Goal: Task Accomplishment & Management: Manage account settings

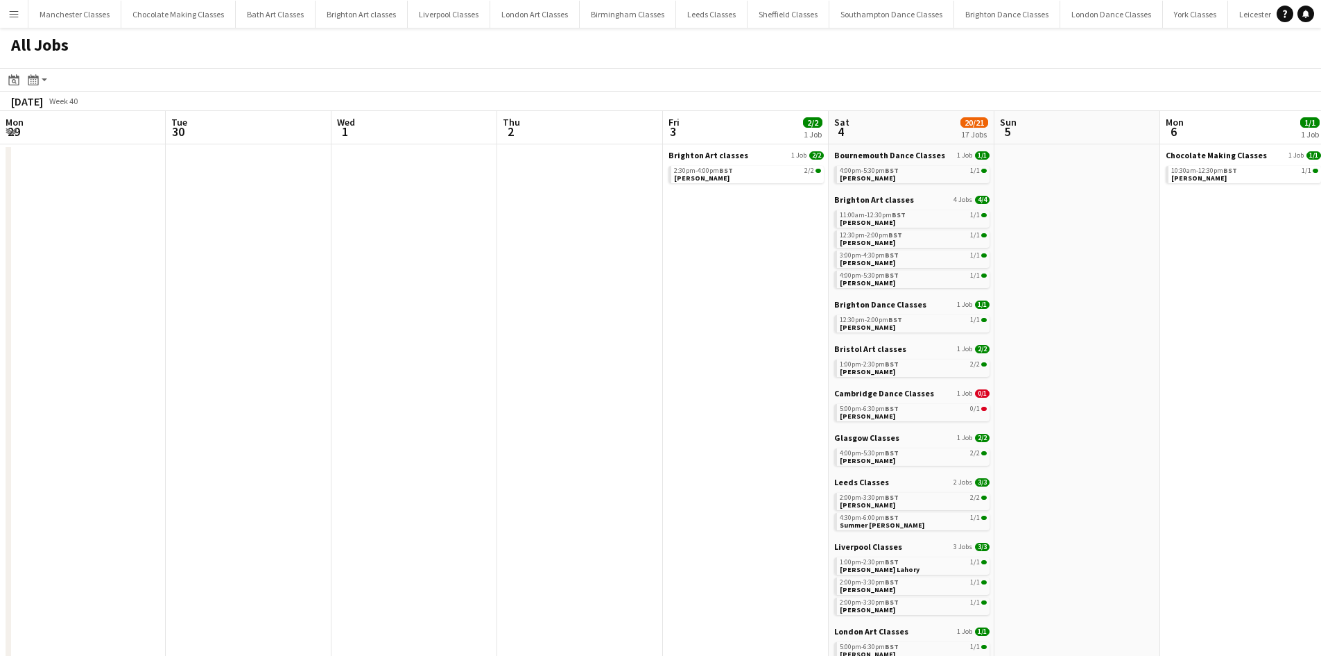
scroll to position [0, 550]
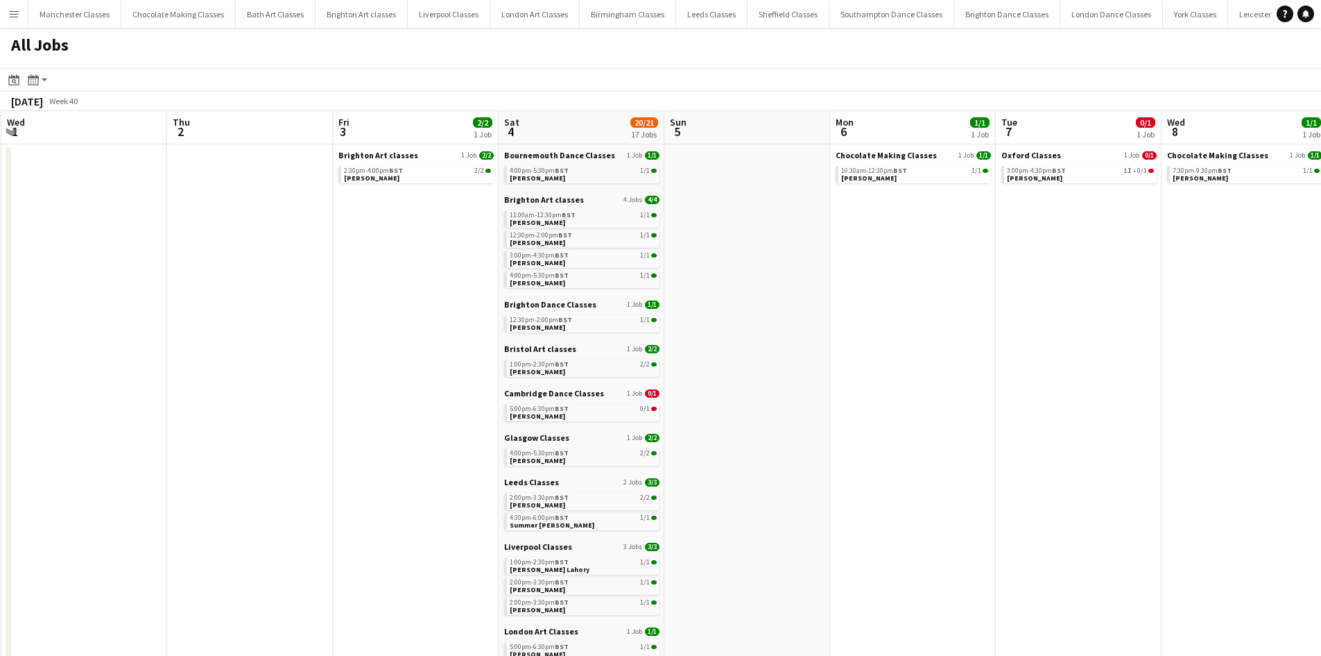
drag, startPoint x: 593, startPoint y: 363, endPoint x: 801, endPoint y: 369, distance: 208.2
click at [812, 369] on app-calendar-viewport "Mon 29 Tue 30 Wed 1 Thu 2 Fri 3 2/2 1 Job Sat 4 20/21 17 Jobs Sun 5 Mon 6 1/1 1…" at bounding box center [660, 605] width 1321 height 988
click at [576, 411] on div "5:00pm-6:30pm BST 0/1" at bounding box center [582, 408] width 147 height 7
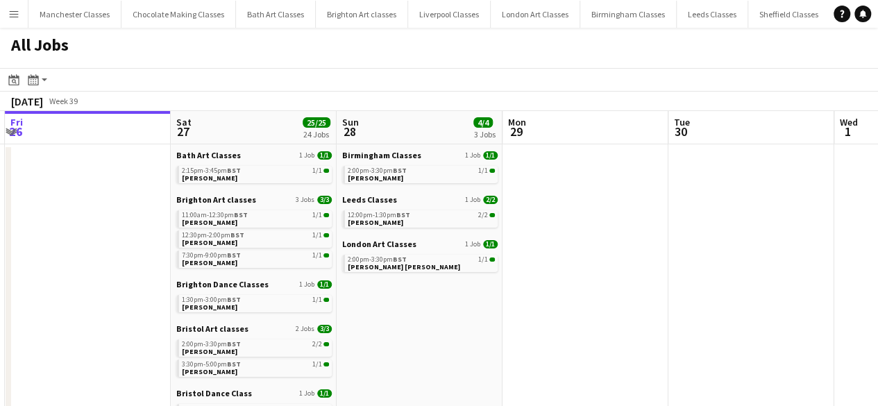
drag, startPoint x: 191, startPoint y: 210, endPoint x: 741, endPoint y: 238, distance: 550.8
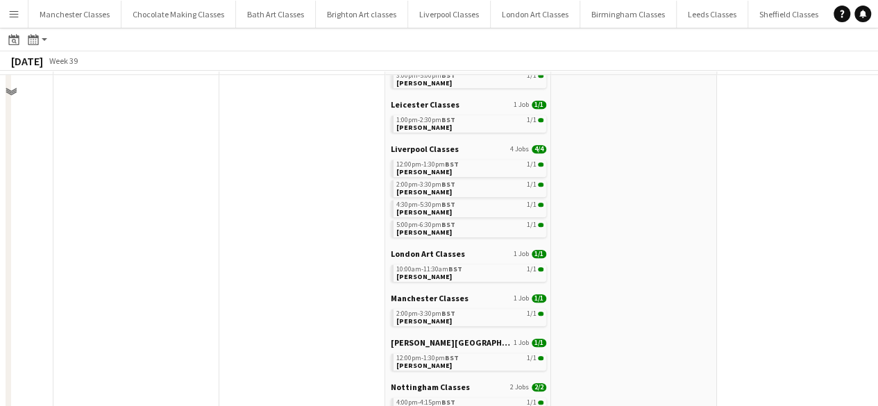
scroll to position [486, 0]
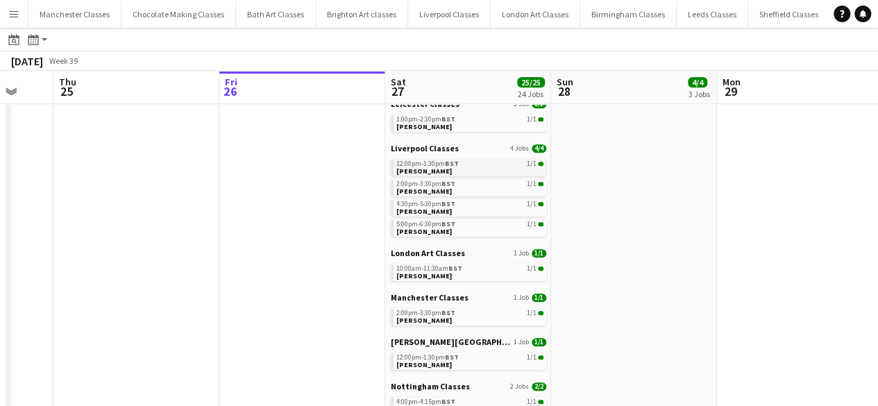
click at [447, 172] on link "12:00pm-1:30pm BST 1/1 Natalie Trevor" at bounding box center [469, 167] width 147 height 16
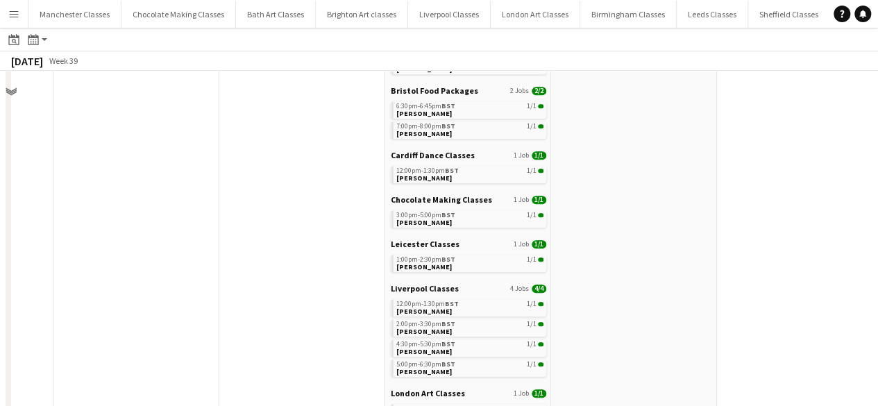
scroll to position [0, 0]
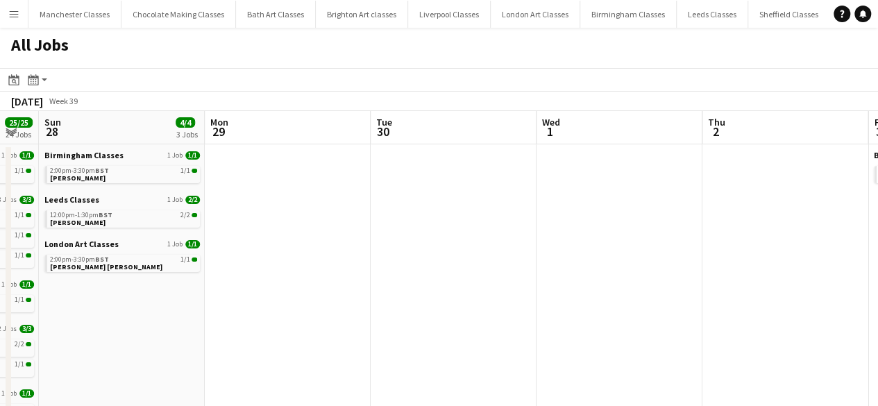
drag, startPoint x: 739, startPoint y: 307, endPoint x: 380, endPoint y: 323, distance: 359.7
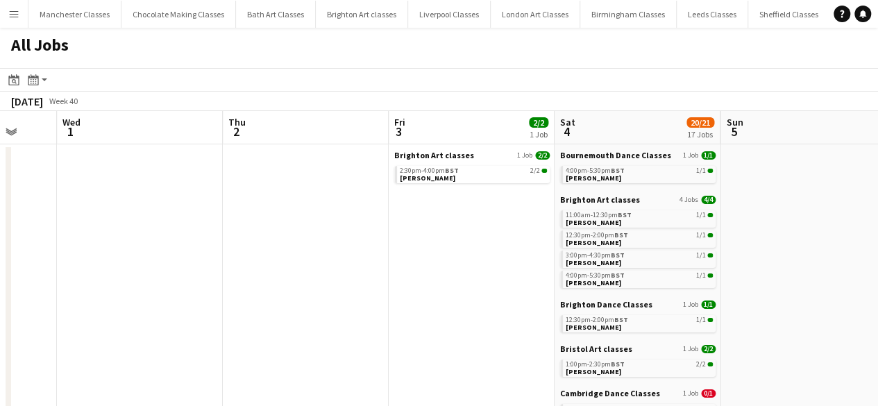
drag, startPoint x: 576, startPoint y: 311, endPoint x: 95, endPoint y: 343, distance: 482.5
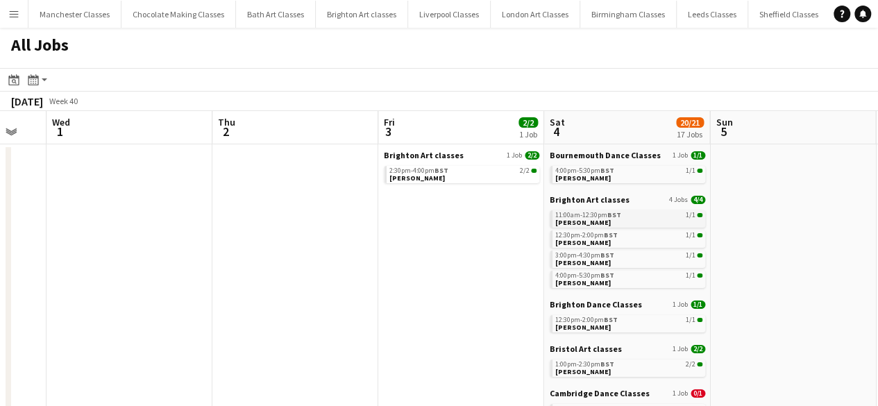
click at [613, 214] on span "BST" at bounding box center [614, 214] width 14 height 9
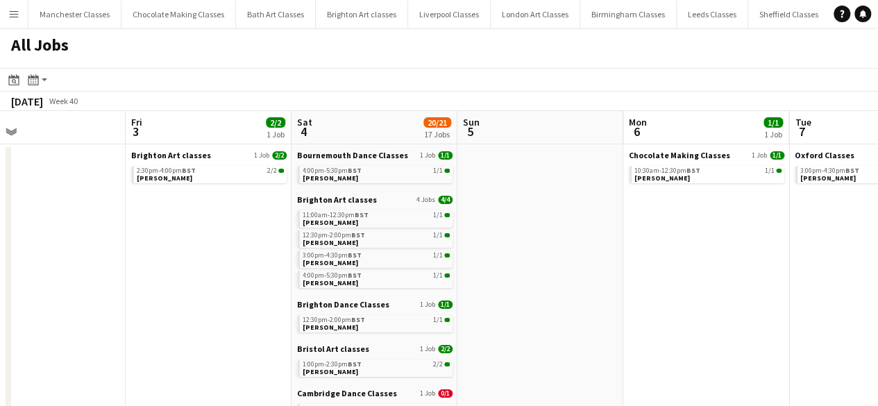
drag, startPoint x: 458, startPoint y: 271, endPoint x: 216, endPoint y: 283, distance: 241.7
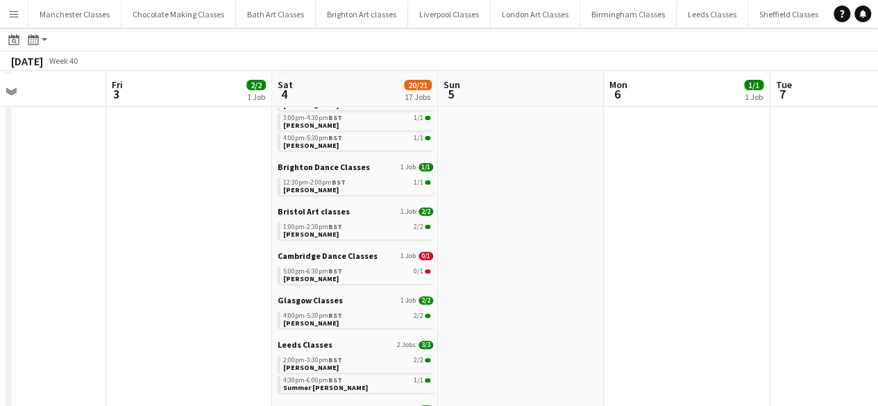
scroll to position [139, 0]
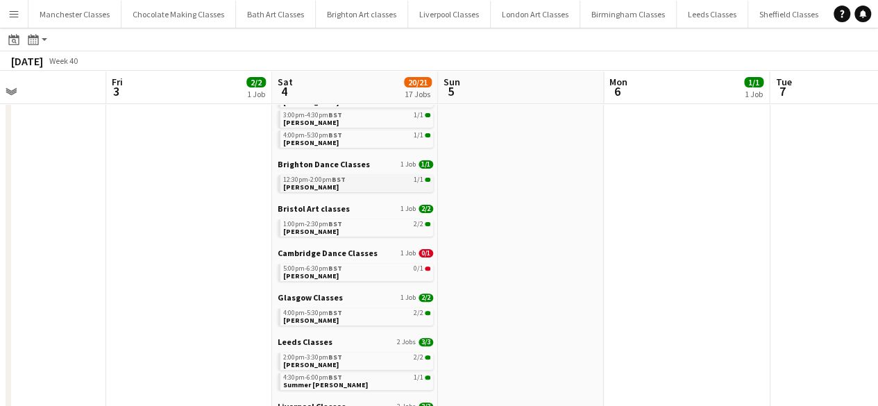
click at [363, 187] on link "12:30pm-2:00pm BST 1/1 Tamryn-lee Rickelton" at bounding box center [356, 183] width 147 height 16
click at [361, 230] on link "1:00pm-2:30pm BST 2/2 Kerry Andrews" at bounding box center [356, 227] width 147 height 16
click at [334, 279] on link "5:00pm-6:30pm BST 0/1 Olga Hawkes" at bounding box center [356, 272] width 147 height 16
click at [372, 318] on link "4:00pm-5:30pm BST 2/2 Kristie Lees" at bounding box center [356, 316] width 147 height 16
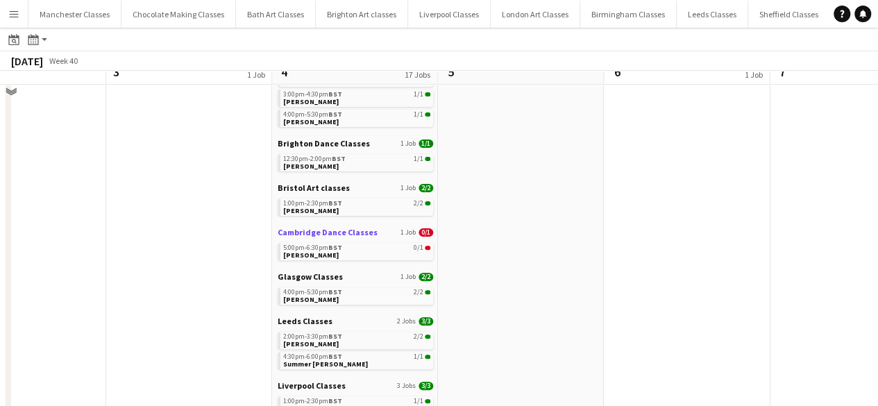
scroll to position [277, 0]
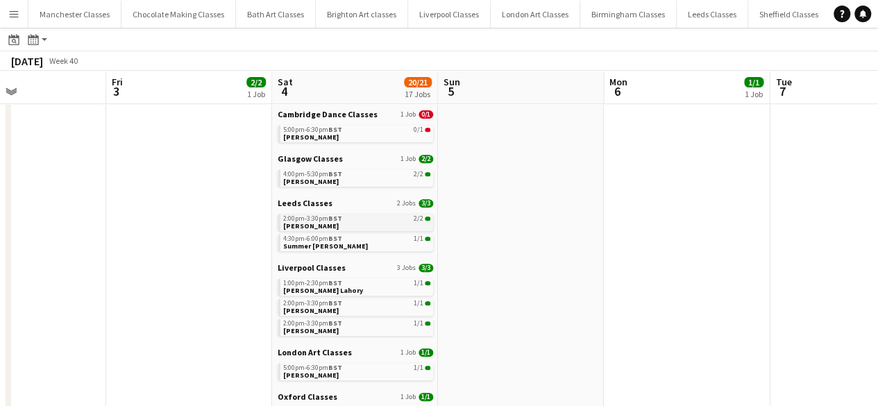
click at [335, 214] on span "BST" at bounding box center [335, 218] width 14 height 9
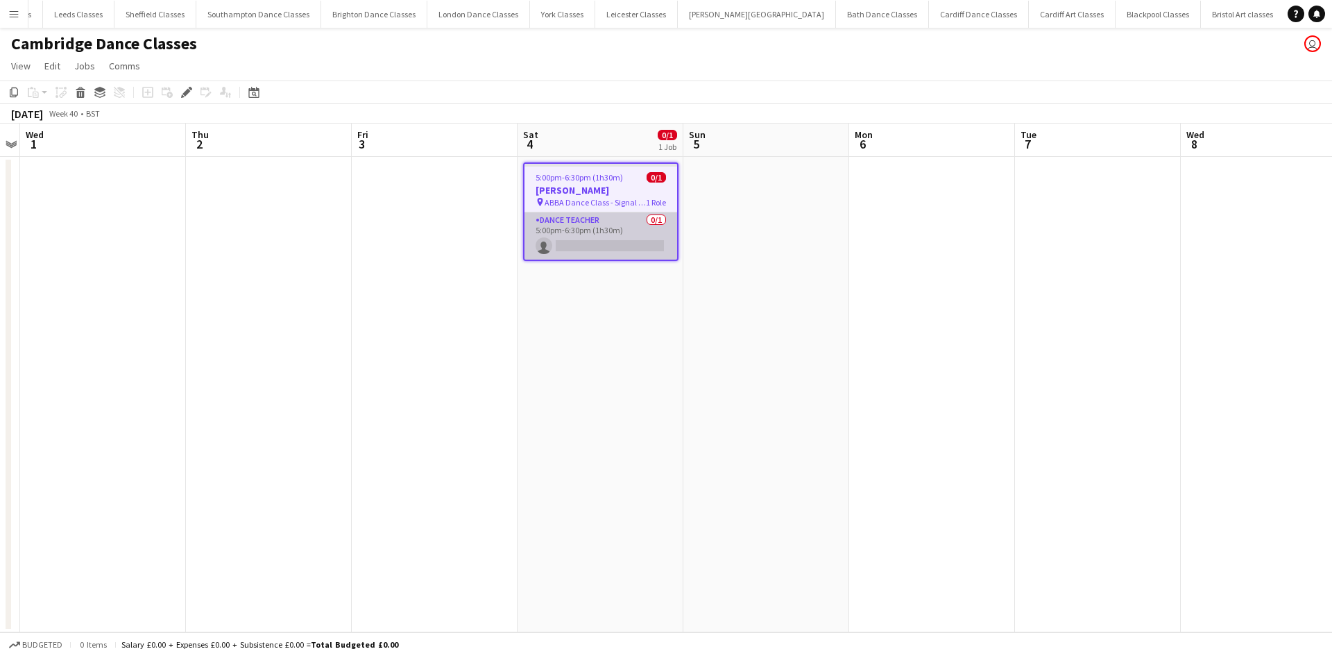
scroll to position [0, 634]
click at [615, 238] on app-card-role "Dance Teacher 0/1 5:00pm-6:30pm (1h30m) single-neutral-actions" at bounding box center [600, 235] width 153 height 47
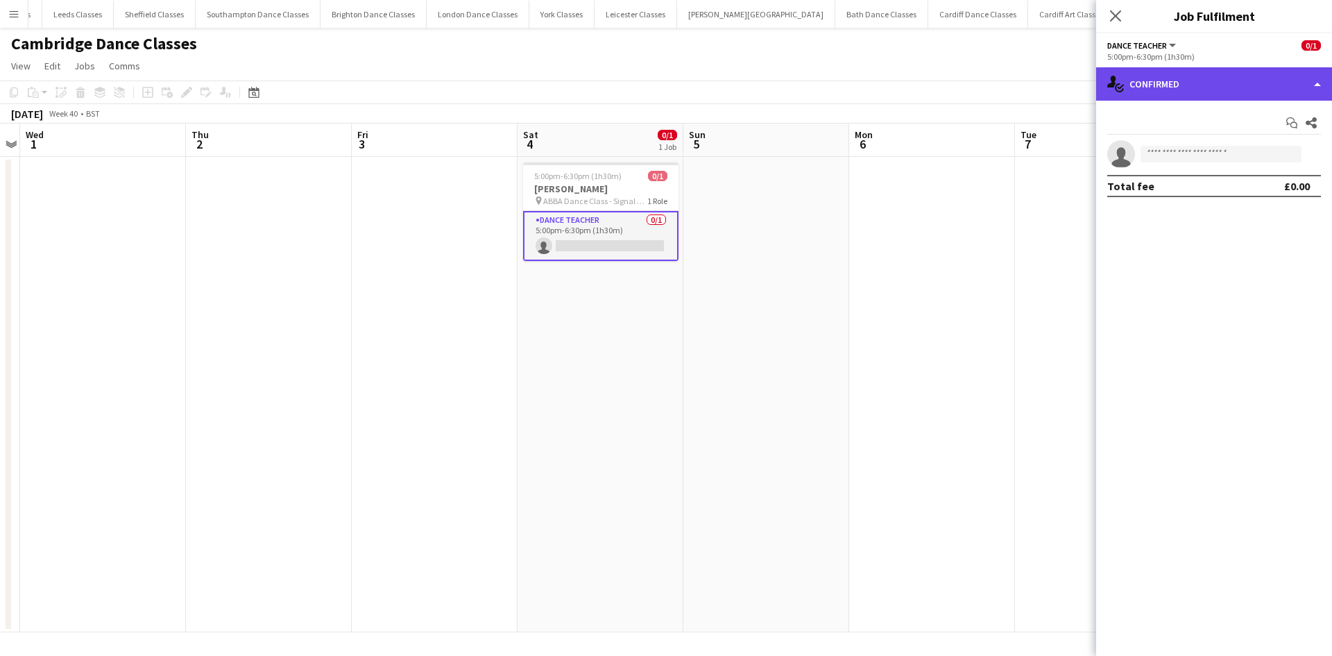
click at [1226, 80] on div "single-neutral-actions-check-2 Confirmed" at bounding box center [1214, 83] width 236 height 33
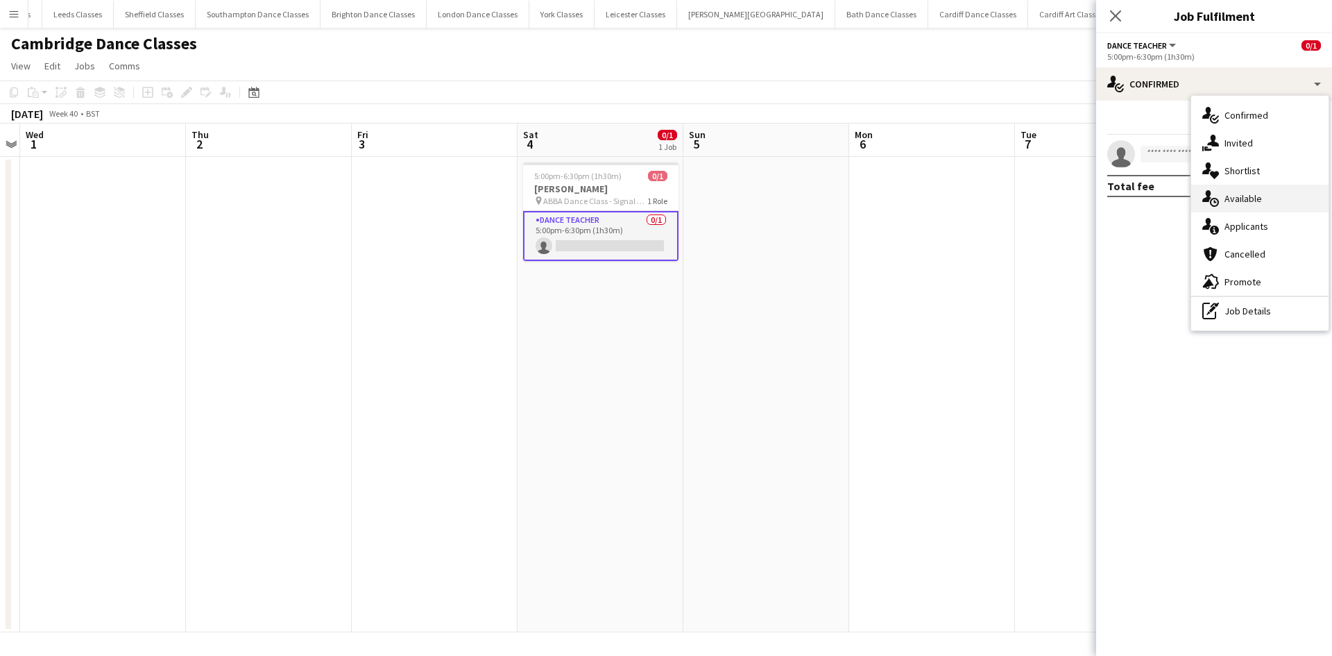
click at [1254, 192] on span "Available" at bounding box center [1242, 198] width 37 height 12
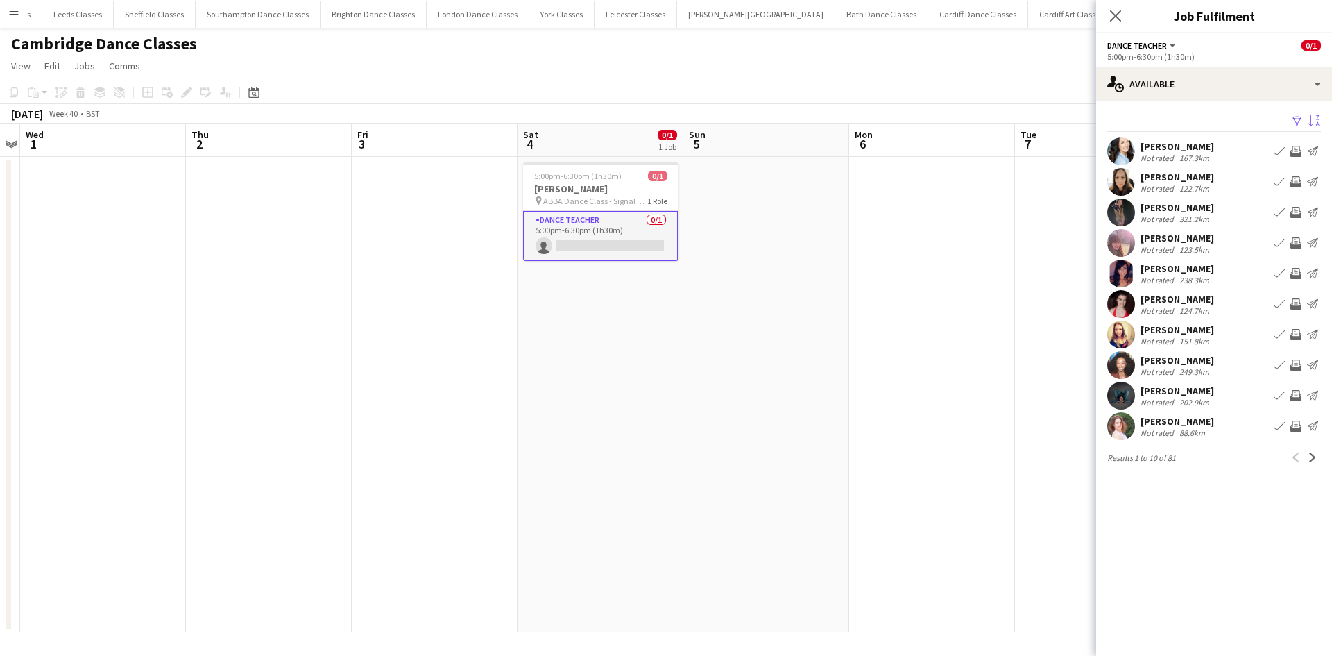
click at [1314, 122] on app-icon "Sort asc" at bounding box center [1313, 121] width 11 height 13
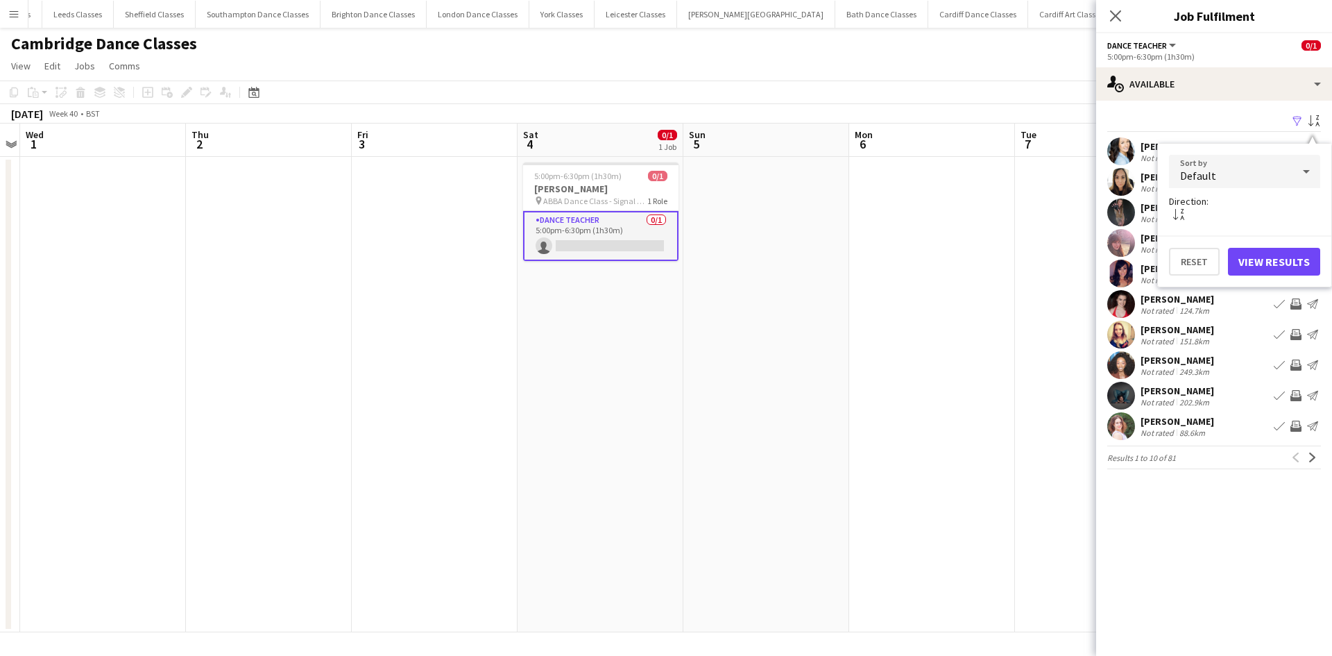
click at [1245, 169] on div "Default" at bounding box center [1230, 171] width 123 height 33
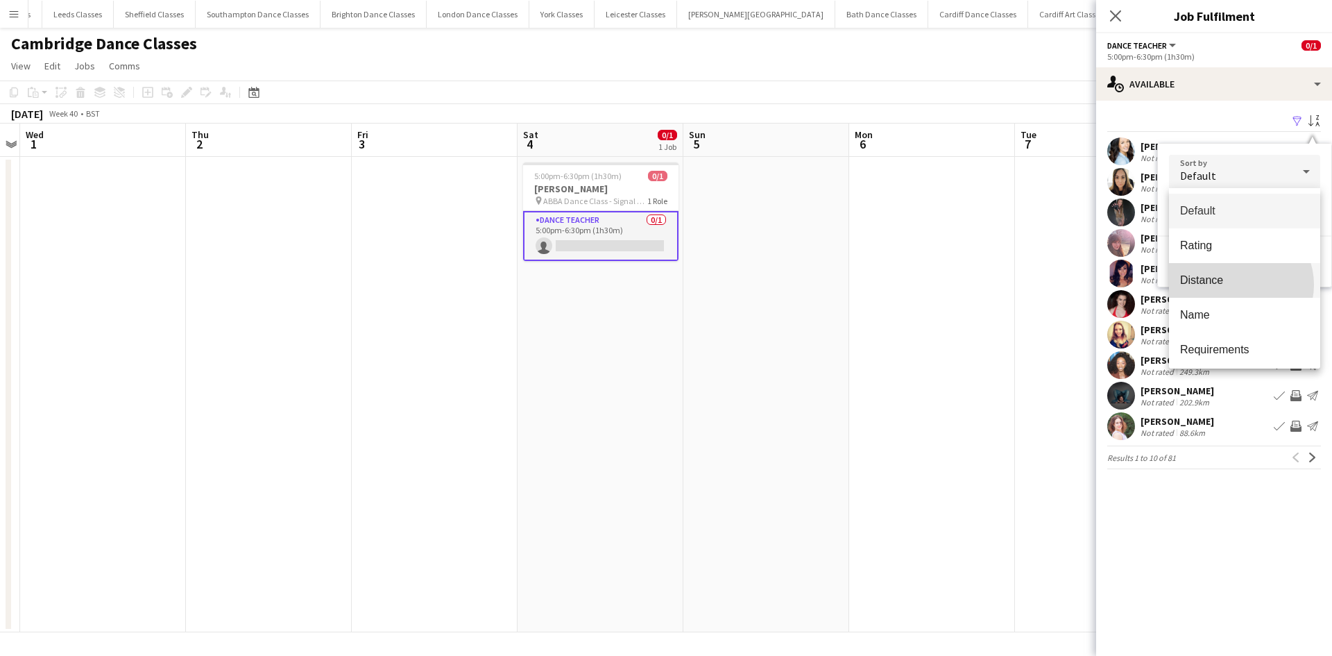
click at [1240, 284] on span "Distance" at bounding box center [1244, 279] width 129 height 13
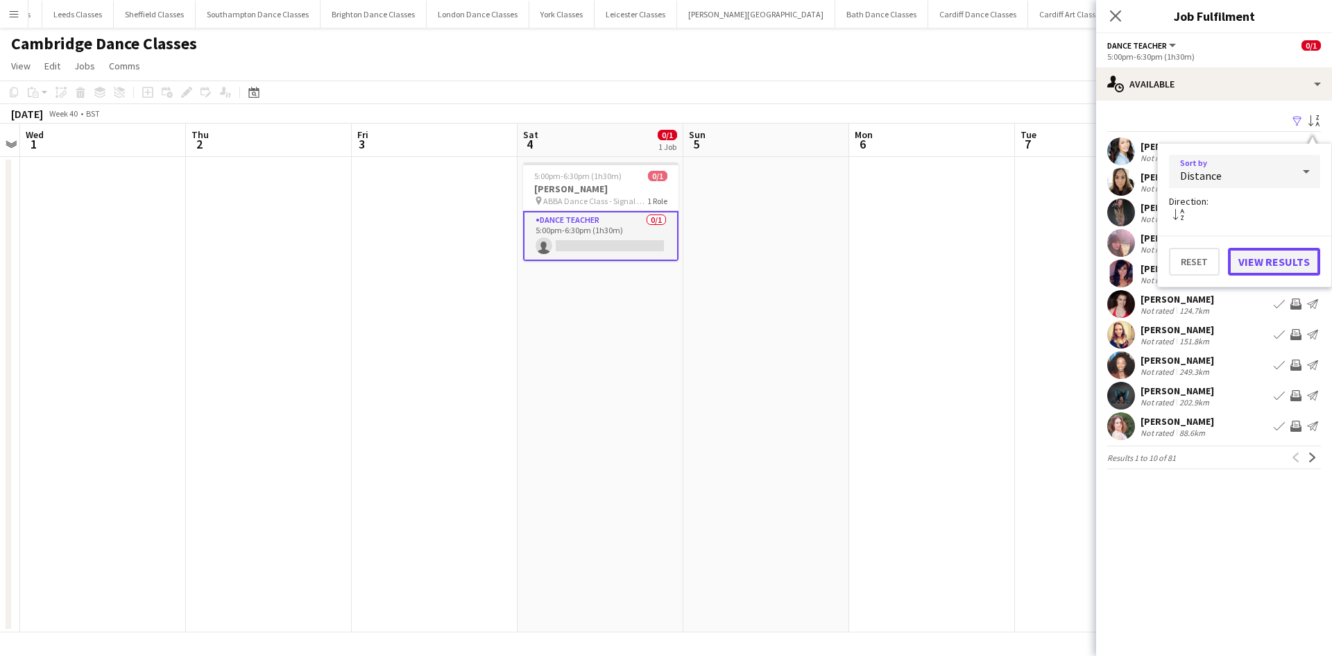
click at [1265, 261] on button "View Results" at bounding box center [1274, 262] width 92 height 28
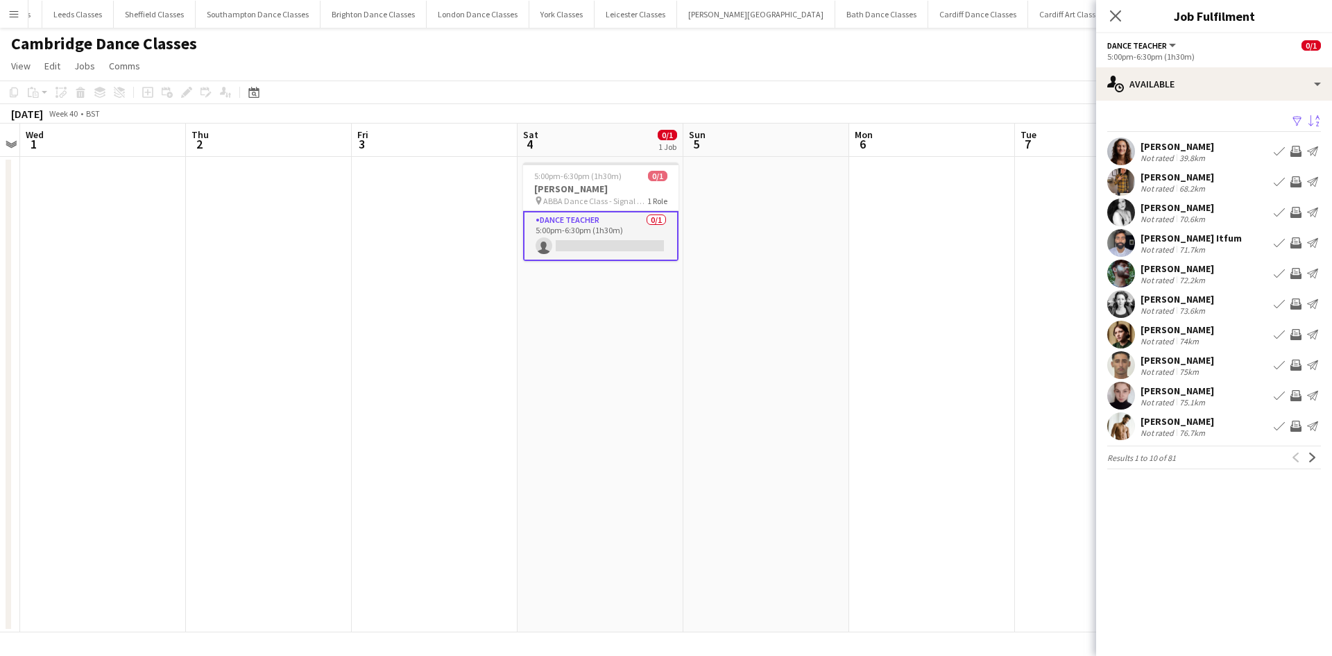
click at [1298, 153] on app-icon "Invite crew" at bounding box center [1295, 151] width 11 height 11
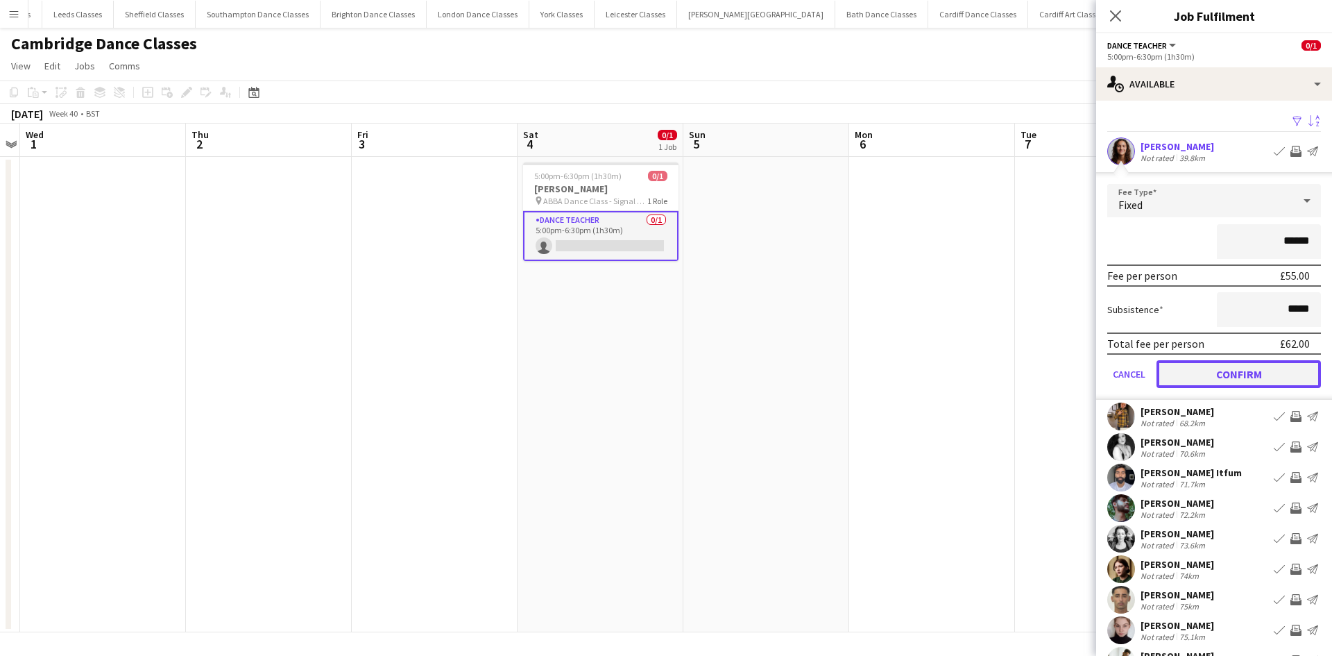
click at [1241, 386] on button "Confirm" at bounding box center [1238, 374] width 164 height 28
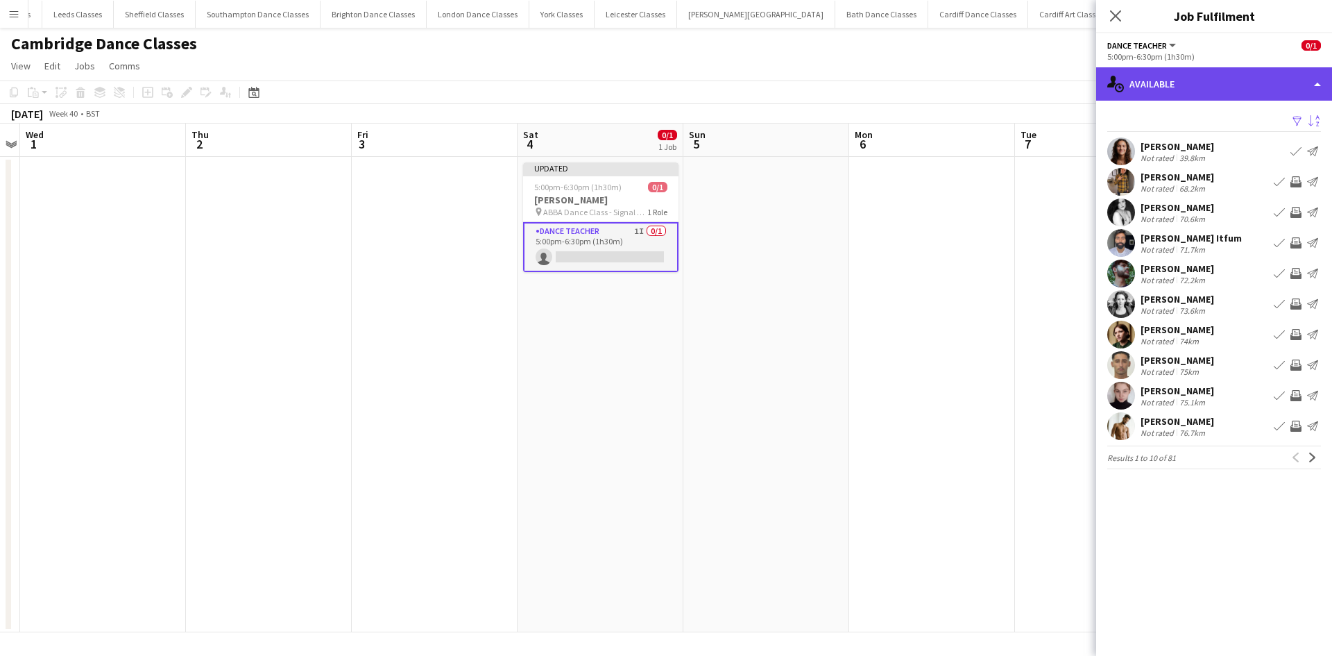
click at [1197, 92] on div "single-neutral-actions-upload Available" at bounding box center [1214, 83] width 236 height 33
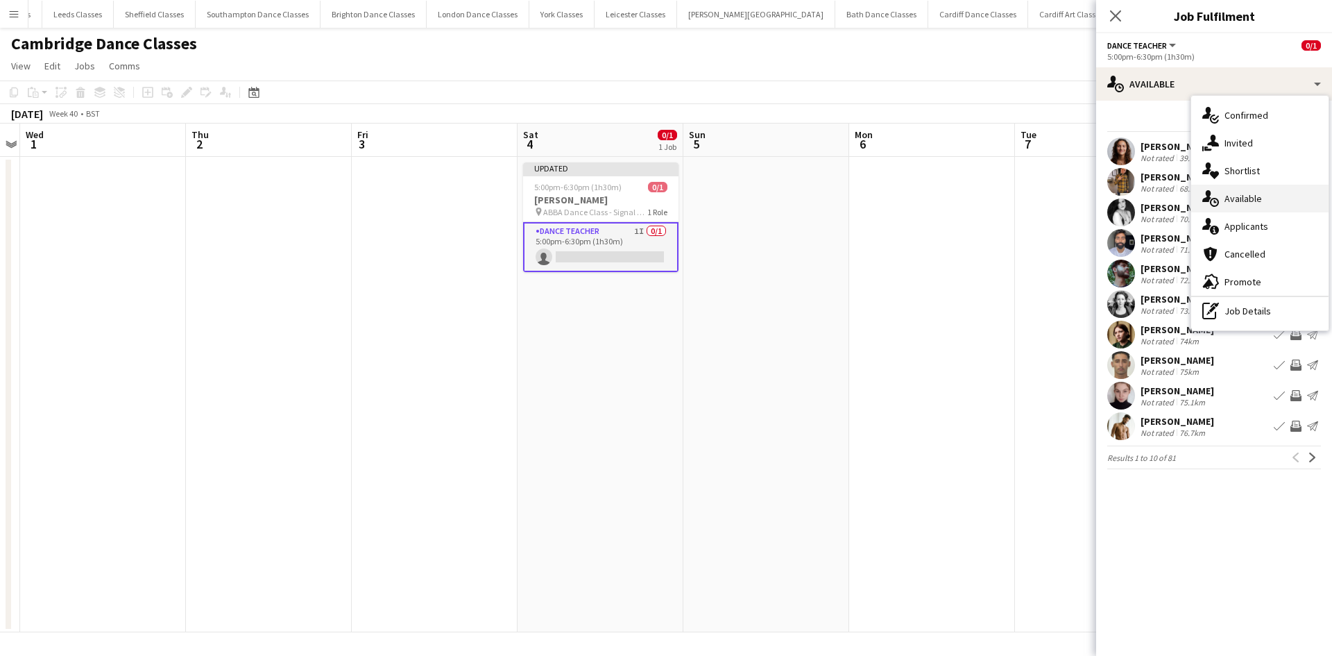
click at [1250, 199] on span "Available" at bounding box center [1242, 198] width 37 height 12
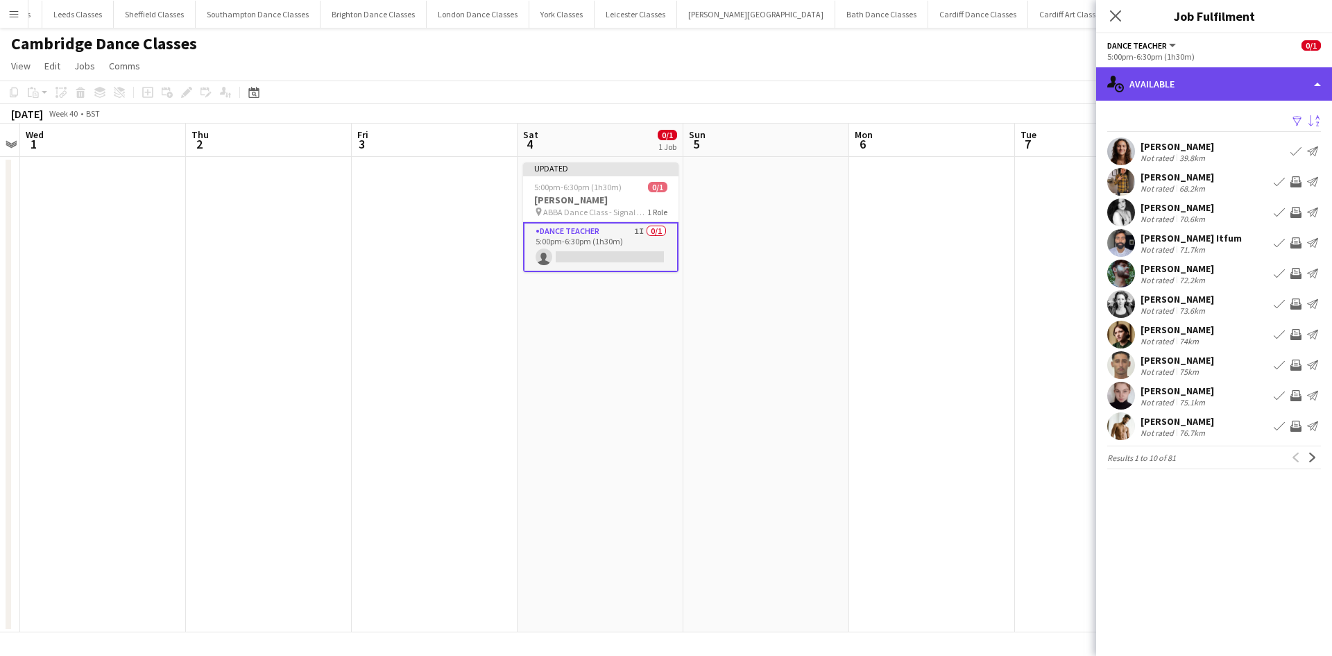
click at [1205, 96] on div "single-neutral-actions-upload Available" at bounding box center [1214, 83] width 236 height 33
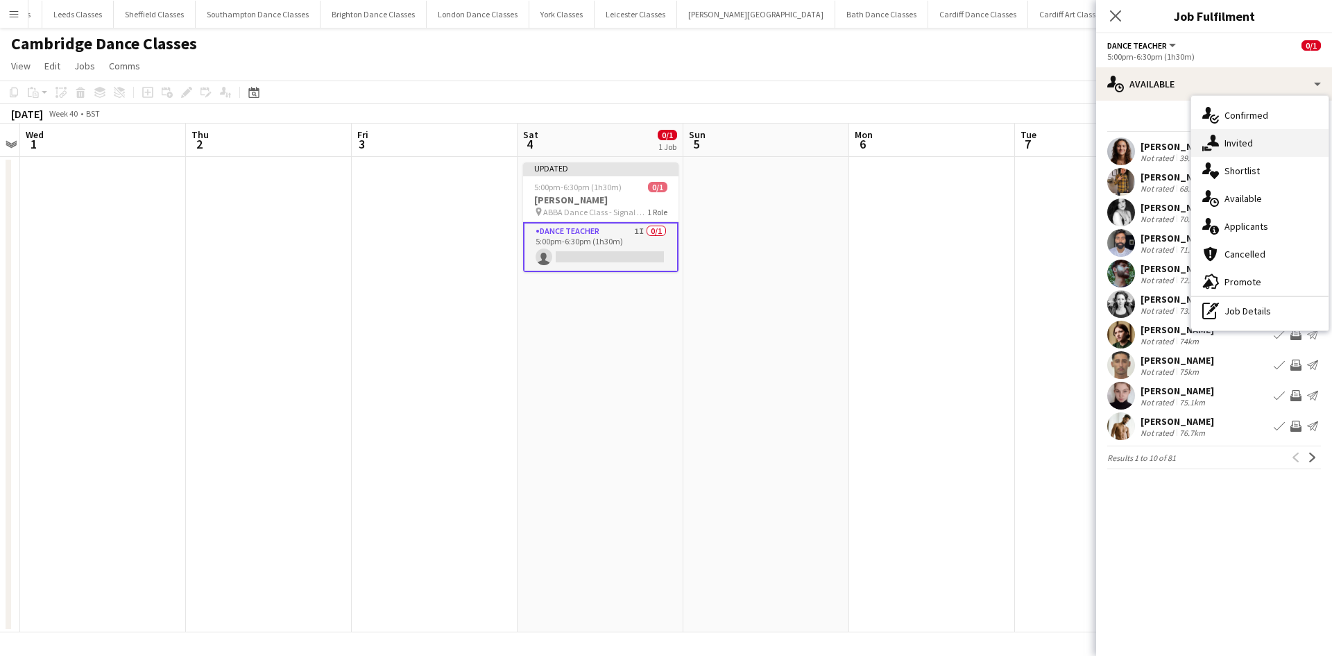
click at [1246, 149] on span "Invited" at bounding box center [1238, 143] width 28 height 12
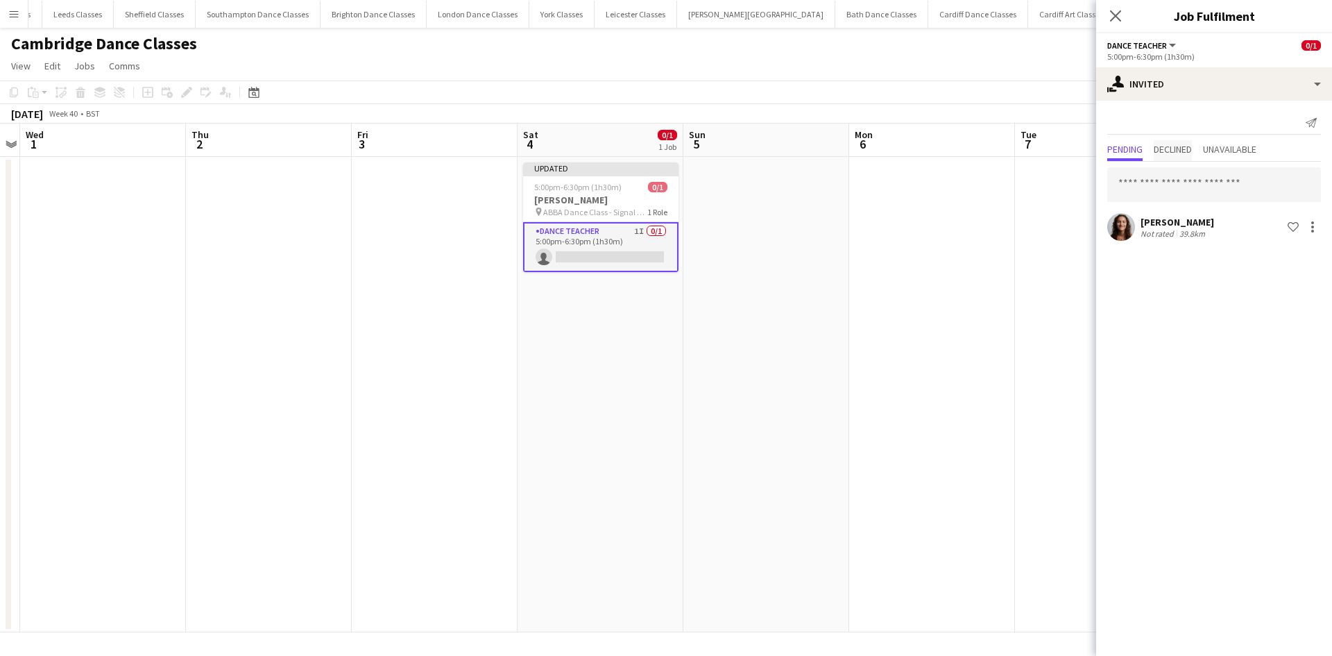
click at [1192, 152] on span "Declined" at bounding box center [1173, 149] width 38 height 10
click at [1115, 153] on span "Pending" at bounding box center [1124, 149] width 35 height 10
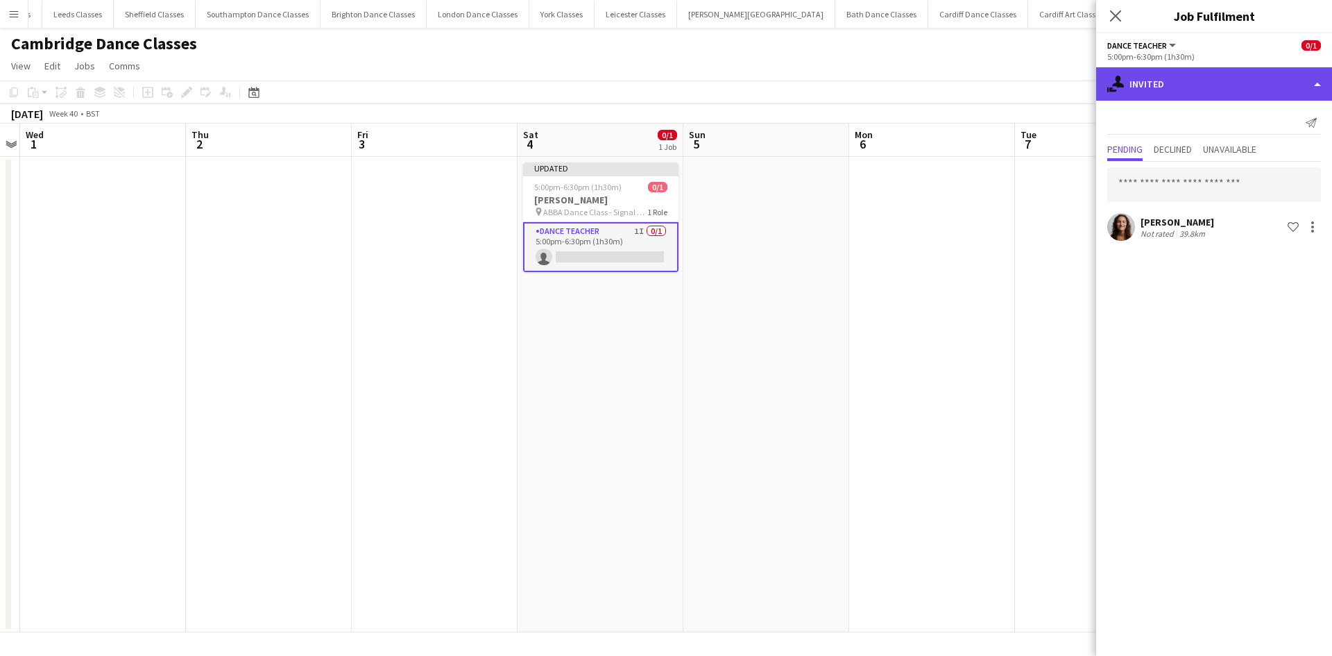
click at [1207, 96] on div "single-neutral-actions-share-1 Invited" at bounding box center [1214, 83] width 236 height 33
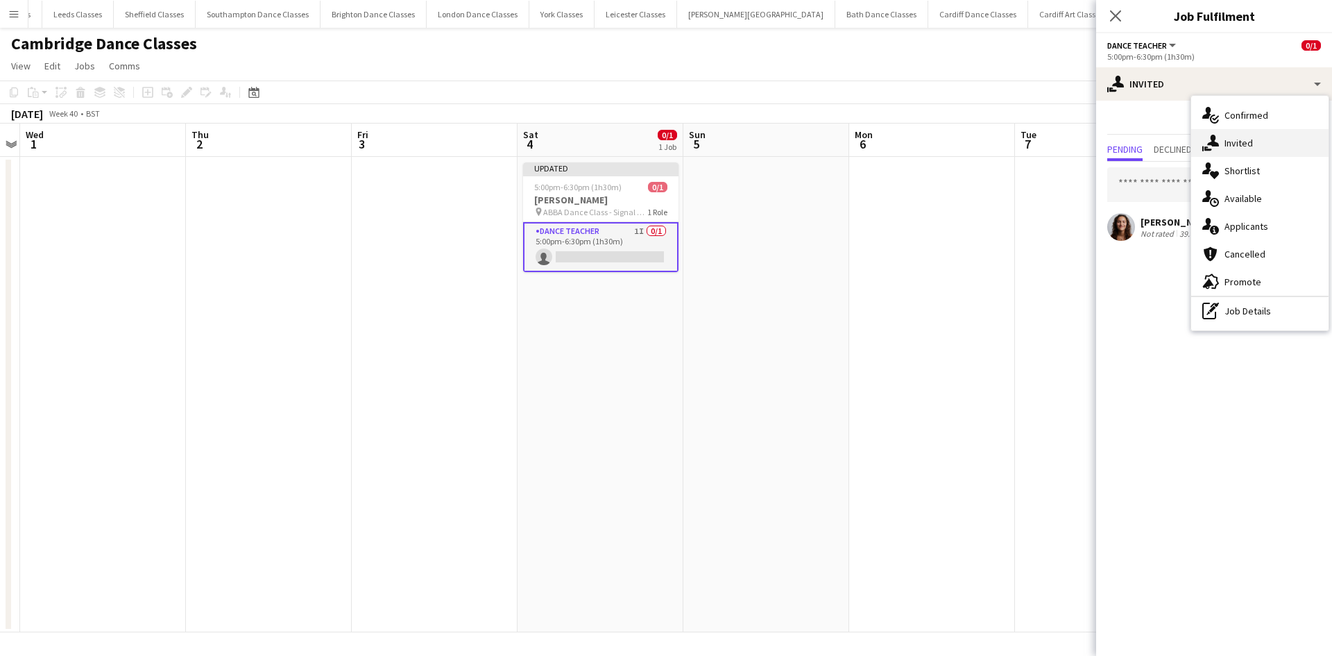
click at [1255, 142] on div "single-neutral-actions-share-1 Invited" at bounding box center [1259, 143] width 137 height 28
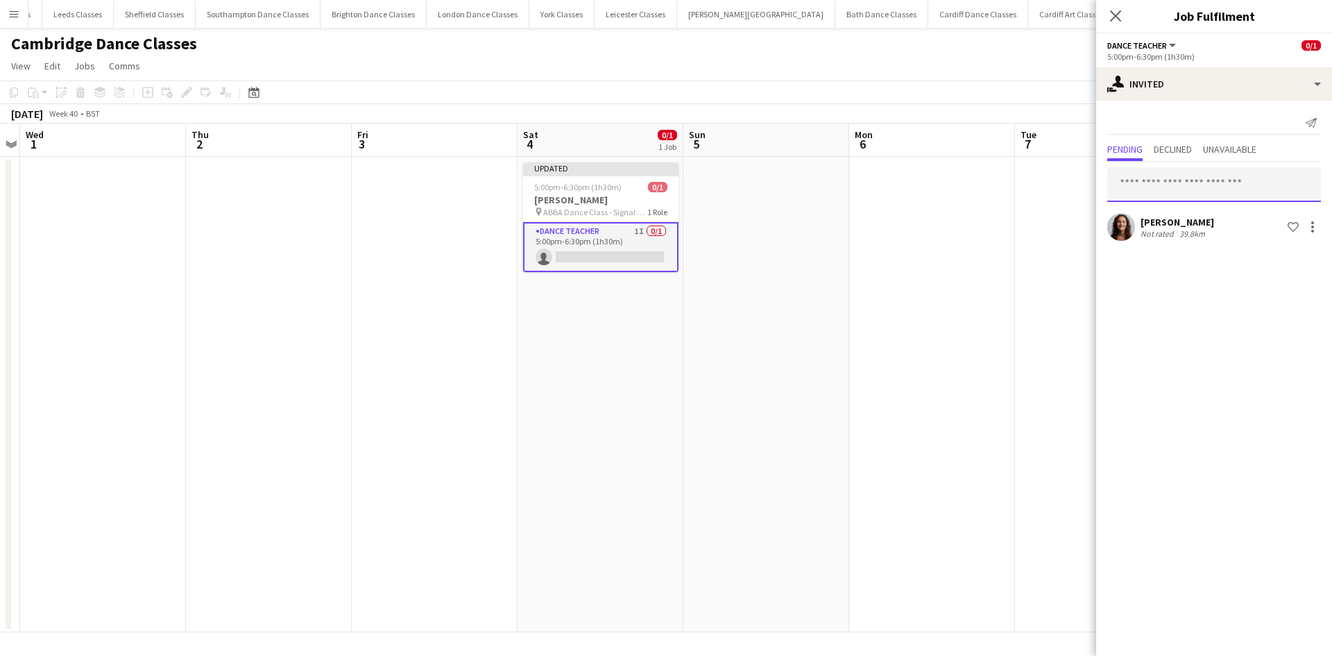
click at [1201, 173] on input "text" at bounding box center [1214, 184] width 214 height 35
type input "*****"
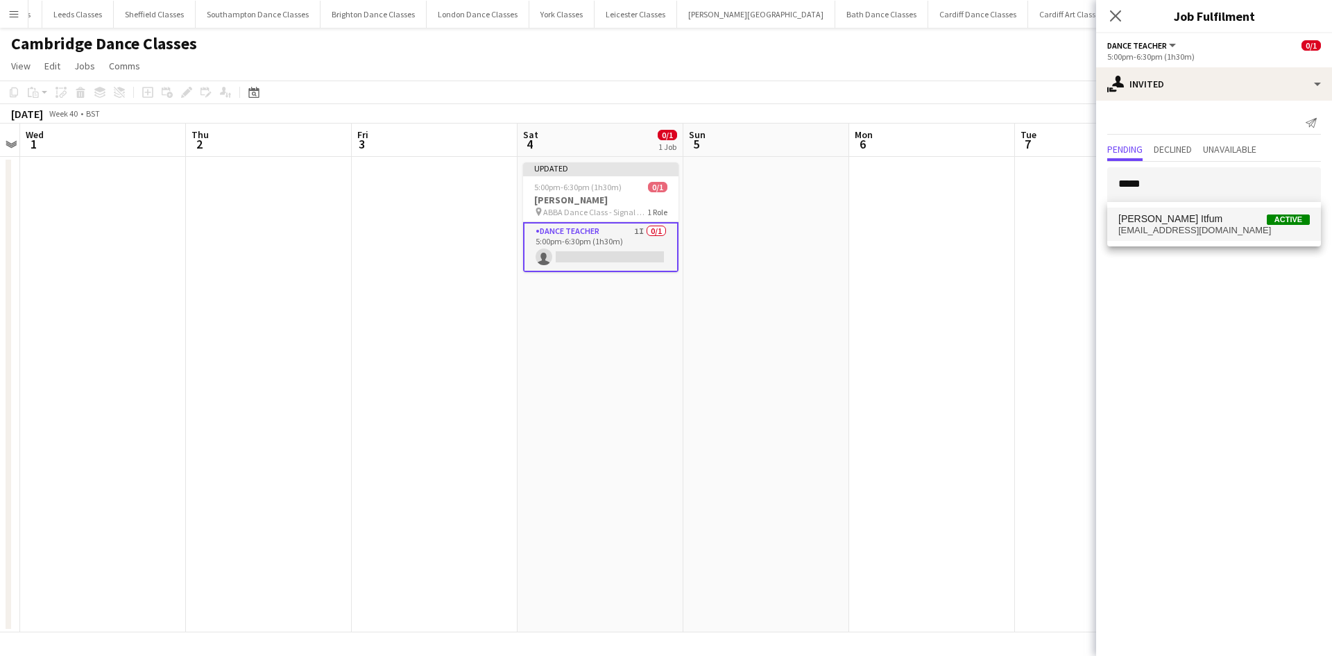
click at [1184, 226] on span "raimu_itfum@hotmail.com" at bounding box center [1213, 230] width 191 height 11
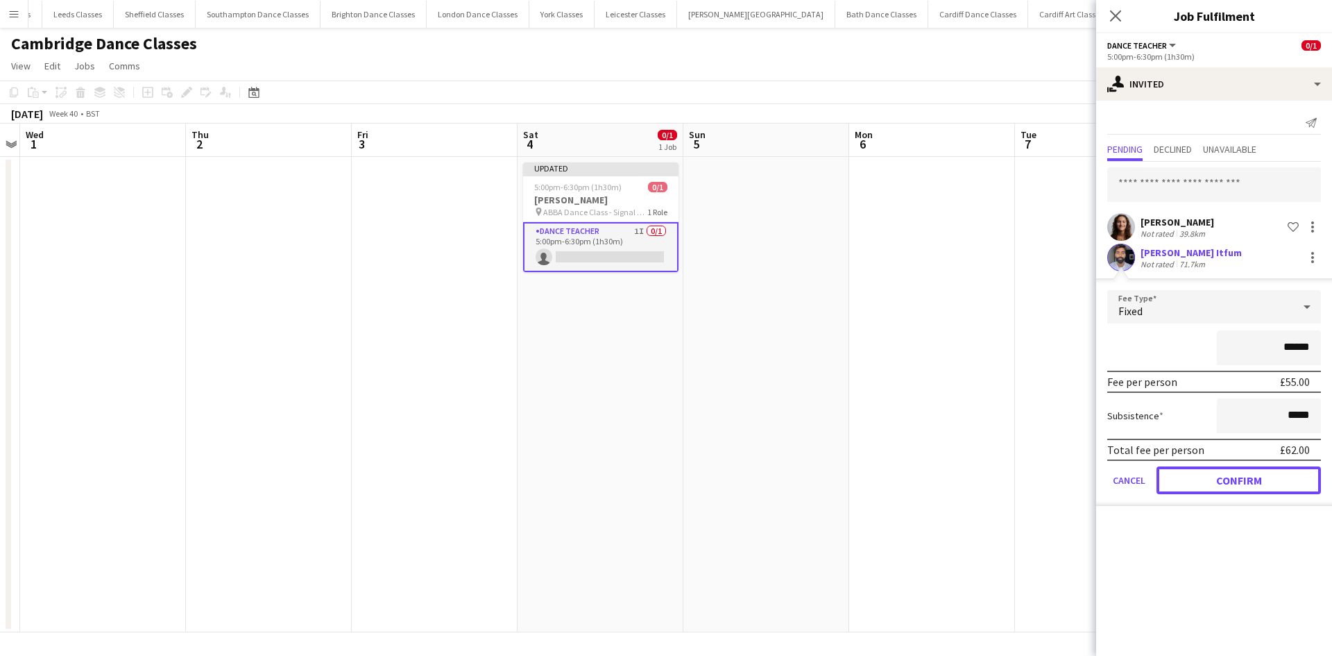
drag, startPoint x: 1239, startPoint y: 484, endPoint x: 1206, endPoint y: 406, distance: 84.3
click at [1238, 485] on button "Confirm" at bounding box center [1238, 480] width 164 height 28
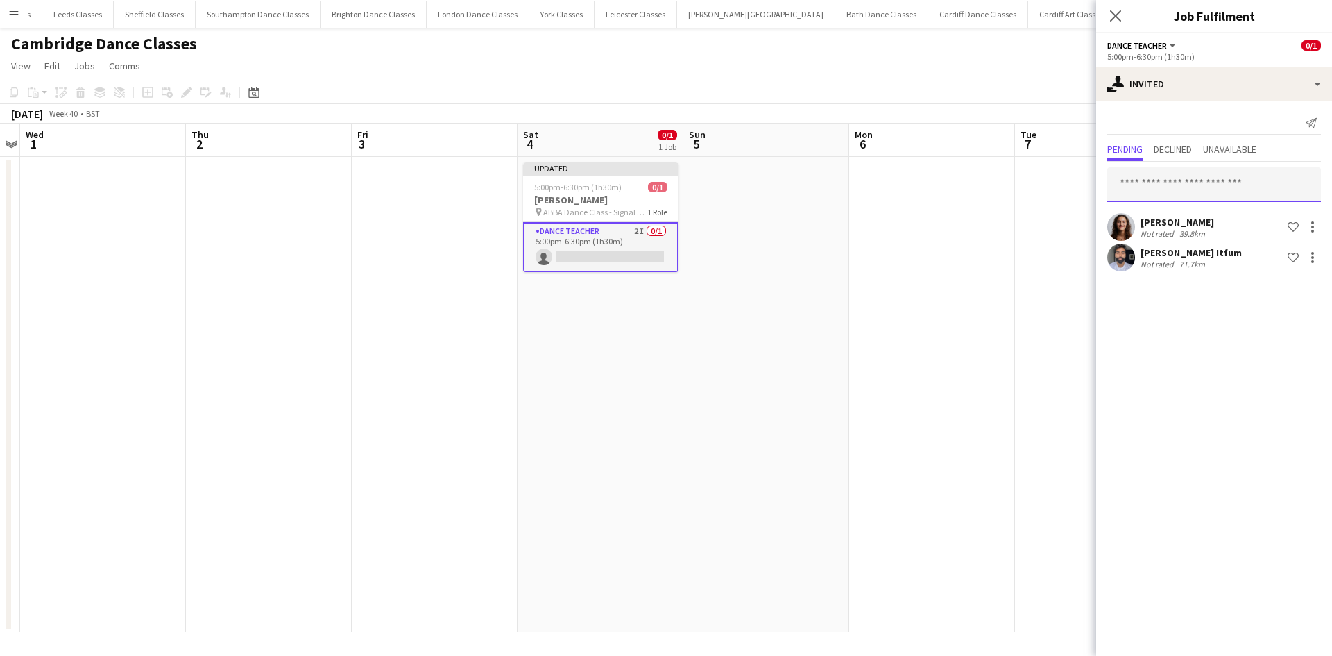
click at [1186, 194] on input "text" at bounding box center [1214, 184] width 214 height 35
type input "***"
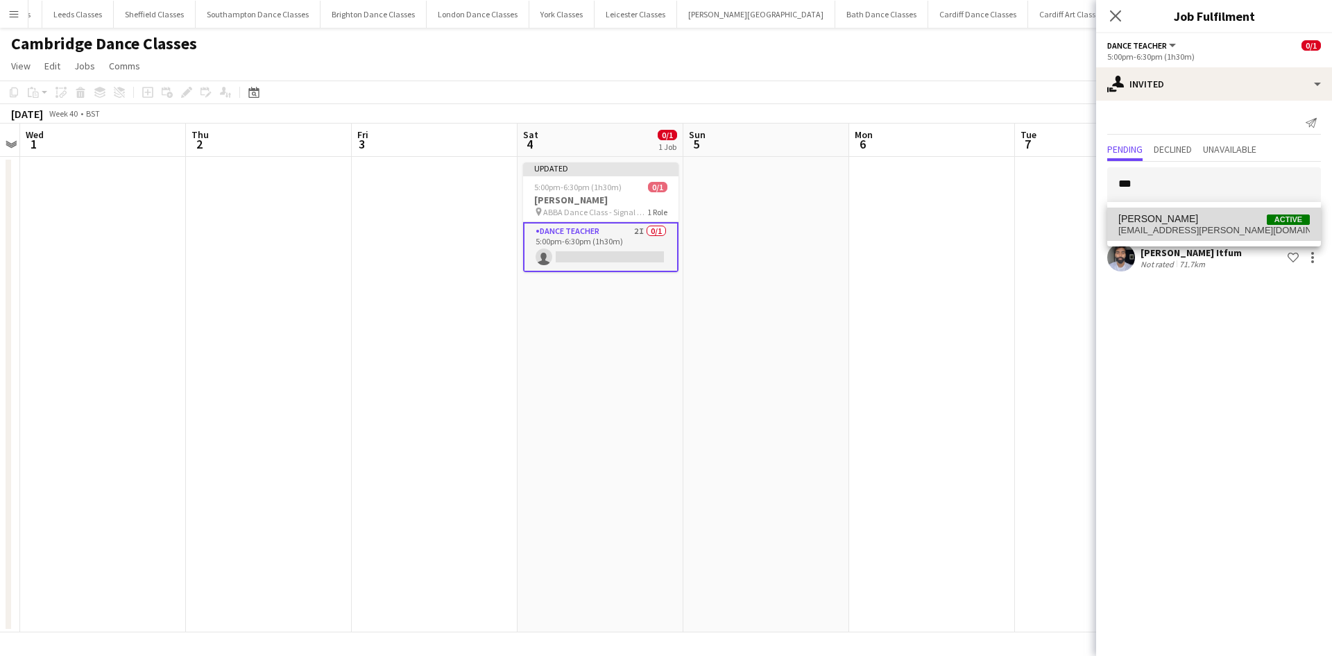
click at [1186, 218] on span "Sascha Cooper Active" at bounding box center [1213, 219] width 191 height 12
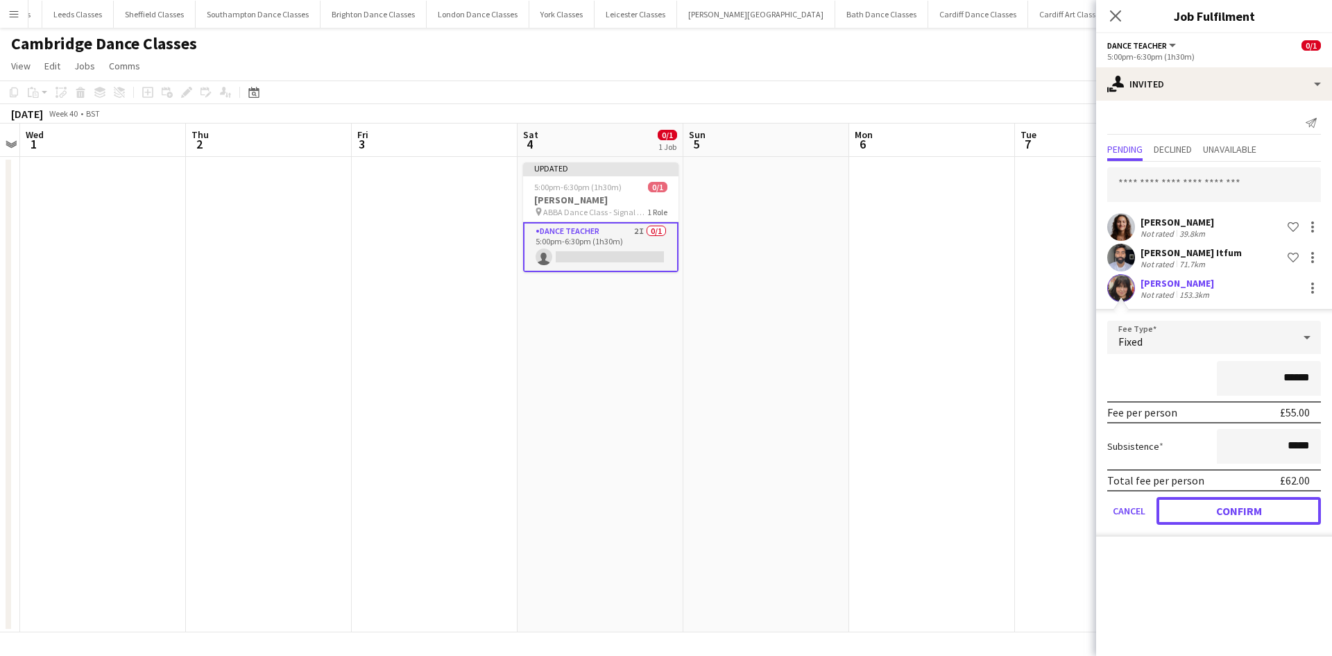
click at [1234, 504] on button "Confirm" at bounding box center [1238, 511] width 164 height 28
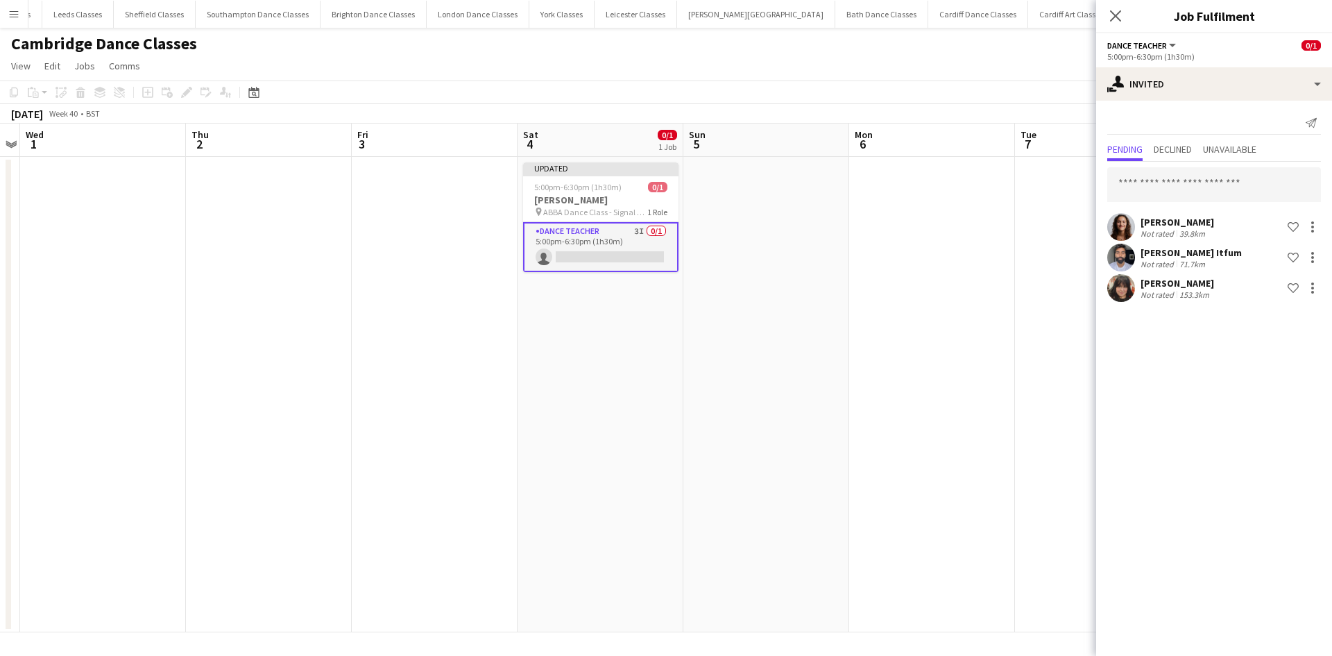
click at [910, 480] on app-date-cell at bounding box center [932, 394] width 166 height 475
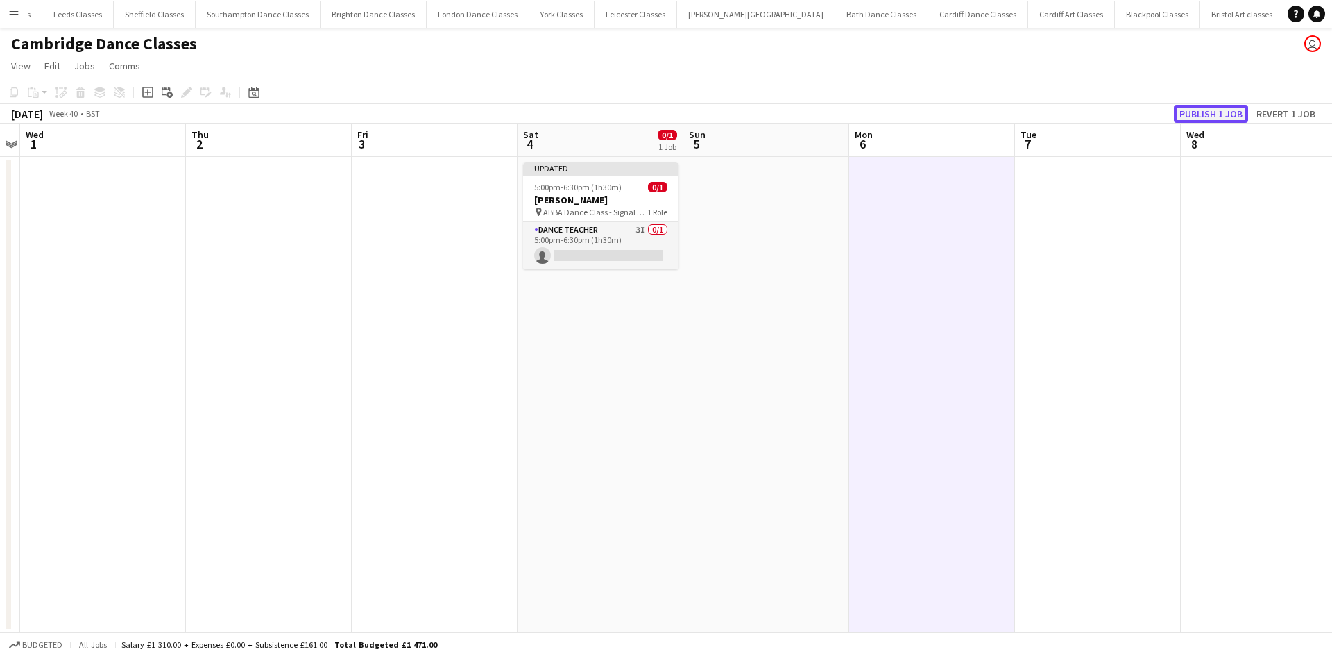
click at [1219, 110] on button "Publish 1 job" at bounding box center [1211, 114] width 74 height 18
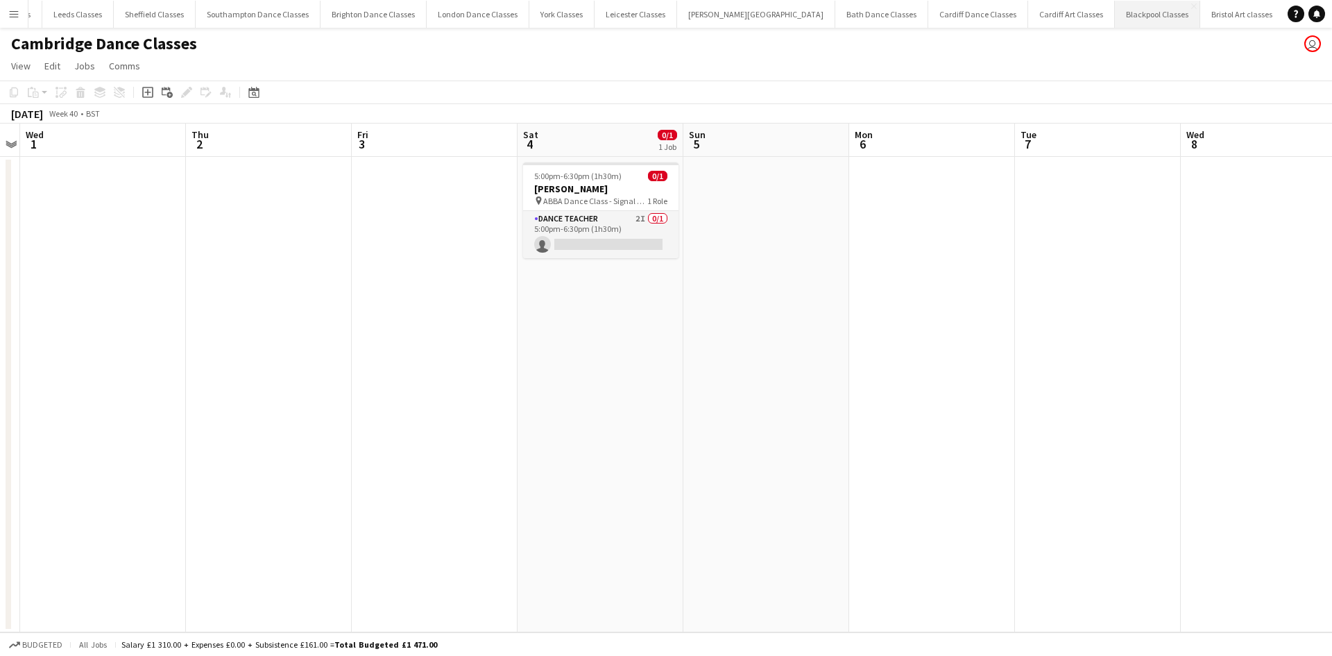
scroll to position [0, 477]
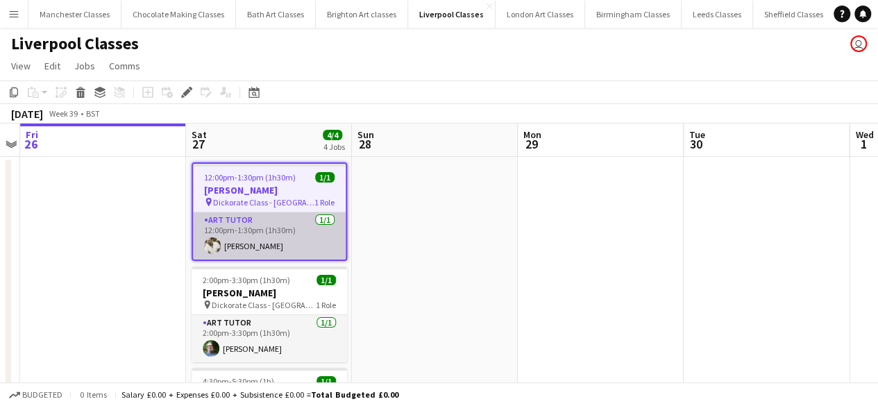
click at [277, 245] on app-card-role "Art Tutor [DATE] 12:00pm-1:30pm (1h30m) [PERSON_NAME]" at bounding box center [269, 235] width 153 height 47
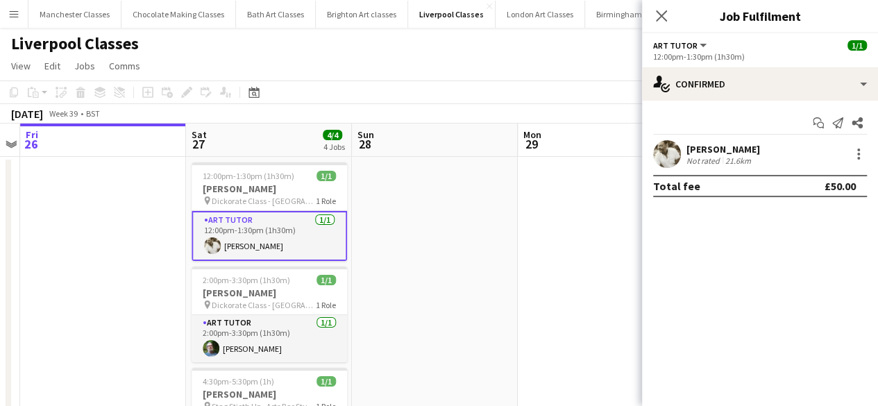
click at [662, 163] on app-user-avatar at bounding box center [667, 154] width 28 height 28
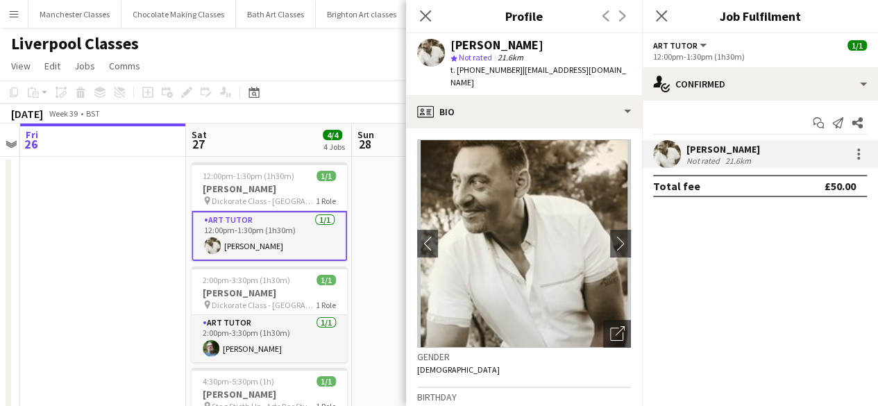
drag, startPoint x: 515, startPoint y: 70, endPoint x: 471, endPoint y: 71, distance: 43.7
click at [471, 71] on span "t. [PHONE_NUMBER]" at bounding box center [486, 70] width 72 height 10
copy span "7770583332"
click at [389, 220] on app-date-cell at bounding box center [435, 375] width 166 height 437
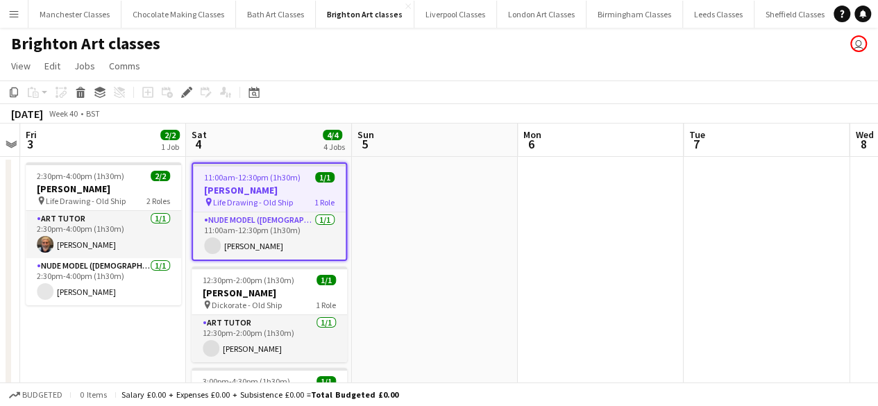
scroll to position [69, 0]
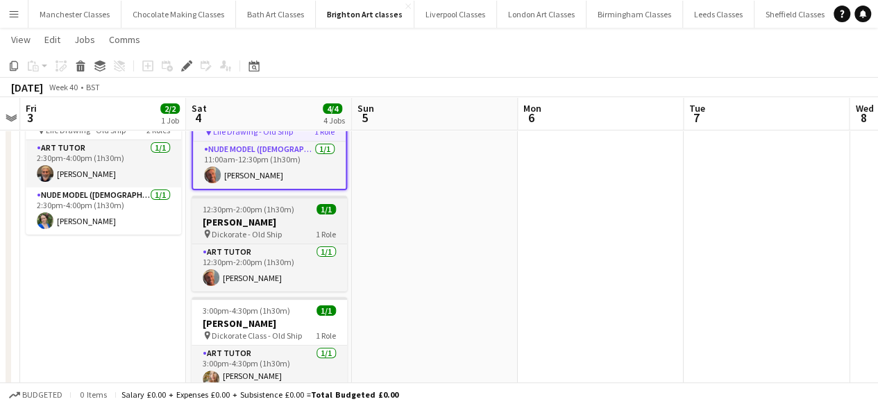
click at [291, 230] on div "pin Dickorate - Old Ship 1 Role" at bounding box center [268, 233] width 155 height 11
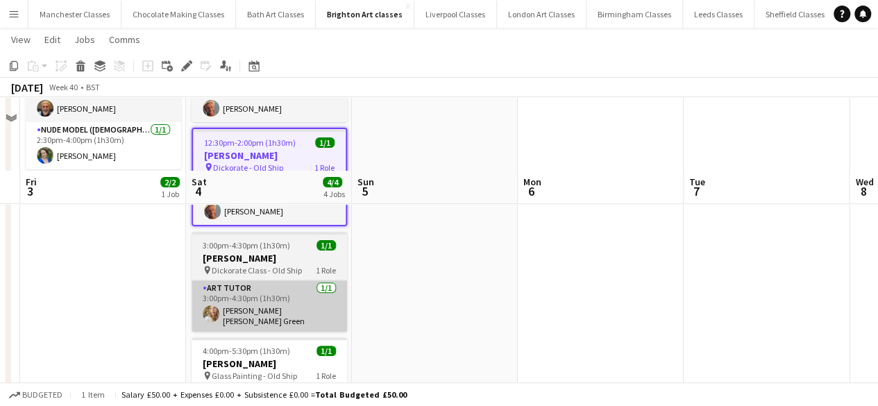
scroll to position [208, 0]
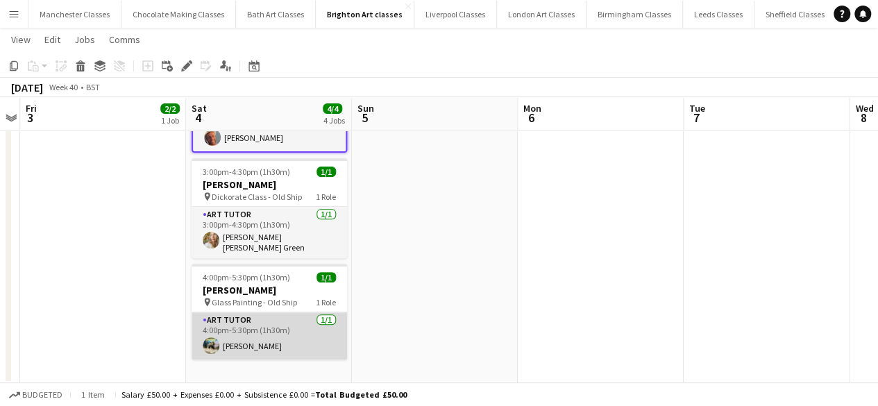
click at [293, 339] on app-card-role "Art Tutor 1/1 4:00pm-5:30pm (1h30m) Ali Saroosh" at bounding box center [268, 335] width 155 height 47
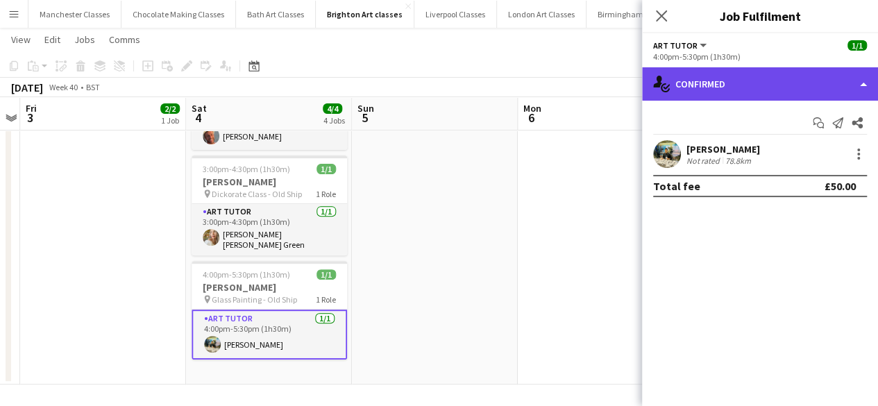
click at [781, 90] on div "single-neutral-actions-check-2 Confirmed" at bounding box center [760, 83] width 236 height 33
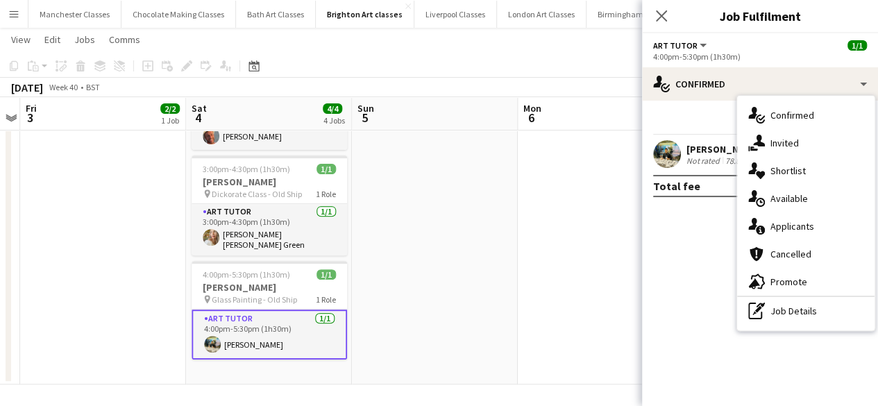
click at [533, 221] on app-date-cell at bounding box center [600, 165] width 166 height 437
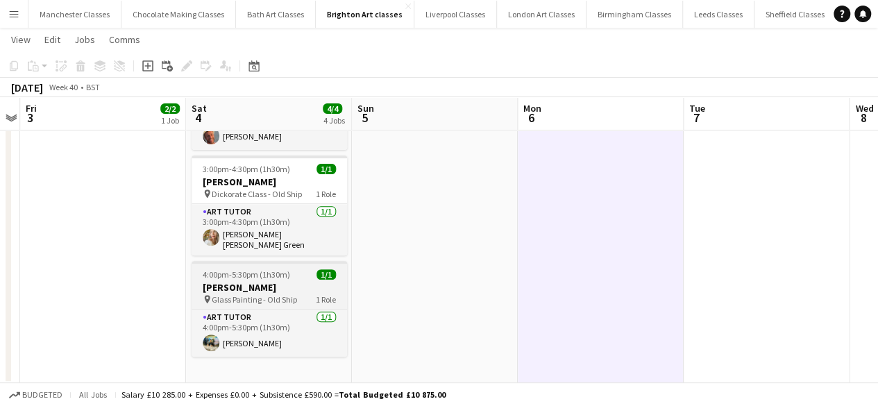
click at [231, 286] on h3 "Helen Inniss" at bounding box center [268, 287] width 155 height 12
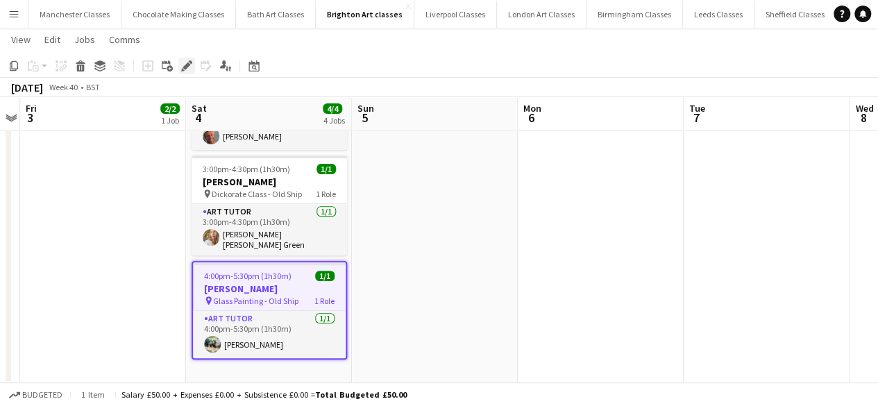
click at [188, 67] on icon at bounding box center [186, 66] width 8 height 8
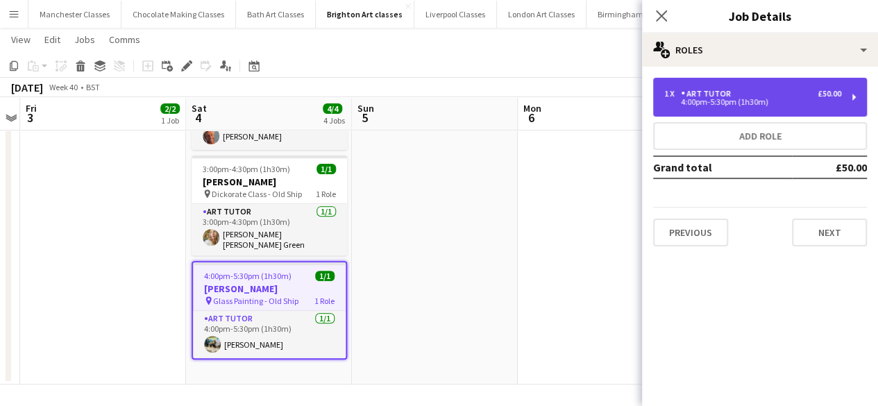
click at [798, 99] on div "4:00pm-5:30pm (1h30m)" at bounding box center [752, 102] width 177 height 7
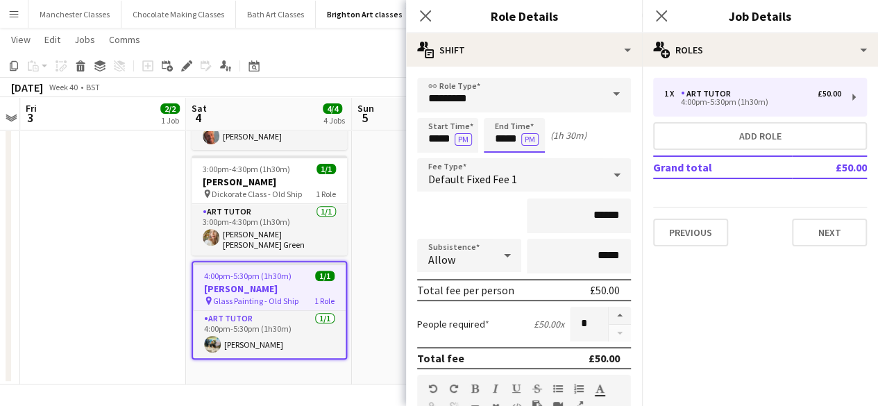
click at [511, 141] on input "*****" at bounding box center [513, 135] width 61 height 35
click at [502, 106] on div at bounding box center [500, 111] width 28 height 14
click at [530, 160] on div at bounding box center [528, 160] width 28 height 14
type input "*****"
click at [529, 160] on div at bounding box center [528, 160] width 28 height 14
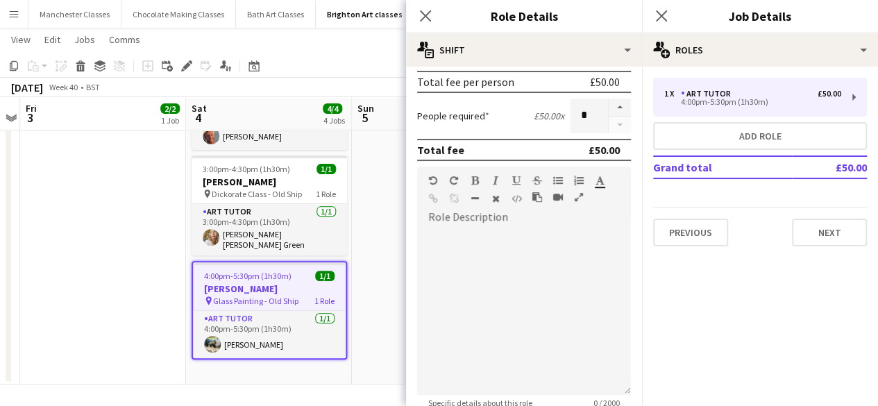
click at [371, 363] on app-date-cell at bounding box center [435, 165] width 166 height 437
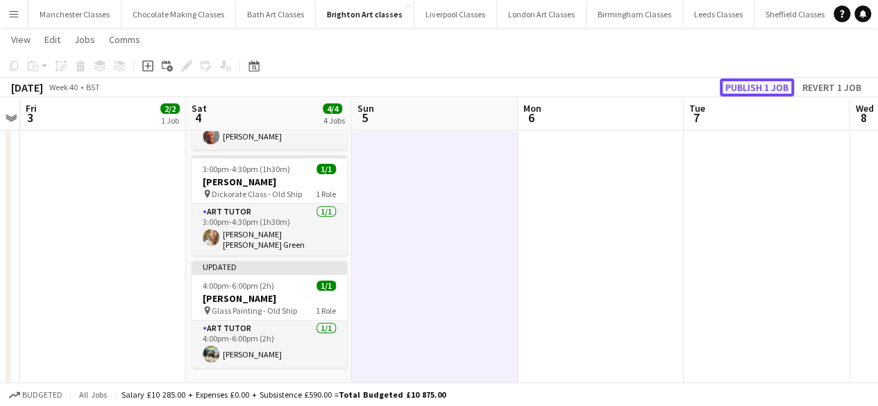
click at [763, 81] on button "Publish 1 job" at bounding box center [756, 87] width 74 height 18
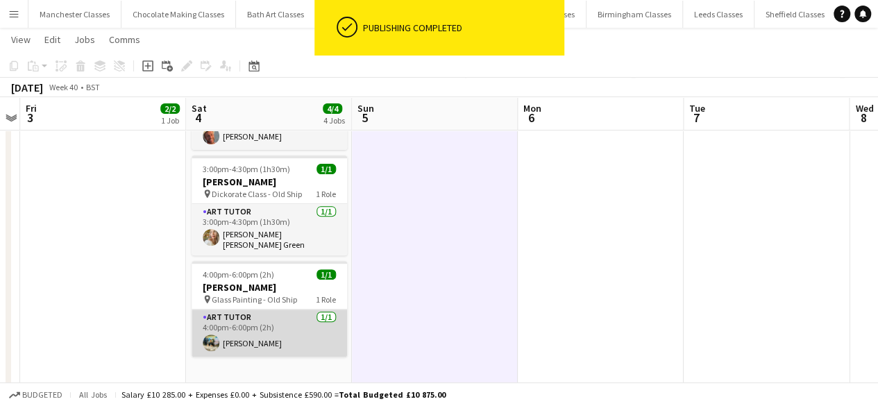
click at [253, 338] on app-card-role "Art Tutor 1/1 4:00pm-6:00pm (2h) Ali Saroosh" at bounding box center [268, 332] width 155 height 47
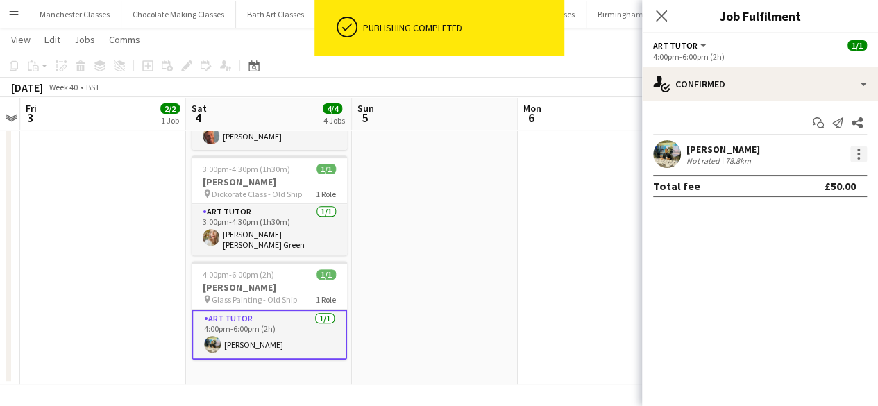
click at [862, 155] on div at bounding box center [858, 154] width 17 height 17
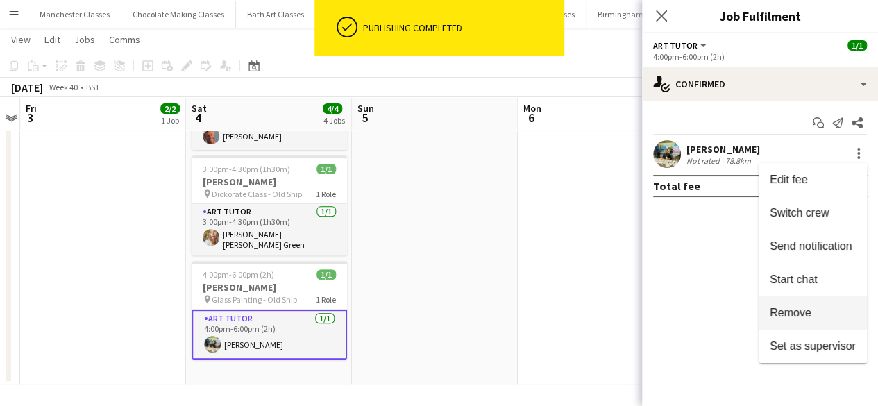
click at [798, 310] on span "Remove" at bounding box center [790, 313] width 42 height 12
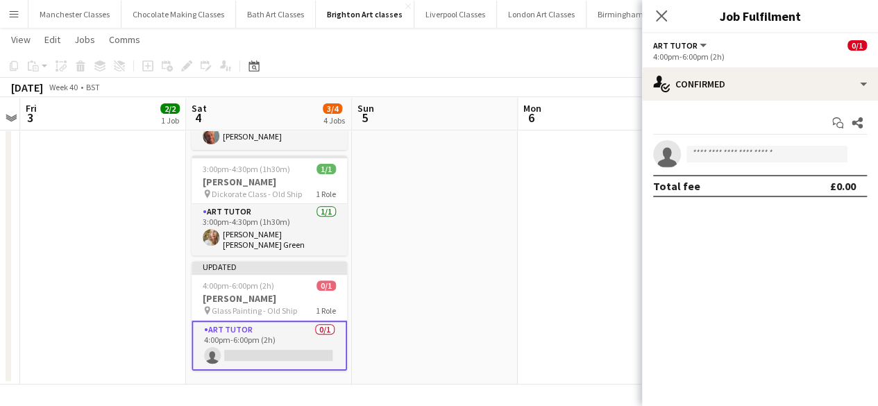
click at [573, 293] on app-date-cell at bounding box center [600, 165] width 166 height 437
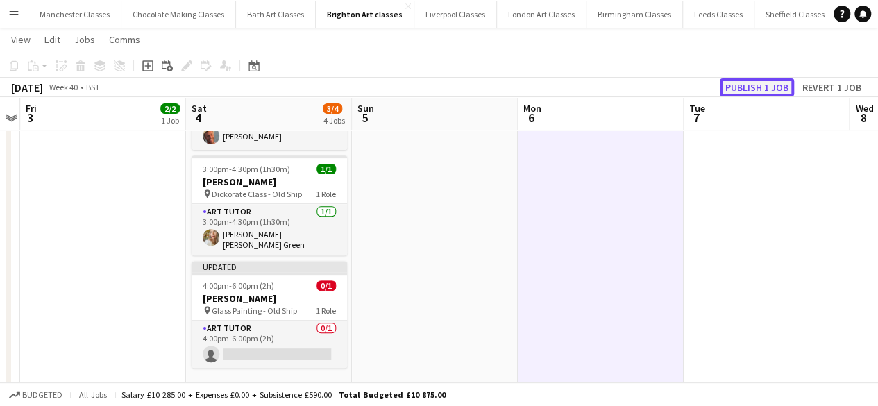
click at [755, 89] on button "Publish 1 job" at bounding box center [756, 87] width 74 height 18
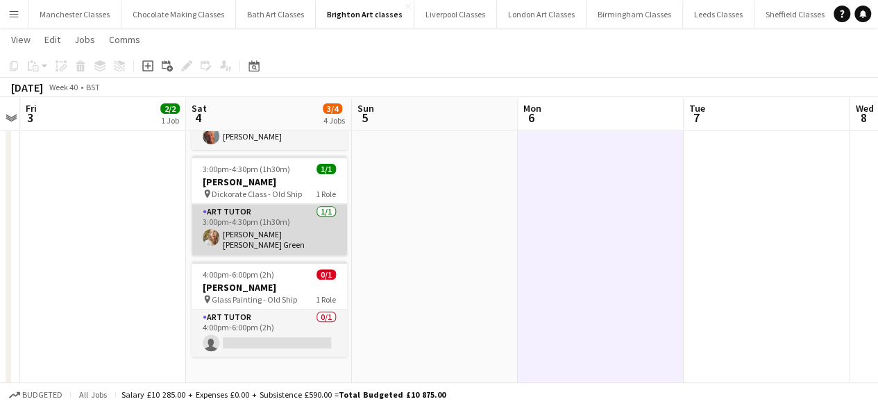
click at [264, 237] on app-card-role "Art Tutor 1/1 3:00pm-4:30pm (1h30m) Sue Kim Steele Green" at bounding box center [268, 229] width 155 height 51
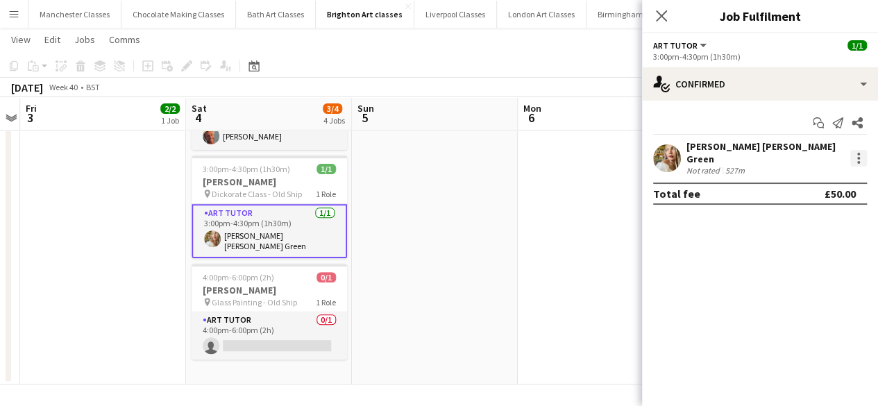
click at [859, 155] on div at bounding box center [858, 158] width 17 height 17
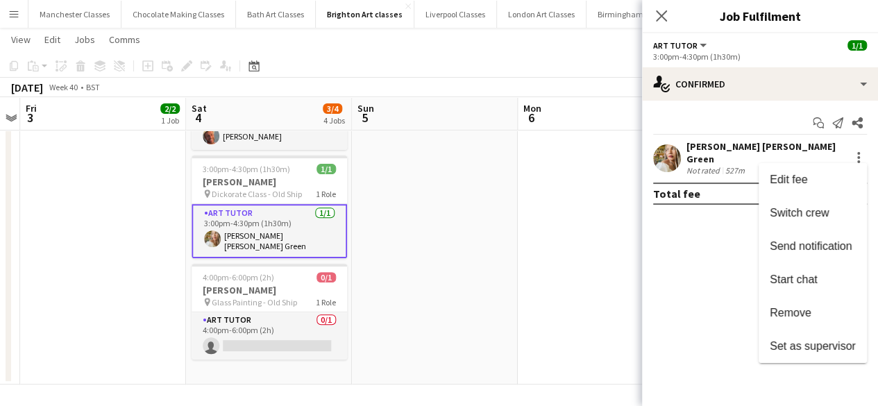
drag, startPoint x: 800, startPoint y: 318, endPoint x: 769, endPoint y: 319, distance: 30.6
click at [800, 318] on span "Remove" at bounding box center [812, 313] width 86 height 12
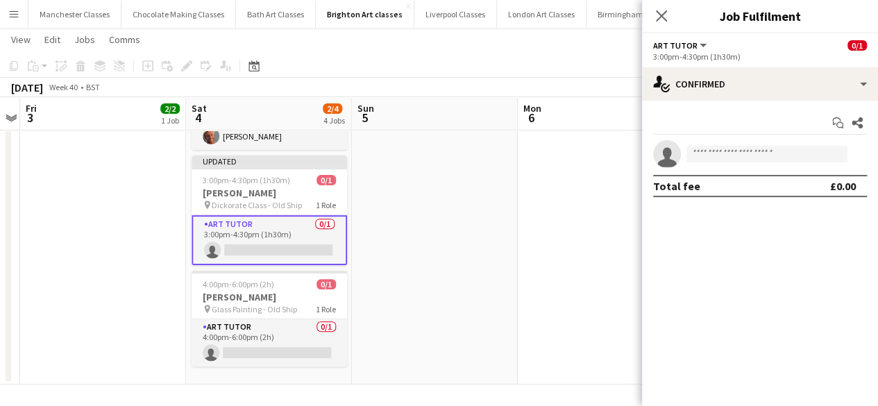
click at [405, 319] on app-date-cell at bounding box center [435, 165] width 166 height 437
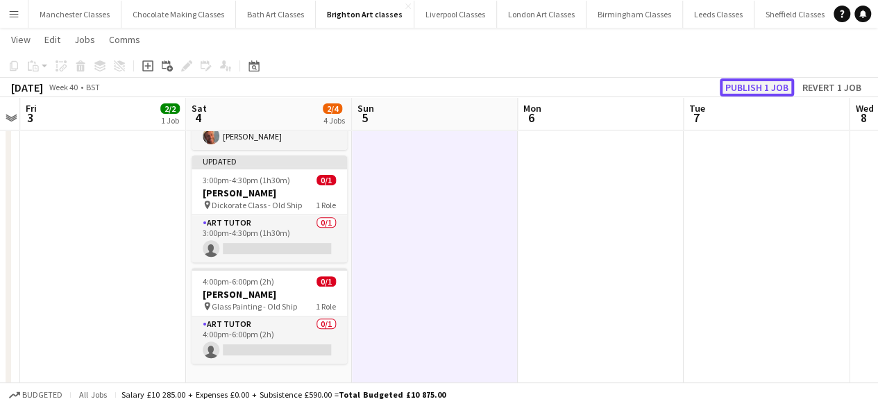
click at [755, 85] on button "Publish 1 job" at bounding box center [756, 87] width 74 height 18
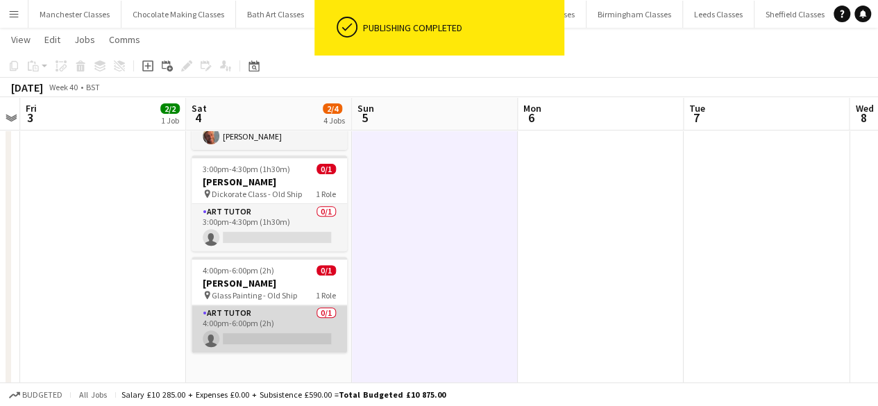
click at [278, 330] on app-card-role "Art Tutor 0/1 4:00pm-6:00pm (2h) single-neutral-actions" at bounding box center [268, 328] width 155 height 47
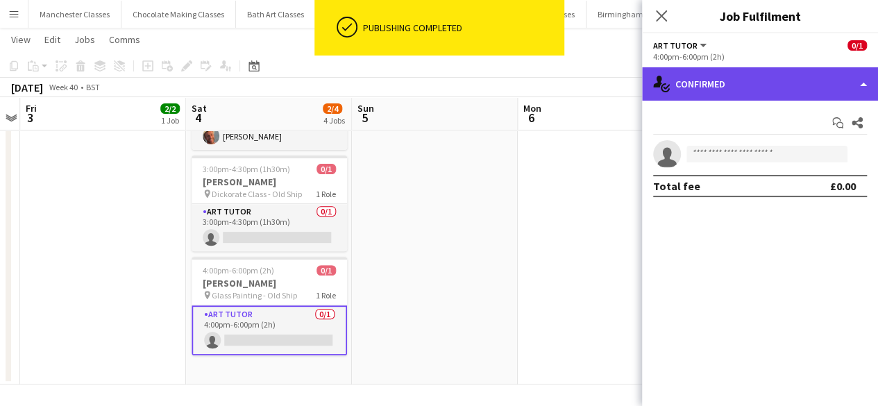
click at [777, 79] on div "single-neutral-actions-check-2 Confirmed" at bounding box center [760, 83] width 236 height 33
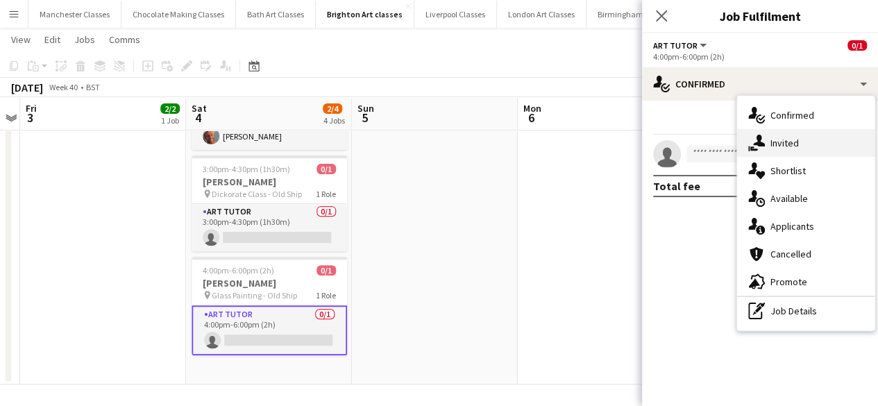
click at [802, 145] on div "single-neutral-actions-share-1 Invited" at bounding box center [805, 143] width 137 height 28
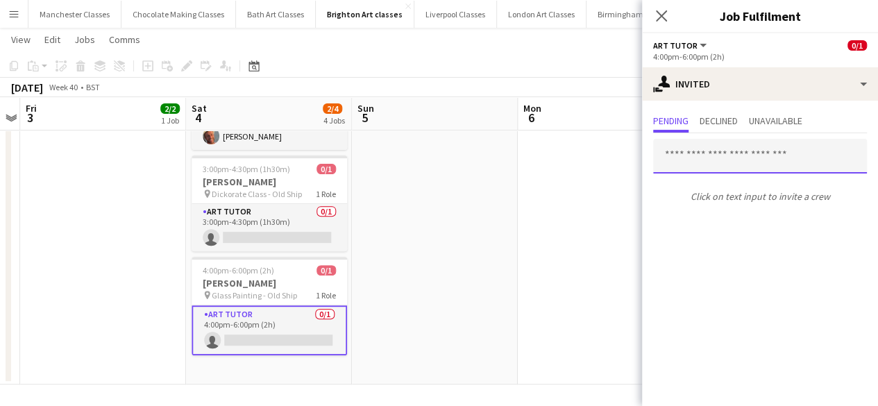
click at [685, 156] on input "text" at bounding box center [760, 156] width 214 height 35
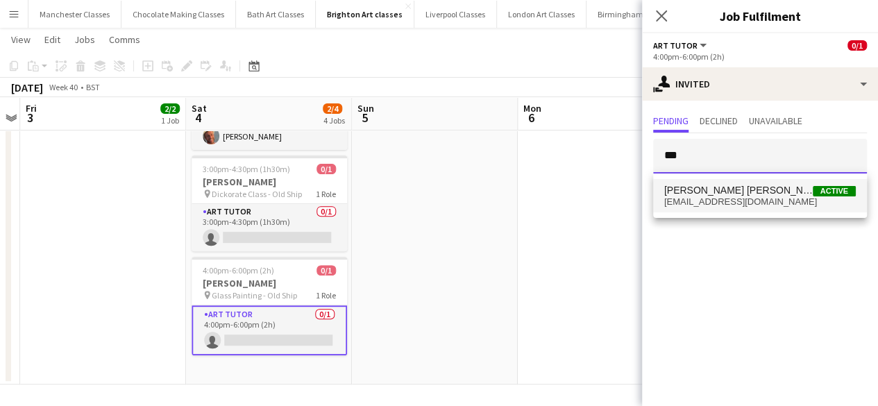
type input "***"
click at [713, 185] on span "Sue Kim Steele Green" at bounding box center [738, 191] width 148 height 12
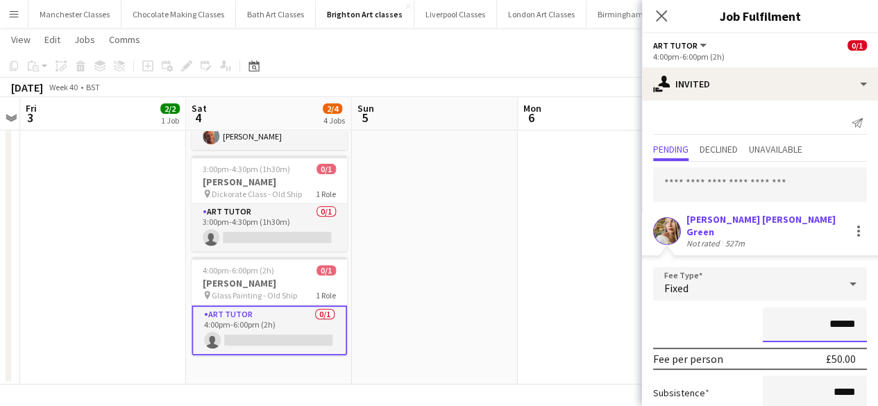
scroll to position [82, 0]
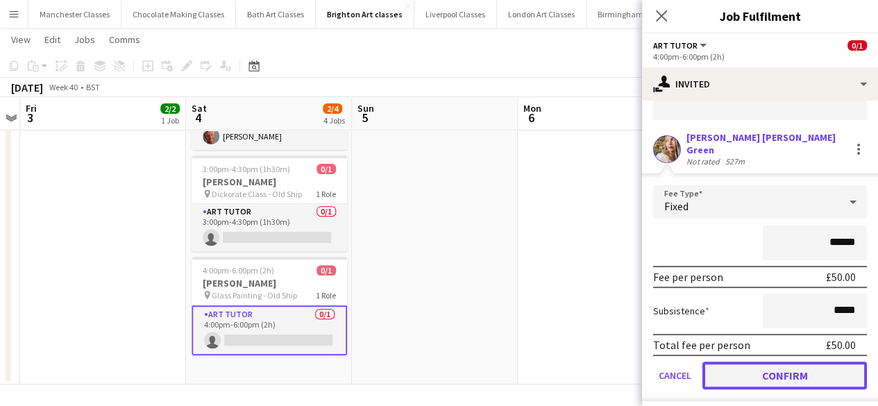
click at [815, 364] on button "Confirm" at bounding box center [784, 375] width 164 height 28
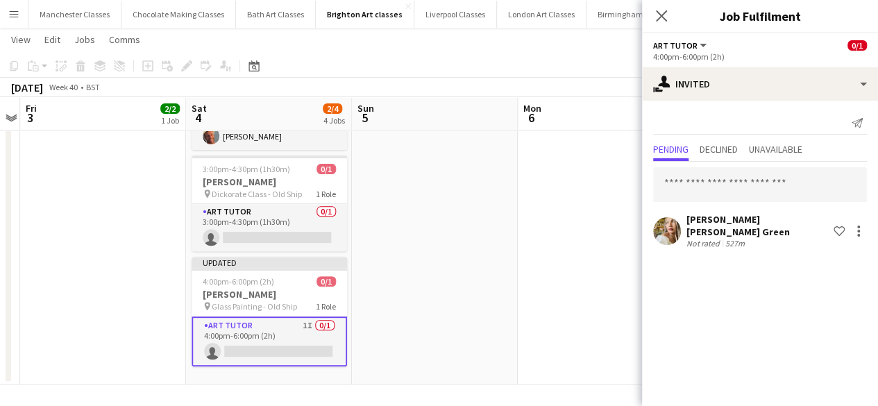
scroll to position [0, 0]
drag, startPoint x: 492, startPoint y: 298, endPoint x: 500, endPoint y: 291, distance: 10.4
click at [493, 296] on app-date-cell at bounding box center [435, 165] width 166 height 437
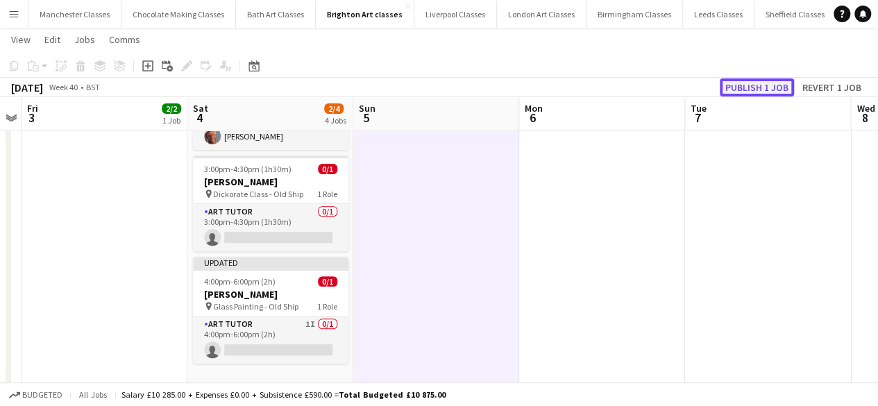
click at [752, 83] on button "Publish 1 job" at bounding box center [756, 87] width 74 height 18
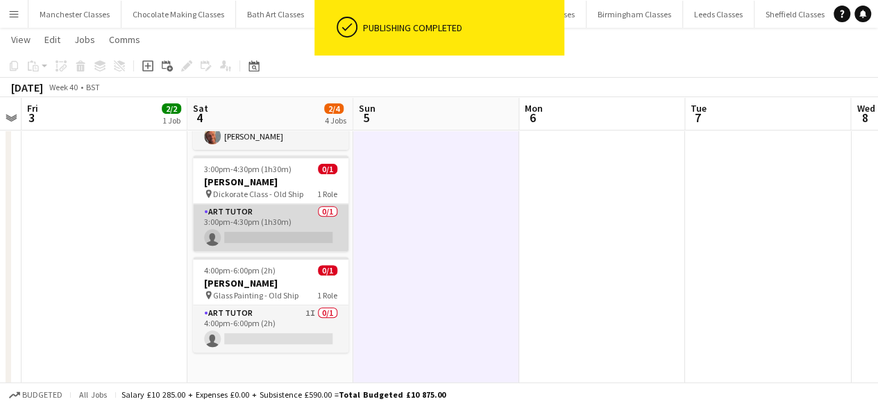
click at [282, 220] on app-card-role "Art Tutor 0/1 3:00pm-4:30pm (1h30m) single-neutral-actions" at bounding box center [270, 227] width 155 height 47
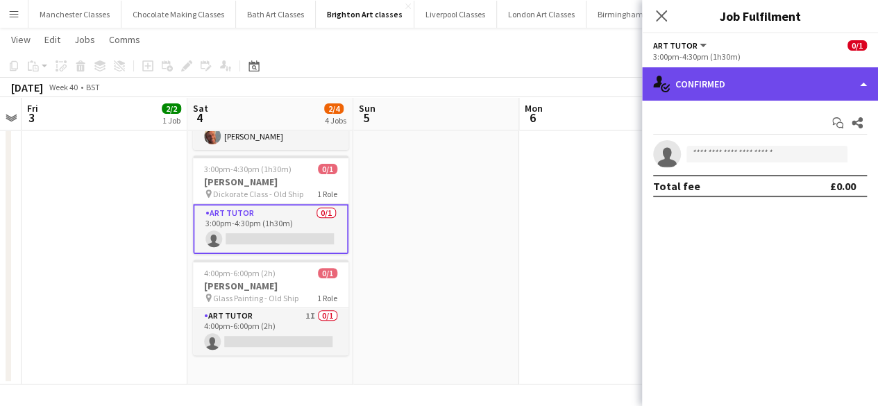
click at [814, 85] on div "single-neutral-actions-check-2 Confirmed" at bounding box center [760, 83] width 236 height 33
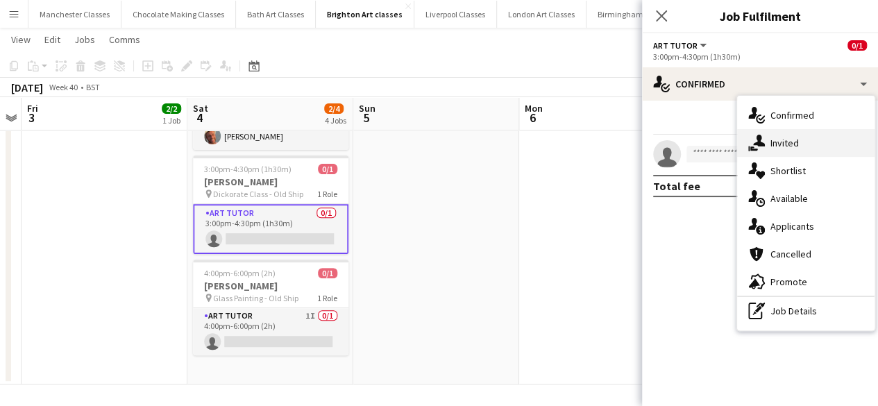
click at [802, 144] on div "single-neutral-actions-share-1 Invited" at bounding box center [805, 143] width 137 height 28
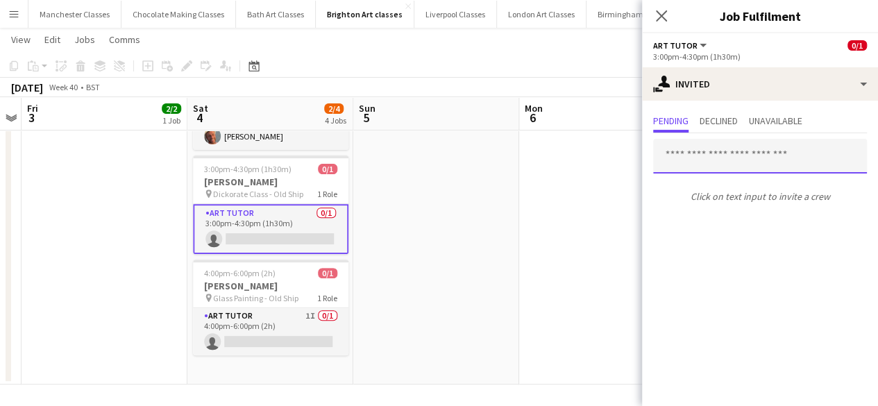
click at [725, 155] on input "text" at bounding box center [760, 156] width 214 height 35
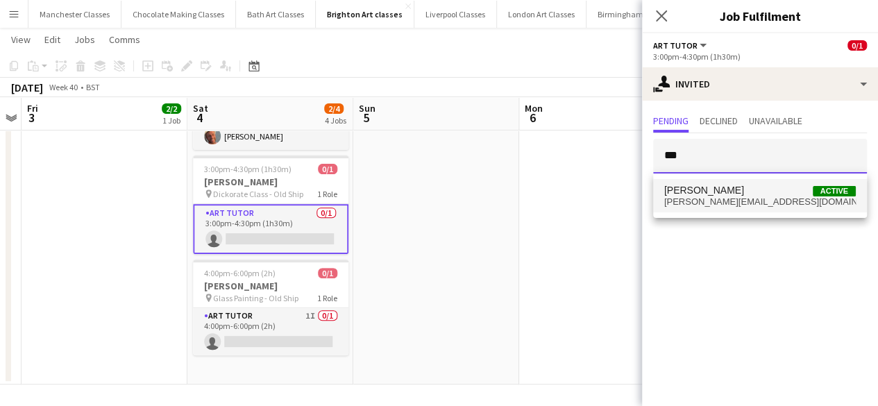
type input "***"
click at [723, 189] on span "Lorenzo Di Teodoro" at bounding box center [704, 191] width 80 height 12
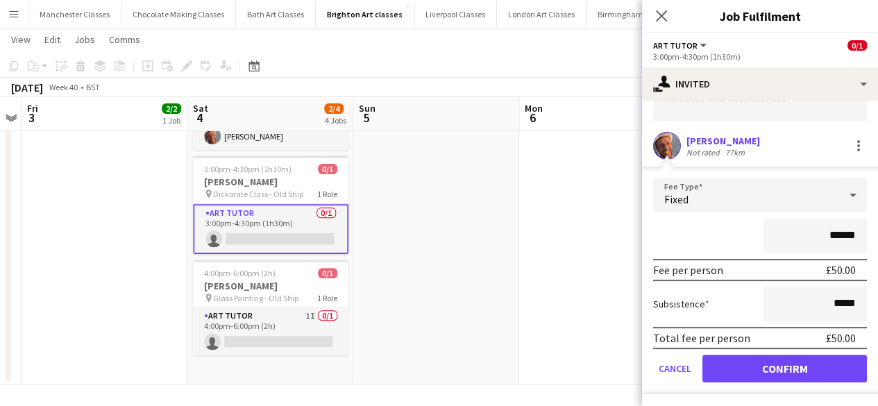
scroll to position [82, 0]
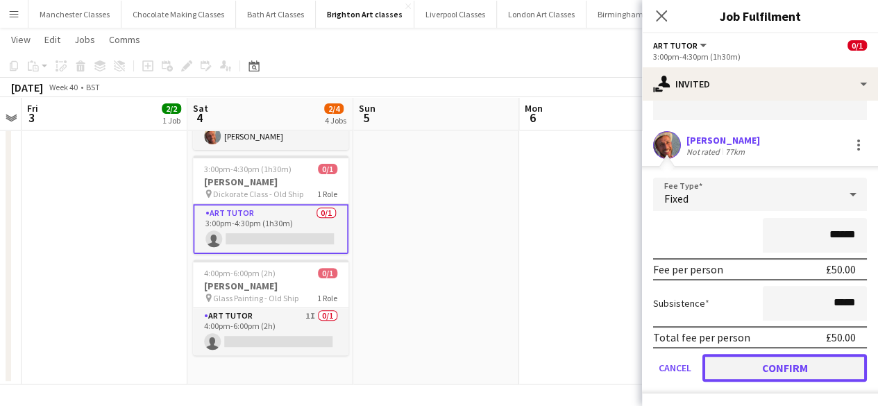
drag, startPoint x: 737, startPoint y: 371, endPoint x: 720, endPoint y: 373, distance: 17.4
click at [737, 372] on button "Confirm" at bounding box center [784, 368] width 164 height 28
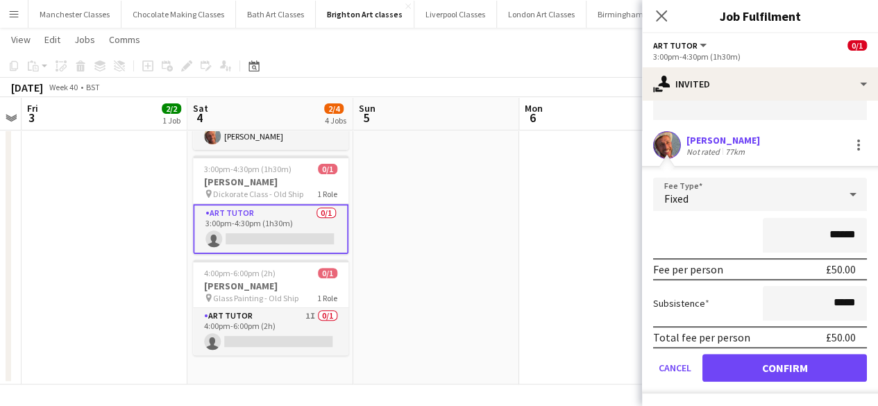
scroll to position [0, 0]
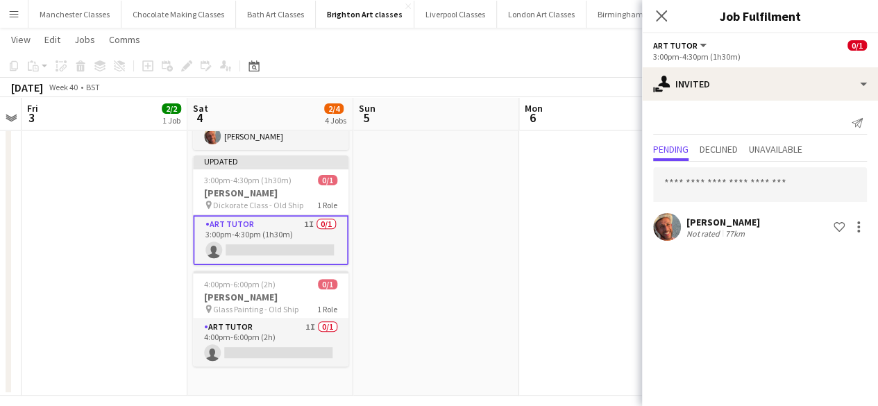
click at [572, 343] on app-date-cell at bounding box center [602, 171] width 166 height 448
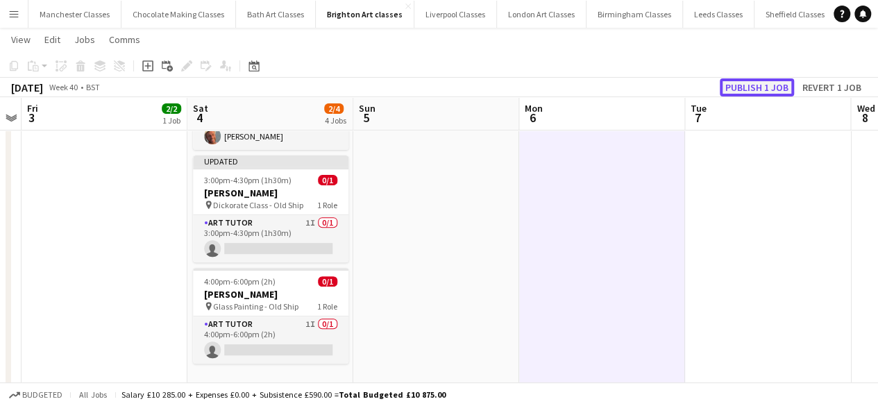
click at [765, 83] on button "Publish 1 job" at bounding box center [756, 87] width 74 height 18
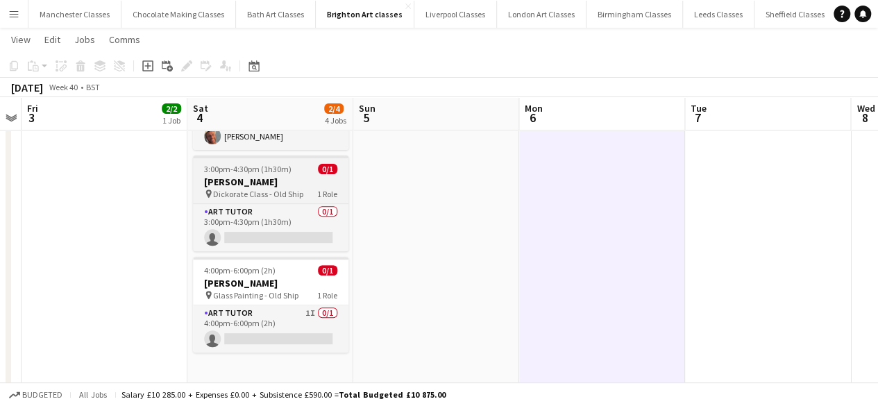
click at [302, 184] on h3 "Laura Edgoose" at bounding box center [270, 182] width 155 height 12
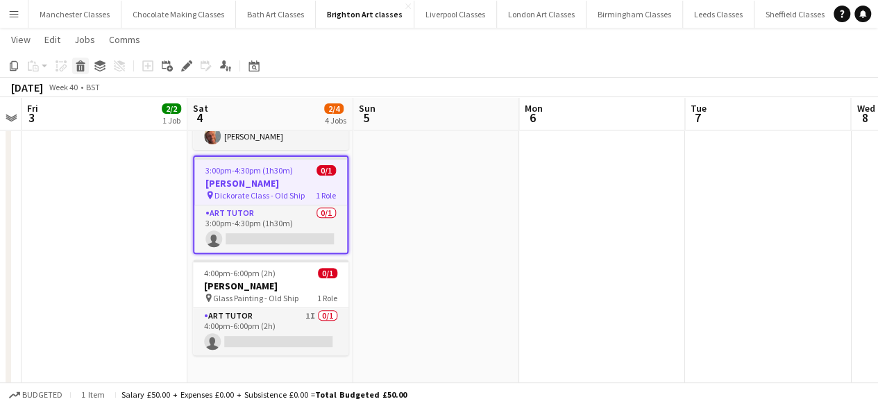
click at [83, 65] on icon at bounding box center [81, 68] width 8 height 7
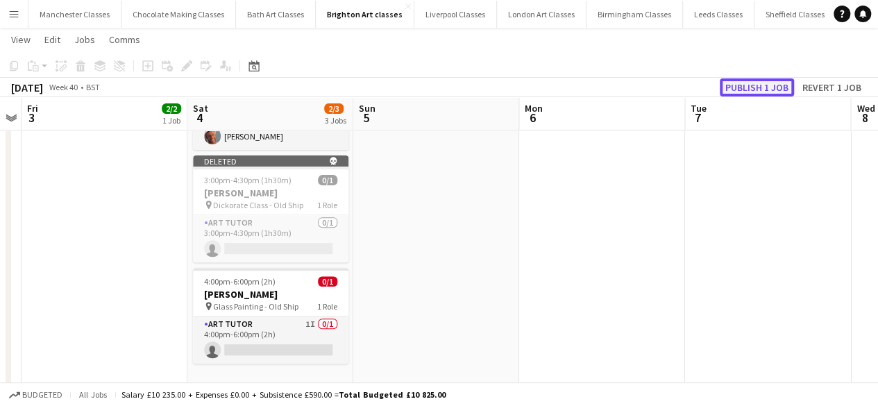
click at [782, 80] on button "Publish 1 job" at bounding box center [756, 87] width 74 height 18
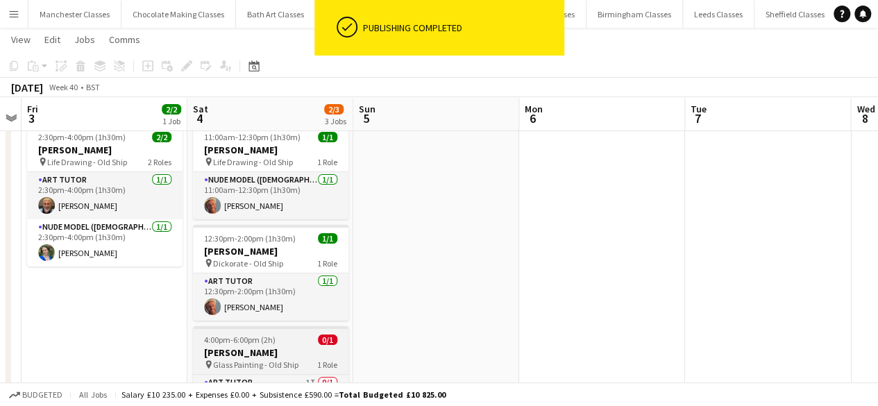
scroll to position [69, 0]
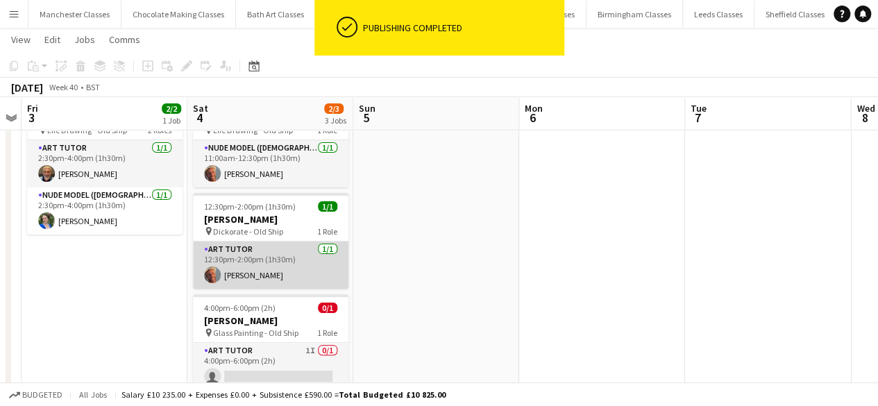
click at [302, 270] on app-card-role "Art Tutor 1/1 12:30pm-2:00pm (1h30m) Lorenzo Di Teodoro" at bounding box center [270, 264] width 155 height 47
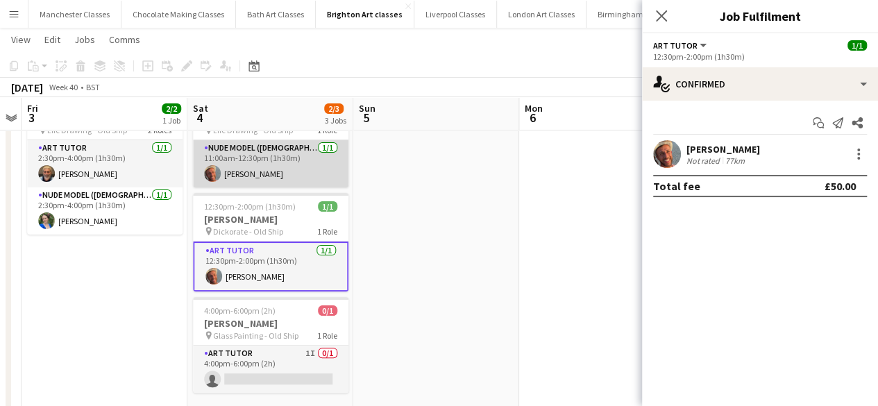
click at [292, 169] on app-card-role "Nude Model (Male) 1/1 11:00am-12:30pm (1h30m) Lorenzo Di Teodoro" at bounding box center [270, 163] width 155 height 47
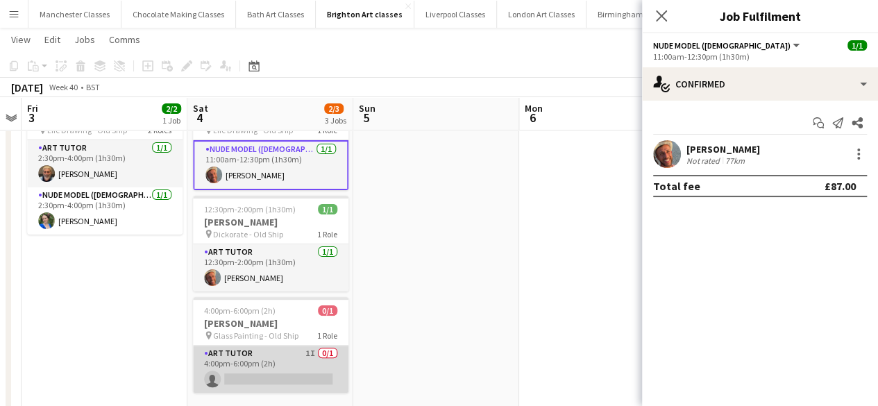
click at [279, 361] on app-card-role "Art Tutor 1I 0/1 4:00pm-6:00pm (2h) single-neutral-actions" at bounding box center [270, 368] width 155 height 47
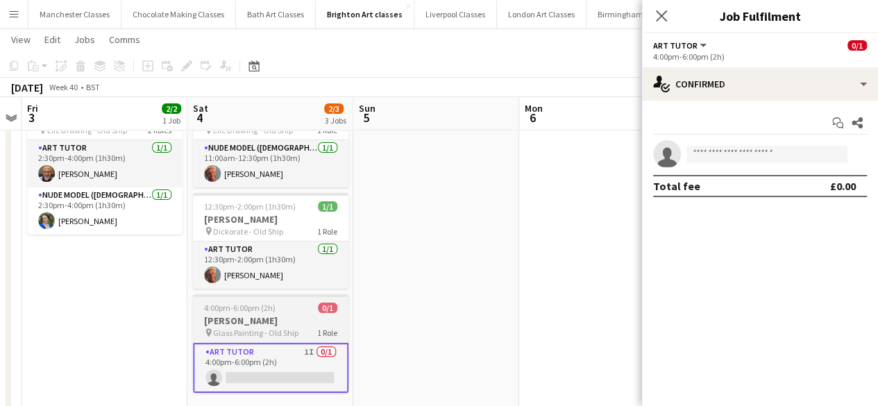
click at [280, 305] on div "4:00pm-6:00pm (2h) 0/1" at bounding box center [270, 307] width 155 height 10
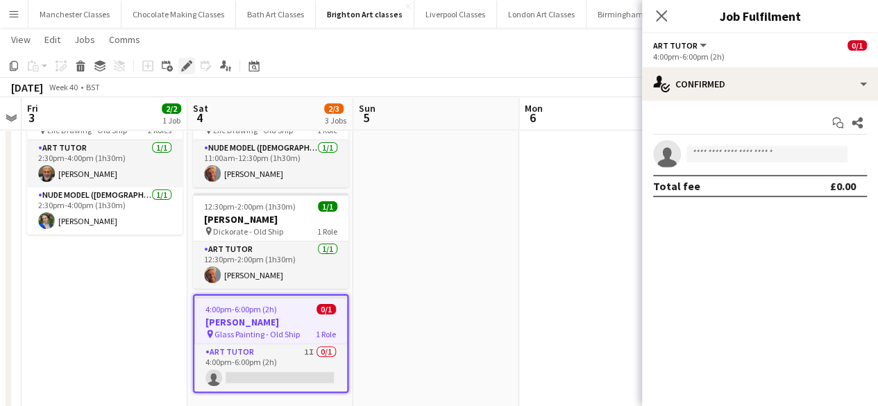
click at [185, 60] on icon "Edit" at bounding box center [186, 65] width 11 height 11
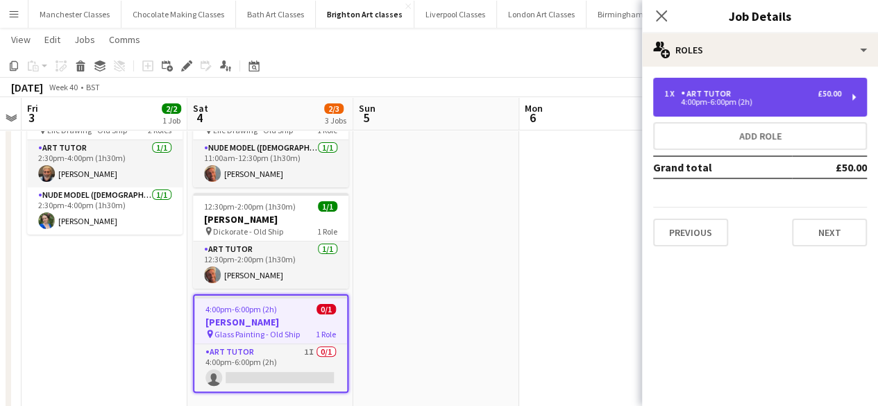
click at [819, 96] on div "£50.00" at bounding box center [829, 94] width 24 height 10
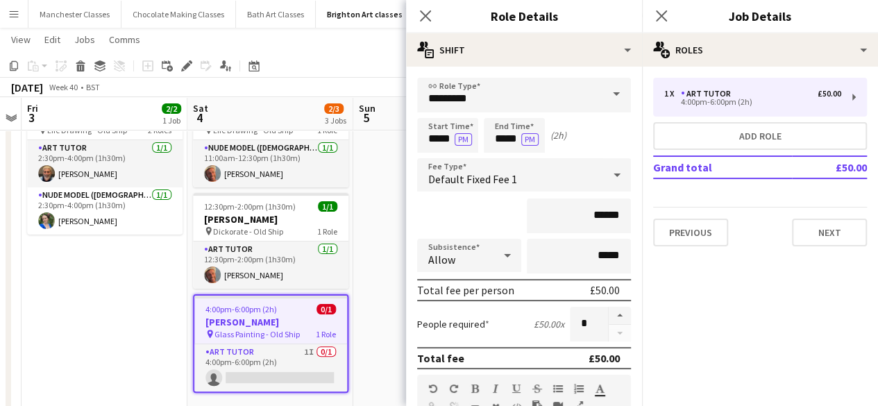
click at [355, 219] on app-date-cell at bounding box center [436, 253] width 166 height 335
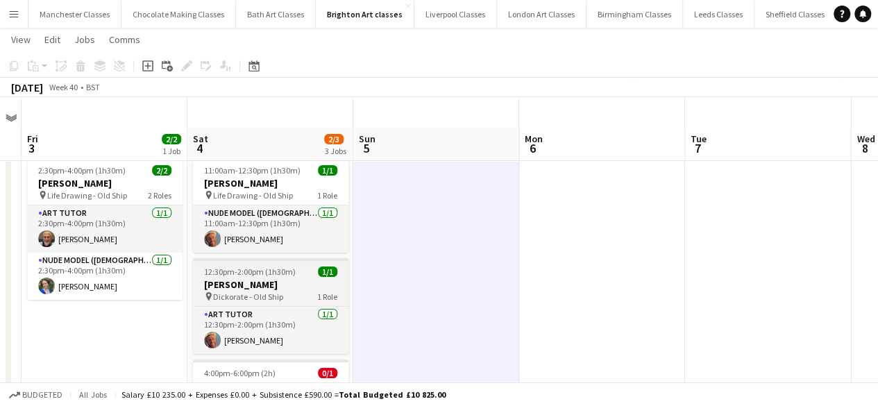
scroll to position [0, 0]
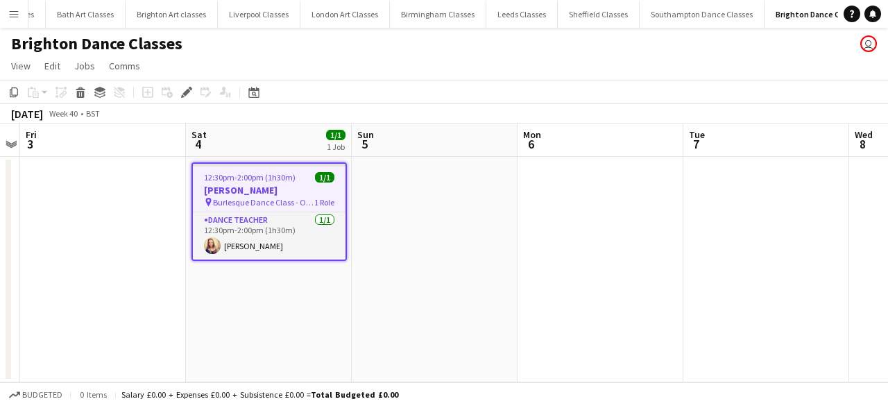
scroll to position [0, 204]
click at [266, 192] on h3 "Tamryn-lee Rickelton" at bounding box center [269, 190] width 153 height 12
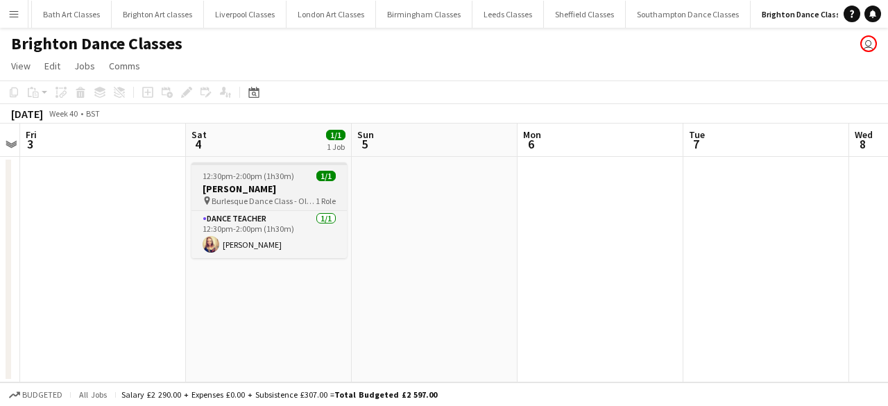
click at [265, 191] on h3 "Tamryn-lee Rickelton" at bounding box center [268, 188] width 155 height 12
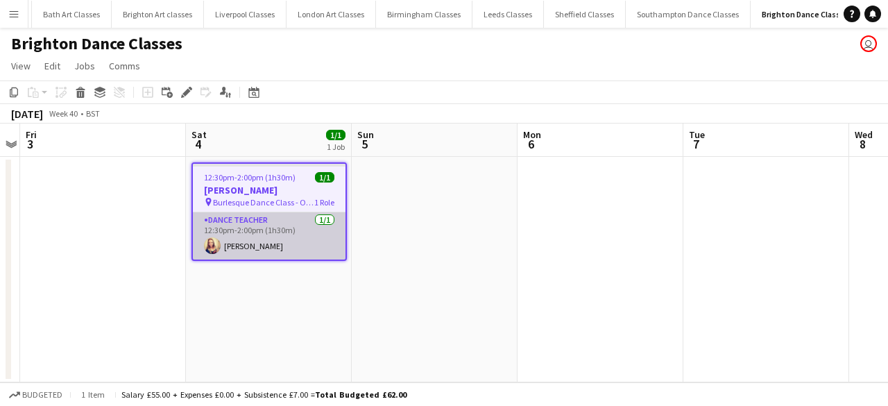
click at [262, 248] on app-card-role "Dance Teacher 1/1 12:30pm-2:00pm (1h30m) Eva Wilshere" at bounding box center [269, 235] width 153 height 47
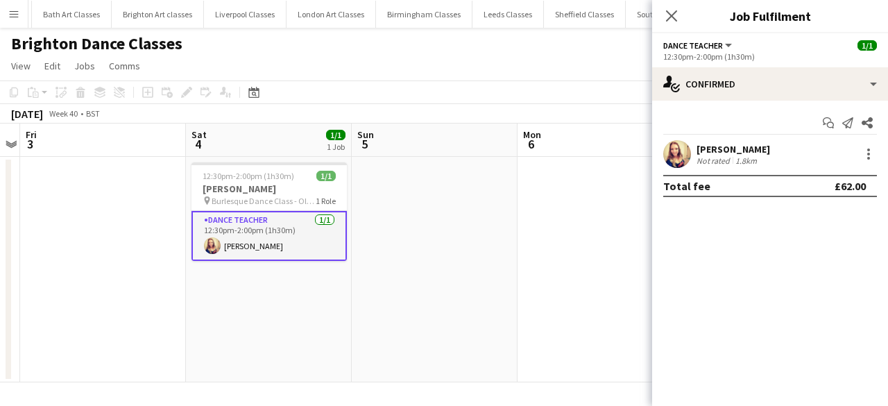
click at [262, 248] on app-card-role "Dance Teacher 1/1 12:30pm-2:00pm (1h30m) Eva Wilshere" at bounding box center [268, 236] width 155 height 50
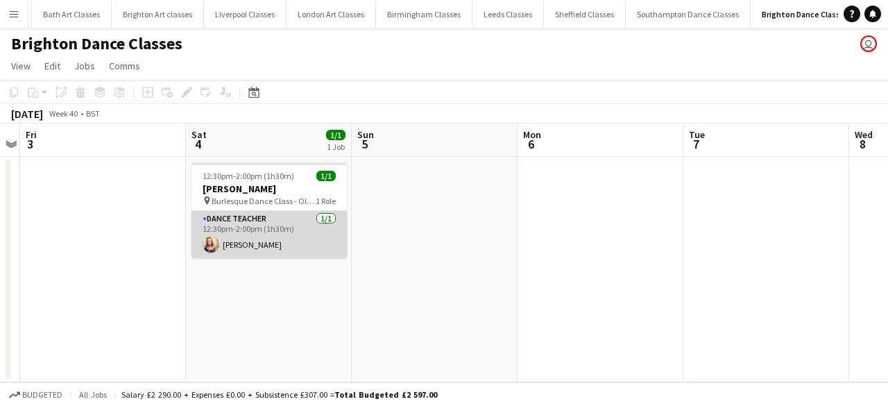
click at [262, 248] on app-card-role "Dance Teacher 1/1 12:30pm-2:00pm (1h30m) Eva Wilshere" at bounding box center [268, 234] width 155 height 47
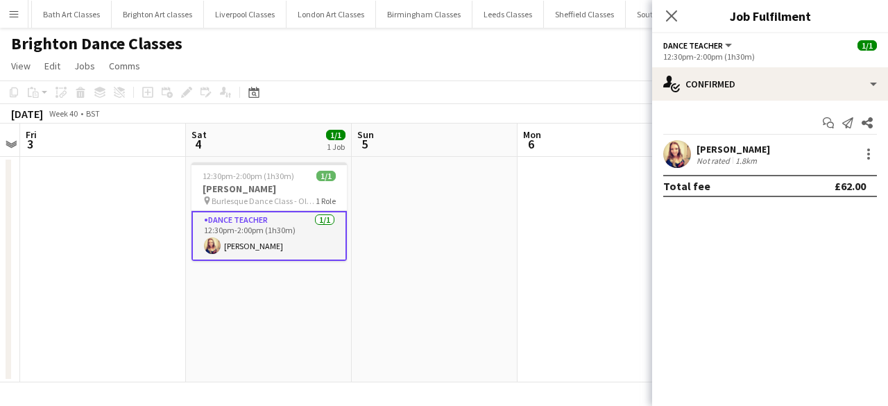
click at [262, 248] on app-card-role "Dance Teacher 1/1 12:30pm-2:00pm (1h30m) Eva Wilshere" at bounding box center [268, 236] width 155 height 50
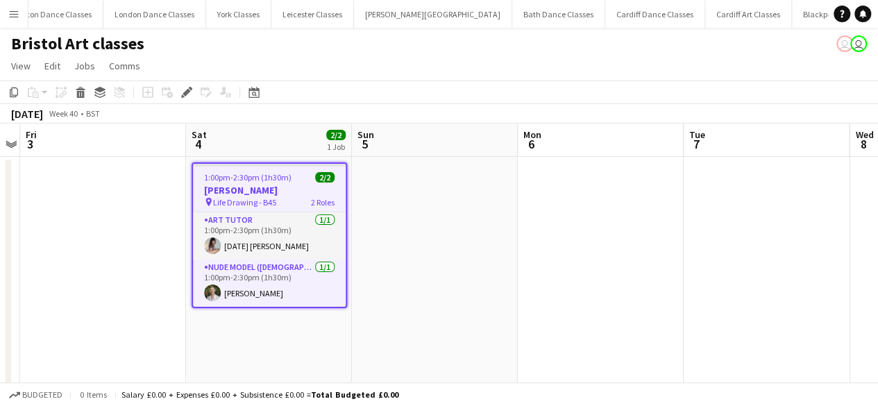
scroll to position [0, 961]
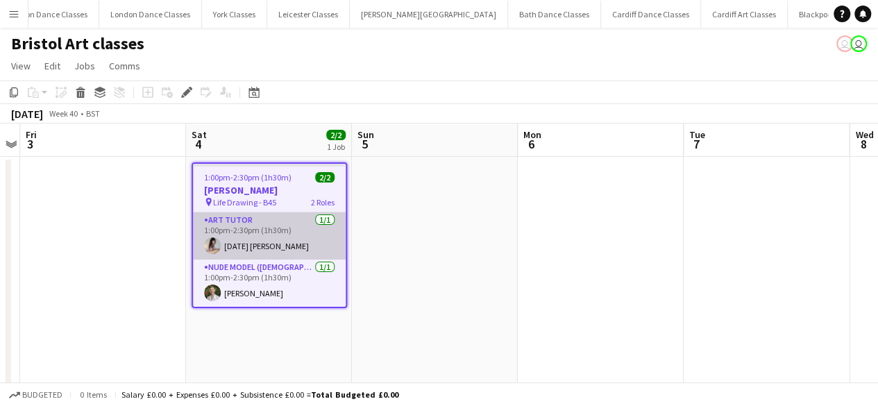
click at [300, 234] on app-card-role "Art Tutor [DATE] 1:00pm-2:30pm (1h30m) [DATE] [PERSON_NAME]" at bounding box center [269, 235] width 153 height 47
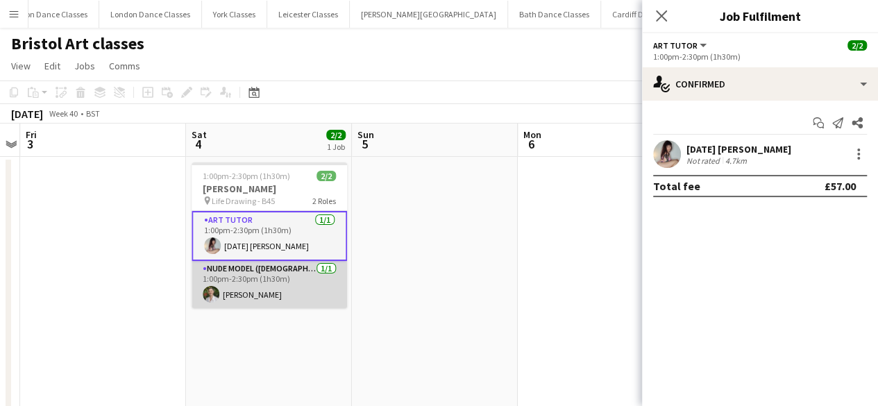
click at [286, 275] on app-card-role "Nude Model ([DEMOGRAPHIC_DATA]) [DATE] 1:00pm-2:30pm (1h30m) [PERSON_NAME]" at bounding box center [268, 284] width 155 height 47
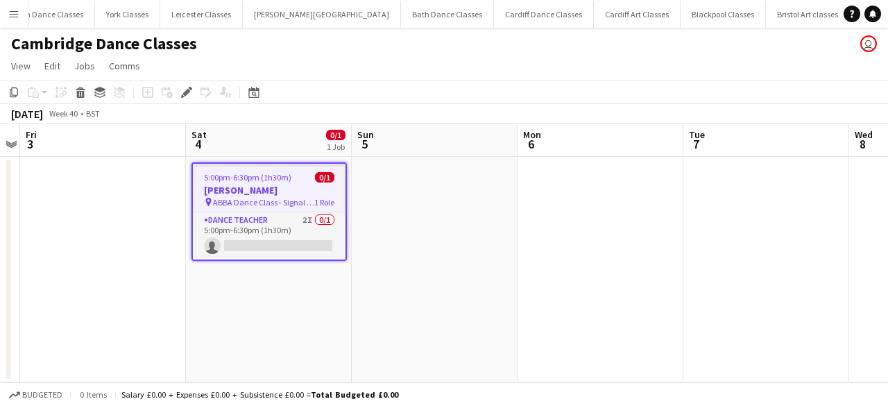
scroll to position [0, 1072]
drag, startPoint x: 277, startPoint y: 190, endPoint x: 269, endPoint y: 190, distance: 7.6
click at [277, 190] on h3 "[PERSON_NAME]" at bounding box center [269, 190] width 153 height 12
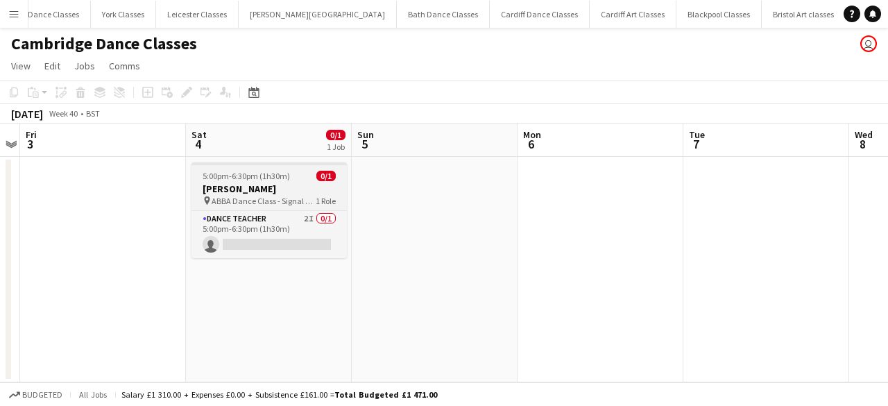
click at [234, 169] on app-job-card "5:00pm-6:30pm (1h30m) 0/1 [PERSON_NAME] pin ABBA Dance Class - Signal Box 1 Rol…" at bounding box center [268, 210] width 155 height 96
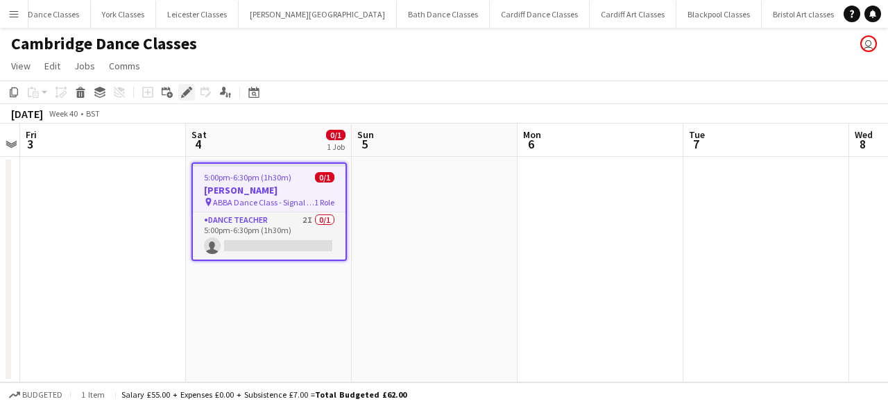
click at [185, 96] on icon "Edit" at bounding box center [186, 92] width 11 height 11
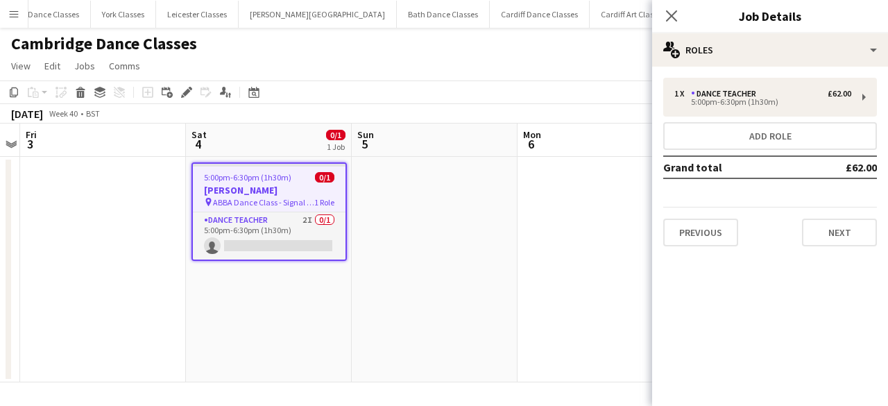
click at [447, 289] on app-date-cell at bounding box center [435, 269] width 166 height 225
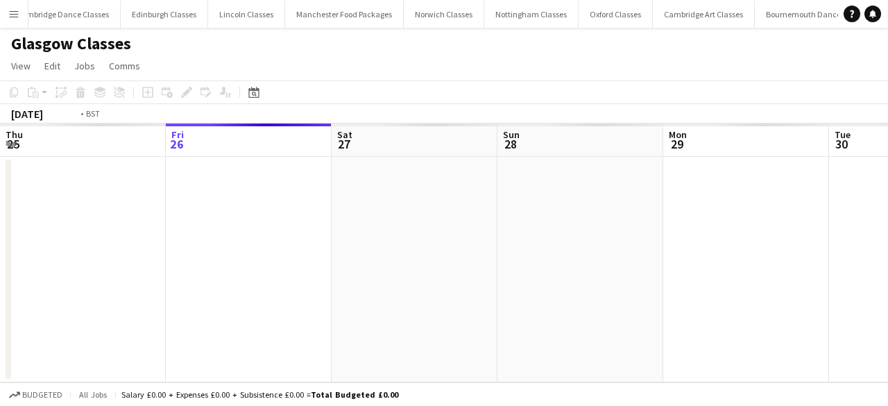
scroll to position [0, 477]
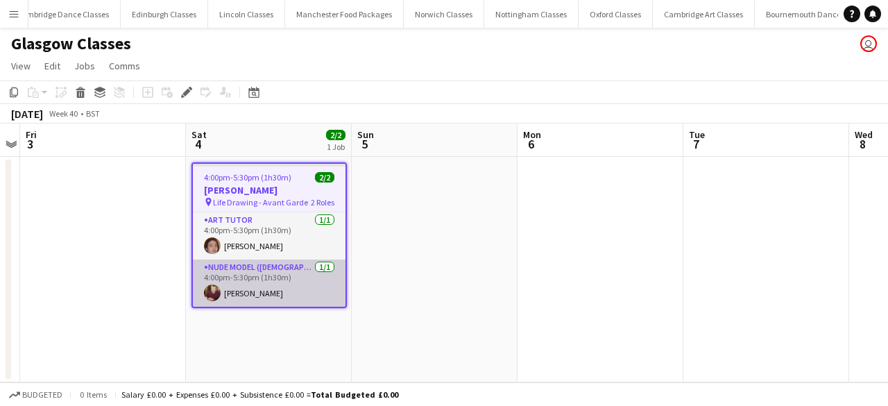
click at [210, 291] on app-user-avatar at bounding box center [212, 292] width 17 height 17
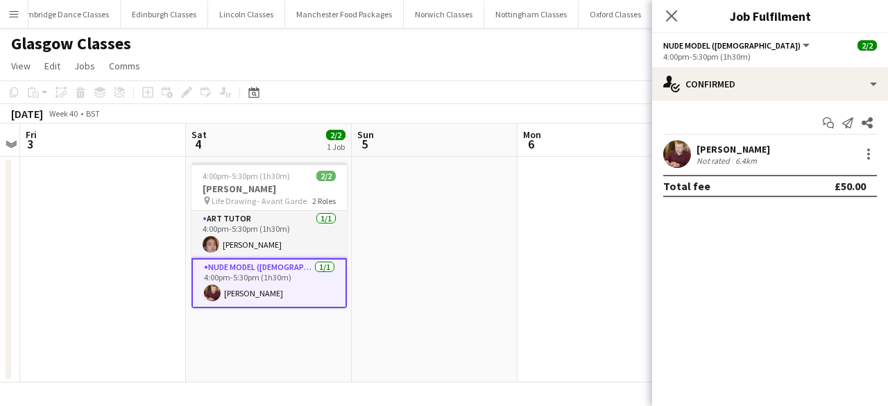
click at [680, 163] on app-user-avatar at bounding box center [677, 154] width 28 height 28
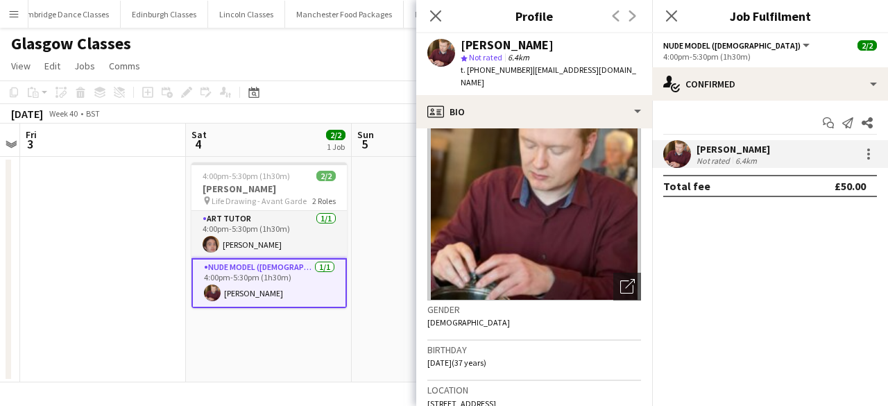
scroll to position [0, 0]
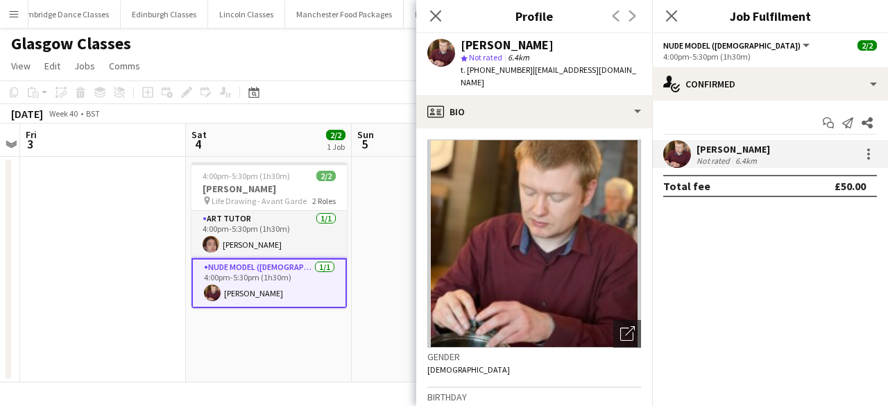
click at [105, 194] on app-date-cell at bounding box center [103, 269] width 166 height 225
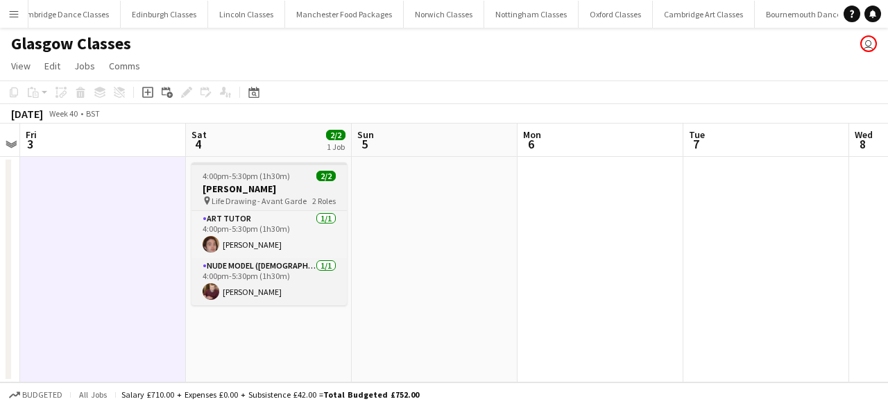
click at [268, 187] on h3 "[PERSON_NAME]" at bounding box center [268, 188] width 155 height 12
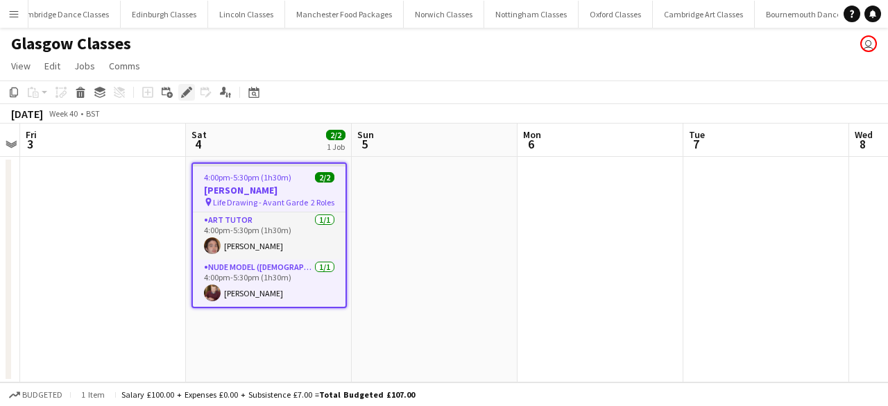
click at [180, 92] on div "Edit" at bounding box center [186, 92] width 17 height 17
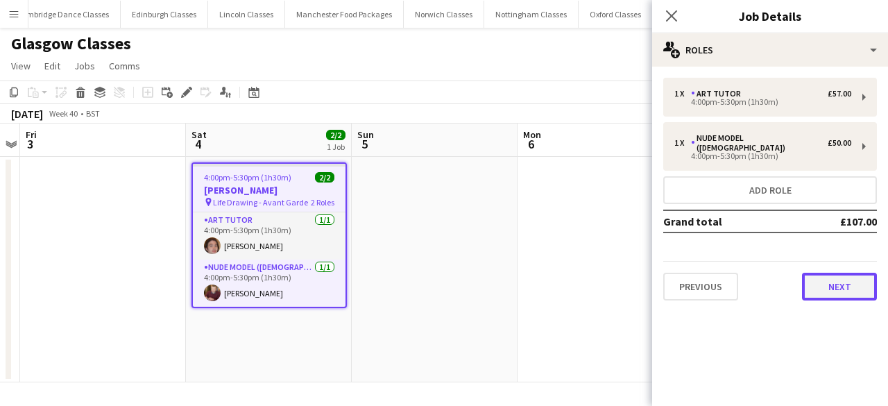
click at [825, 279] on button "Next" at bounding box center [839, 287] width 75 height 28
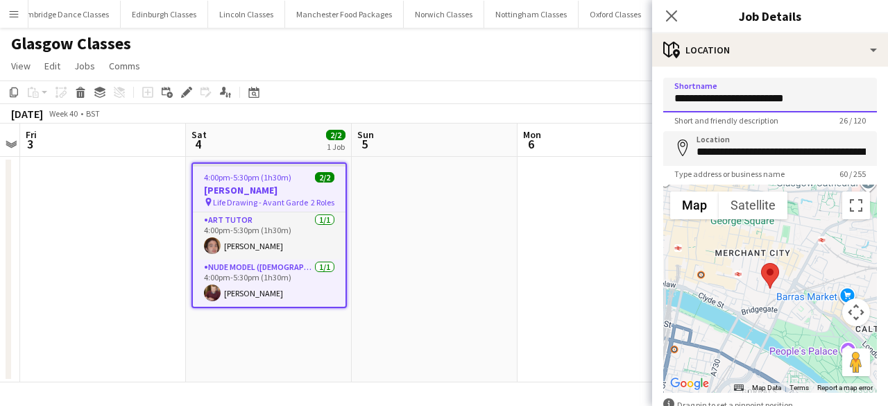
drag, startPoint x: 812, startPoint y: 102, endPoint x: 732, endPoint y: 99, distance: 80.5
click at [732, 99] on input "**********" at bounding box center [770, 95] width 214 height 35
type input "**********"
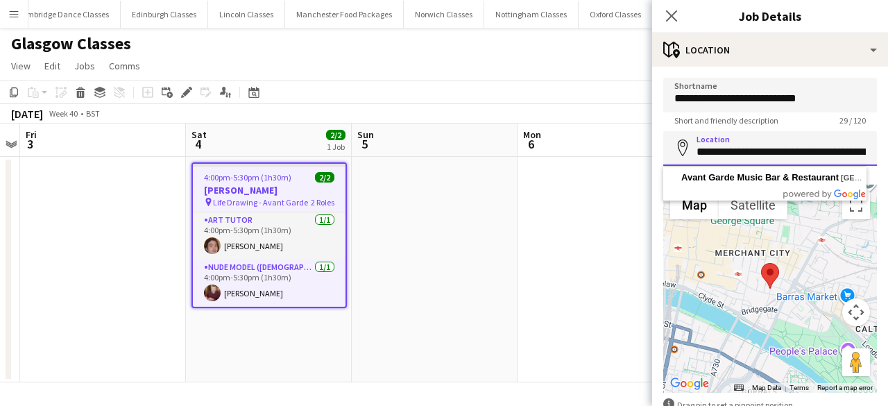
scroll to position [0, 124]
drag, startPoint x: 696, startPoint y: 152, endPoint x: 887, endPoint y: 137, distance: 192.1
click at [887, 137] on mat-expansion-panel "**********" at bounding box center [770, 236] width 236 height 339
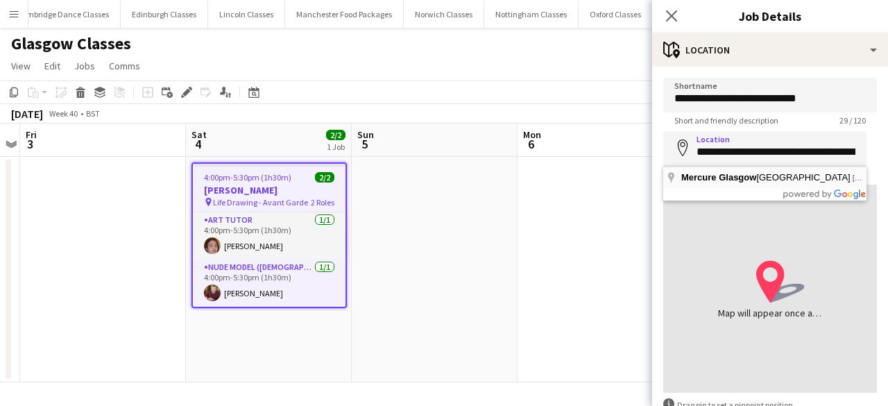
type input "**********"
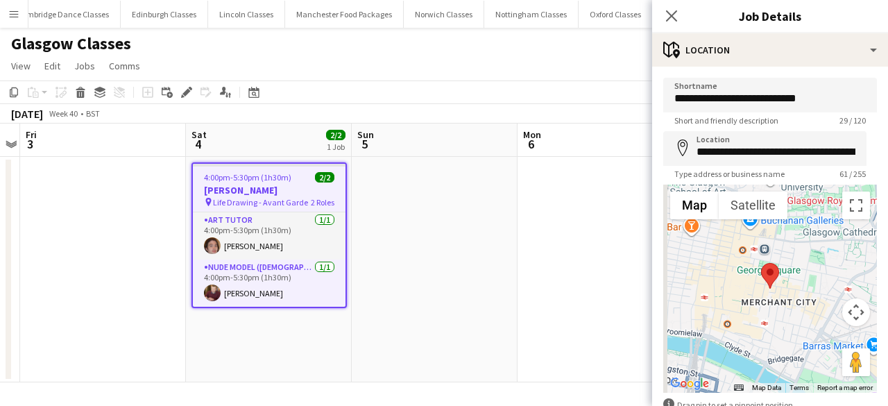
scroll to position [84, 0]
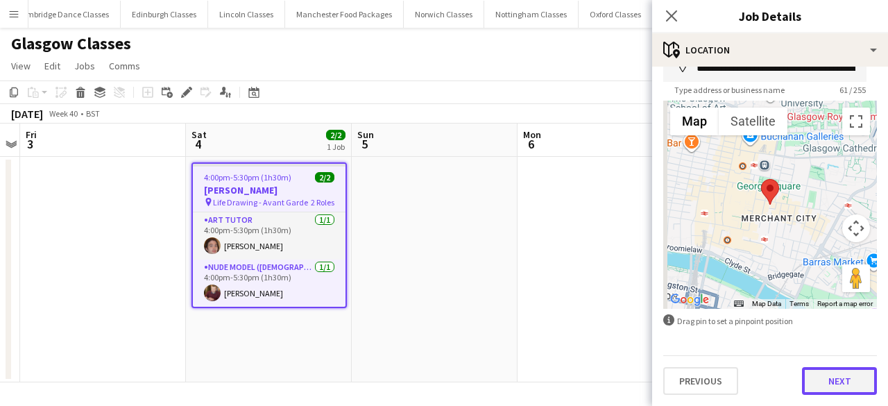
click at [834, 379] on button "Next" at bounding box center [839, 381] width 75 height 28
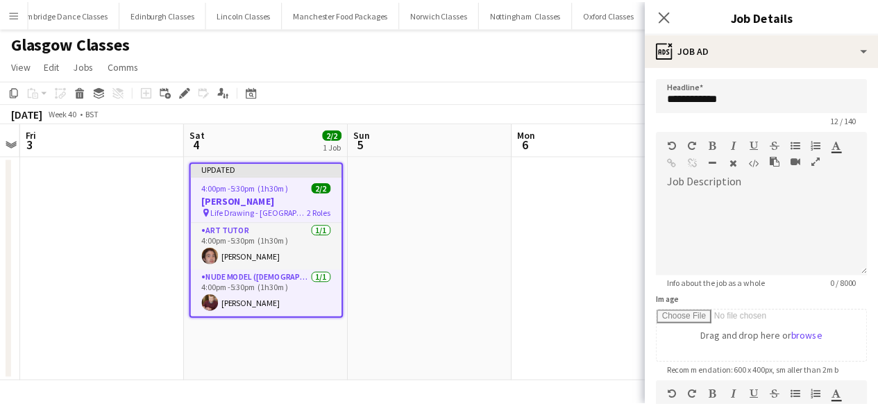
scroll to position [0, 0]
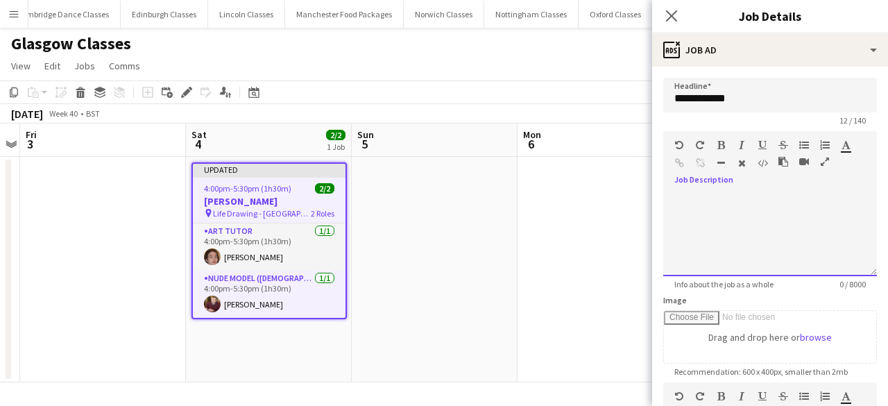
click at [673, 216] on div at bounding box center [770, 234] width 214 height 83
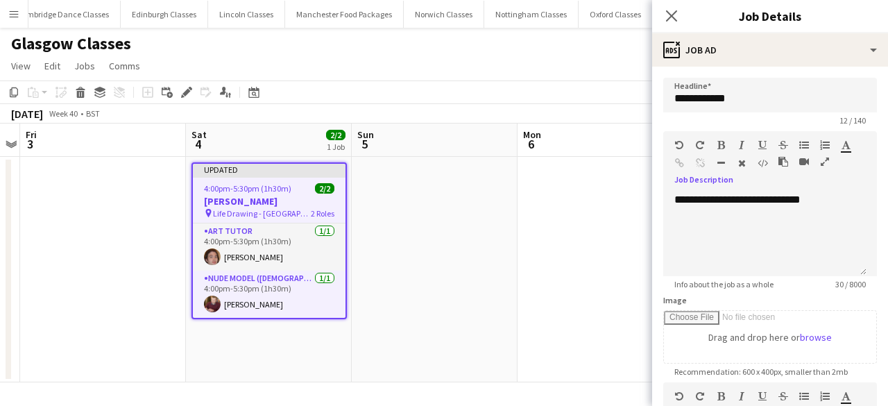
click at [605, 234] on app-date-cell at bounding box center [600, 269] width 166 height 225
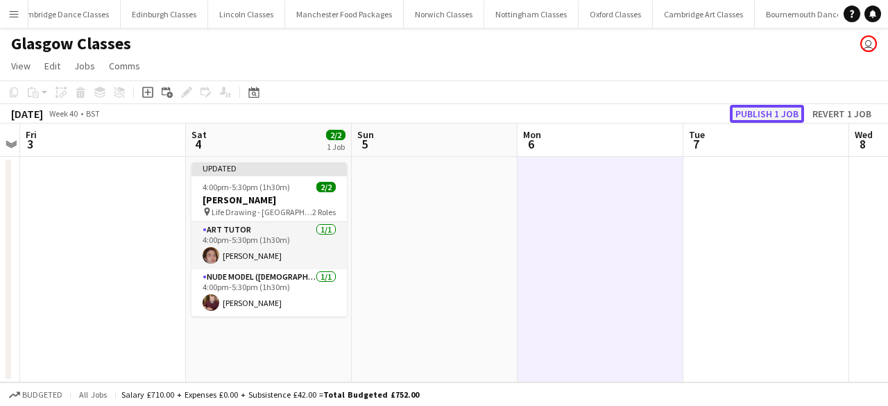
click at [777, 106] on button "Publish 1 job" at bounding box center [767, 114] width 74 height 18
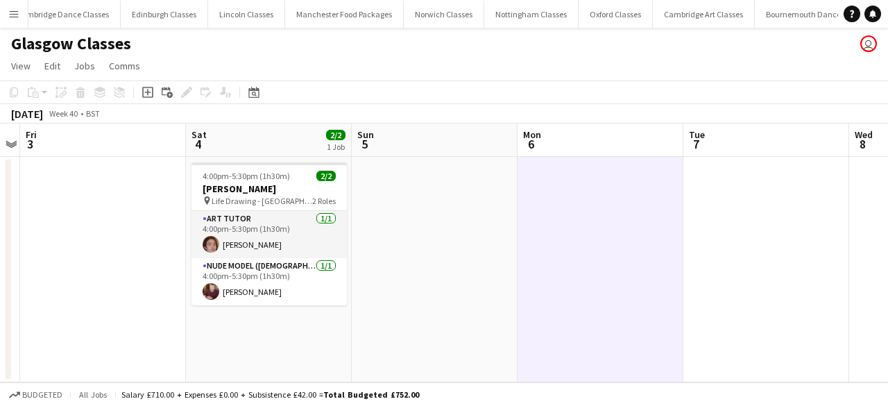
click at [219, 341] on app-date-cell "4:00pm-5:30pm (1h30m) 2/2 Kristie Lees pin Life Drawing - Mercure Hotel 2 Roles…" at bounding box center [269, 269] width 166 height 225
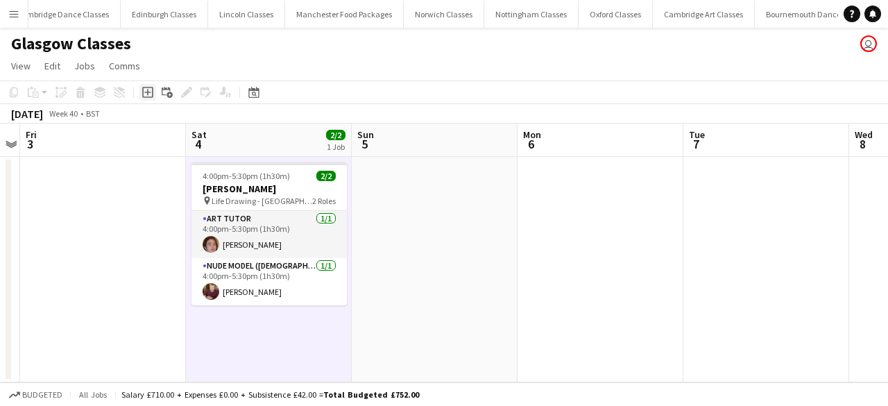
click at [151, 92] on icon at bounding box center [147, 92] width 6 height 6
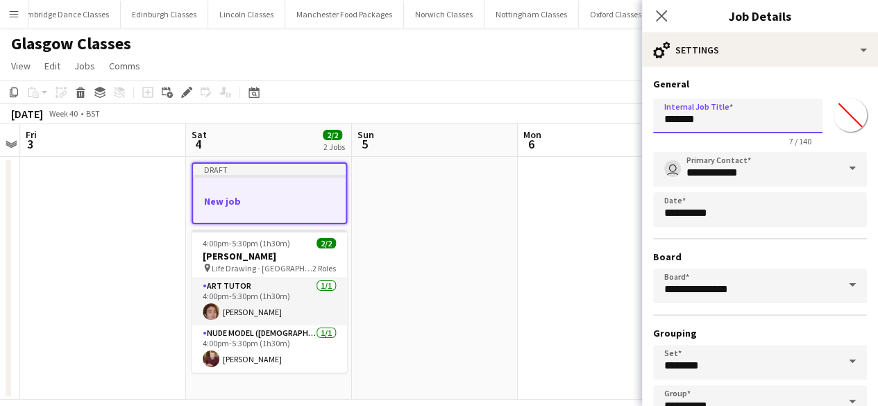
drag, startPoint x: 738, startPoint y: 120, endPoint x: 626, endPoint y: 119, distance: 112.4
click at [630, 119] on body "Menu Boards Boards Boards All jobs Status Workforce Workforce My Workforce Recr…" at bounding box center [439, 211] width 878 height 423
type input "*"
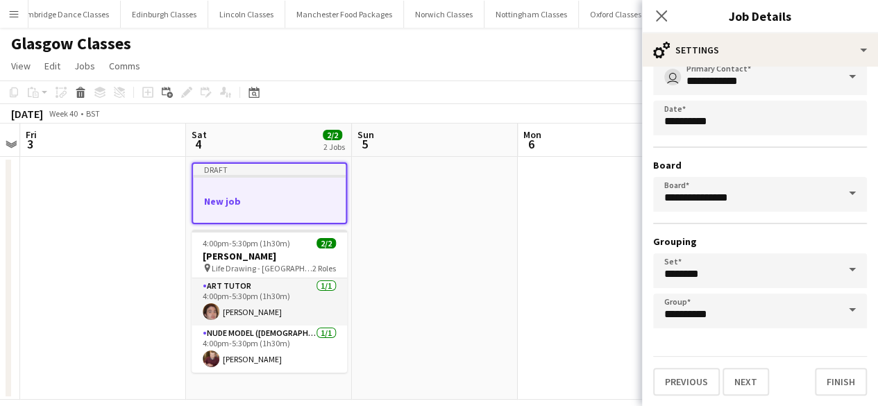
scroll to position [92, 0]
type input "**********"
click at [749, 381] on button "Next" at bounding box center [745, 382] width 46 height 28
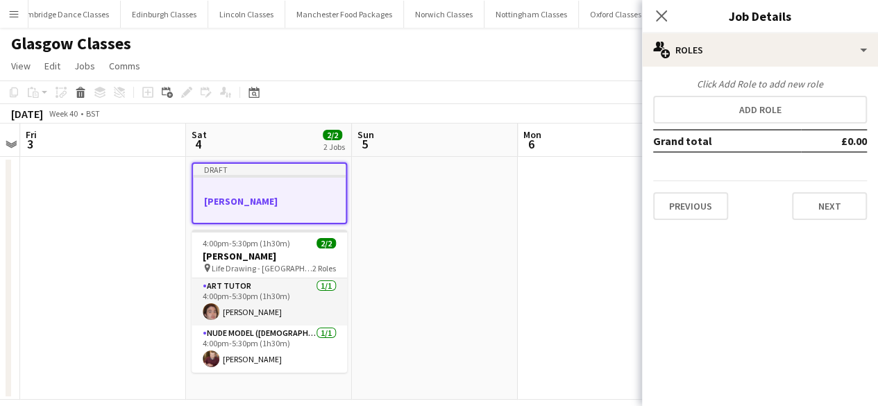
scroll to position [0, 0]
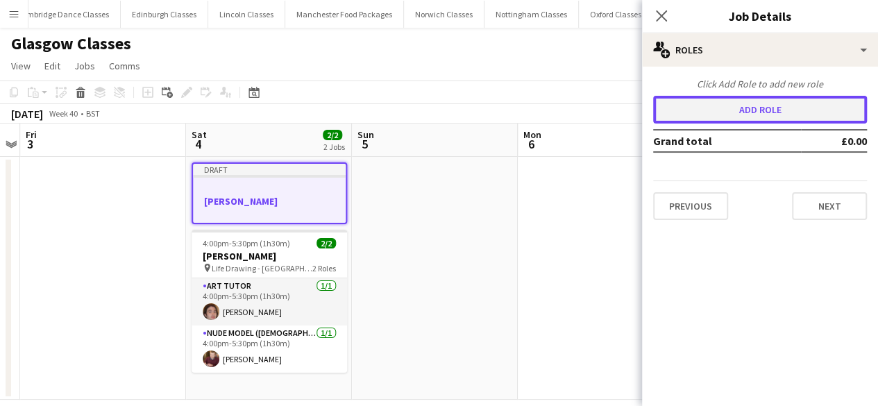
click at [745, 110] on button "Add role" at bounding box center [760, 110] width 214 height 28
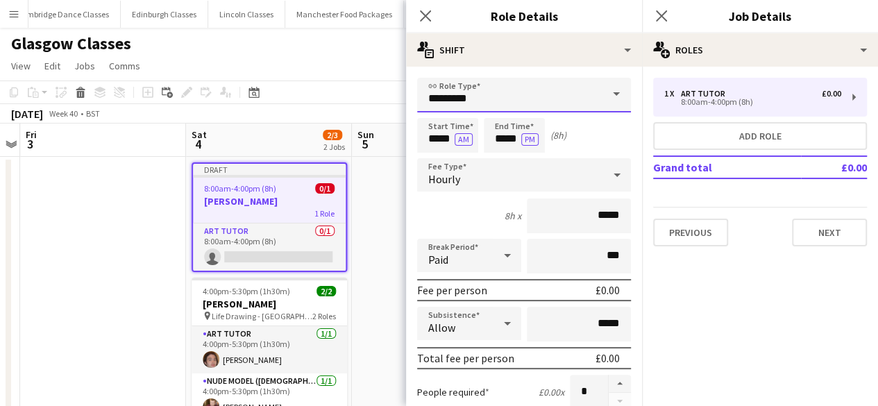
click at [564, 100] on input "*********" at bounding box center [524, 95] width 214 height 35
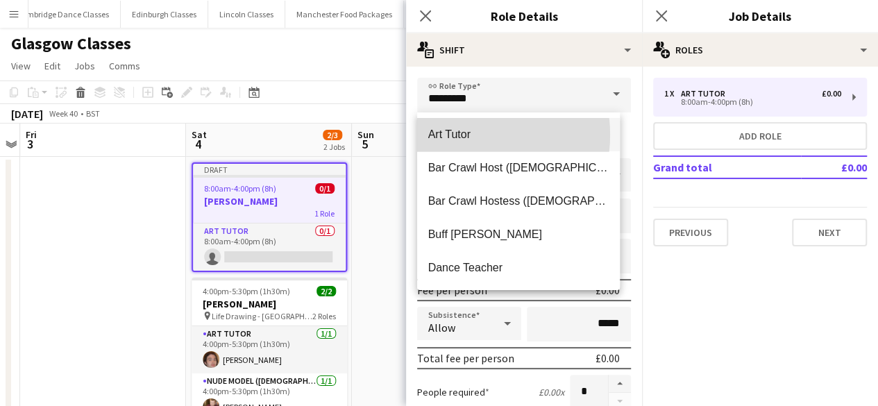
click at [459, 135] on span "Art Tutor" at bounding box center [518, 134] width 181 height 13
type input "******"
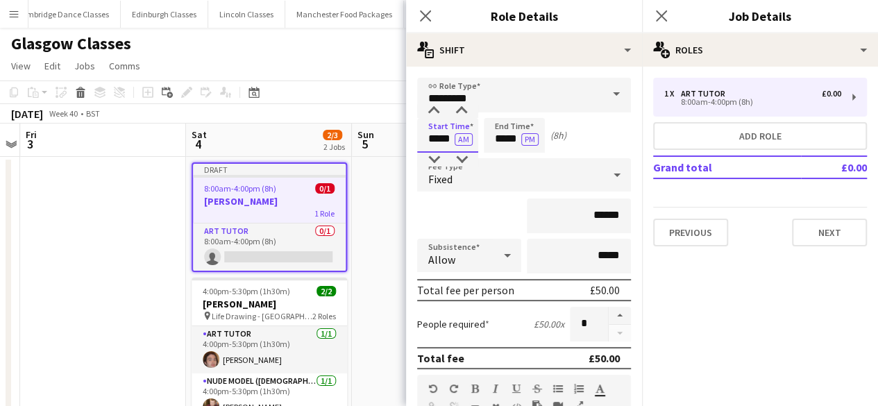
click at [438, 142] on input "*****" at bounding box center [447, 135] width 61 height 35
click at [438, 111] on div at bounding box center [434, 111] width 28 height 14
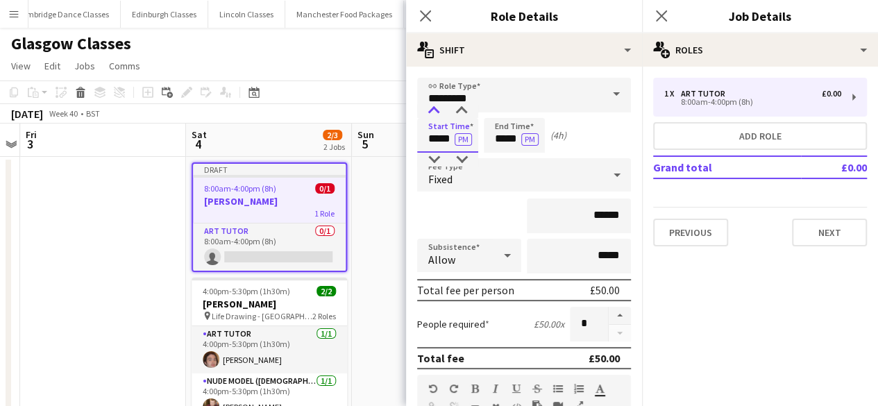
click at [438, 111] on div at bounding box center [434, 111] width 28 height 14
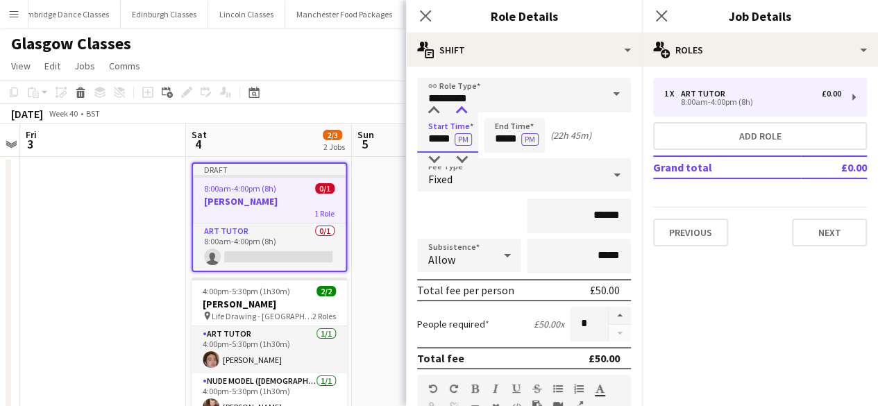
click at [459, 109] on div at bounding box center [461, 111] width 28 height 14
type input "*****"
click at [455, 106] on div at bounding box center [461, 111] width 28 height 14
click at [498, 144] on input "*****" at bounding box center [513, 135] width 61 height 35
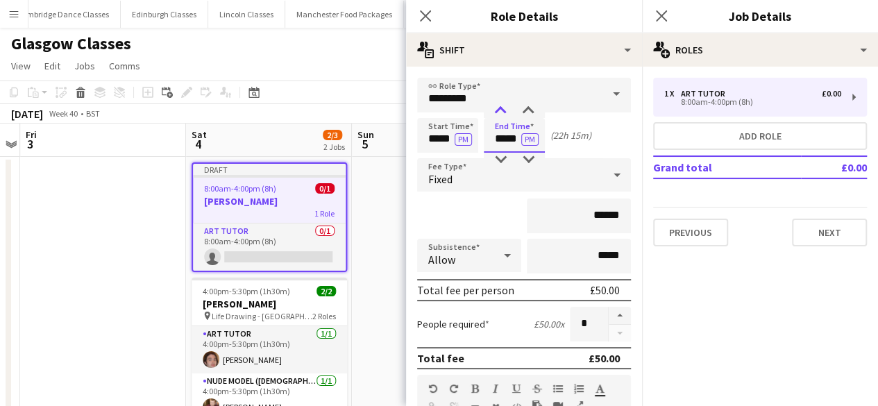
click at [505, 112] on div at bounding box center [500, 111] width 28 height 14
click at [506, 157] on div at bounding box center [500, 160] width 28 height 14
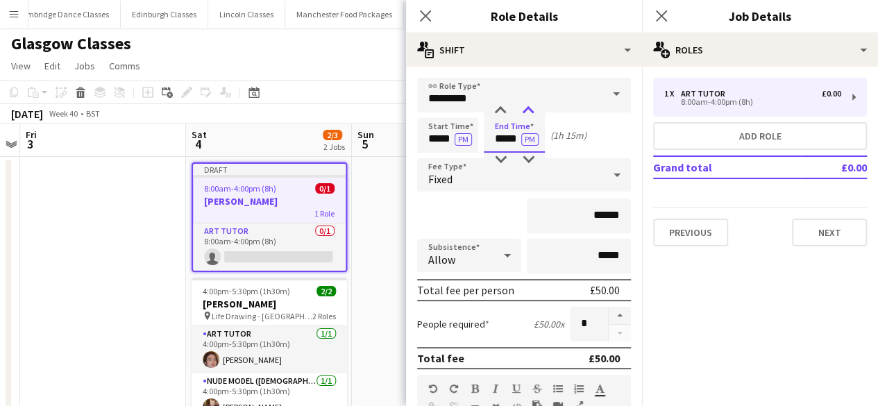
click at [533, 106] on div at bounding box center [528, 111] width 28 height 14
type input "*****"
click at [527, 159] on div at bounding box center [528, 160] width 28 height 14
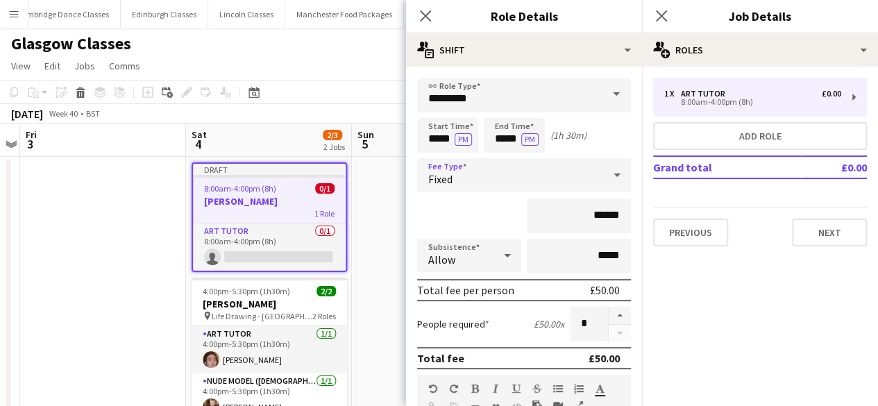
click at [494, 181] on div "Fixed" at bounding box center [510, 174] width 186 height 33
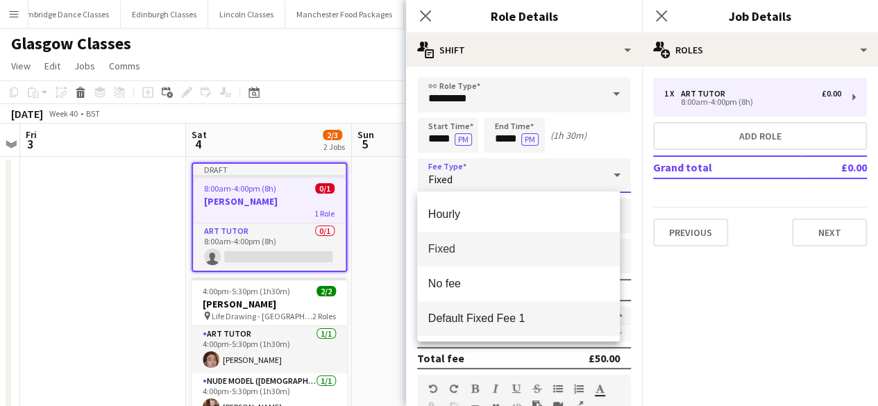
click at [497, 316] on span "Default Fixed Fee 1" at bounding box center [518, 317] width 181 height 13
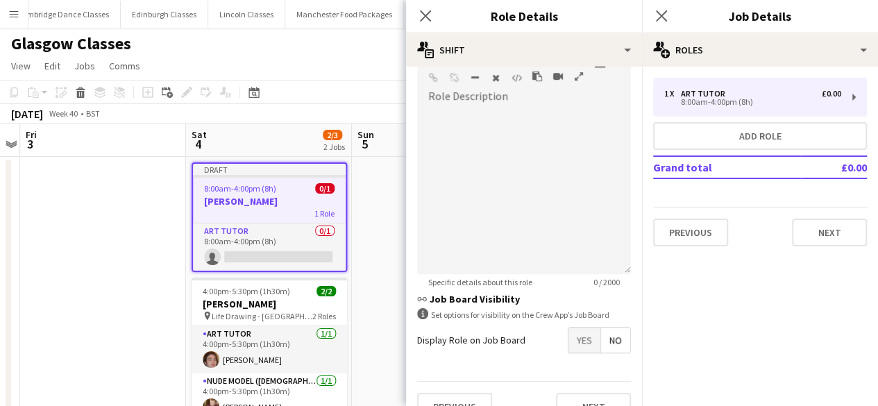
scroll to position [354, 0]
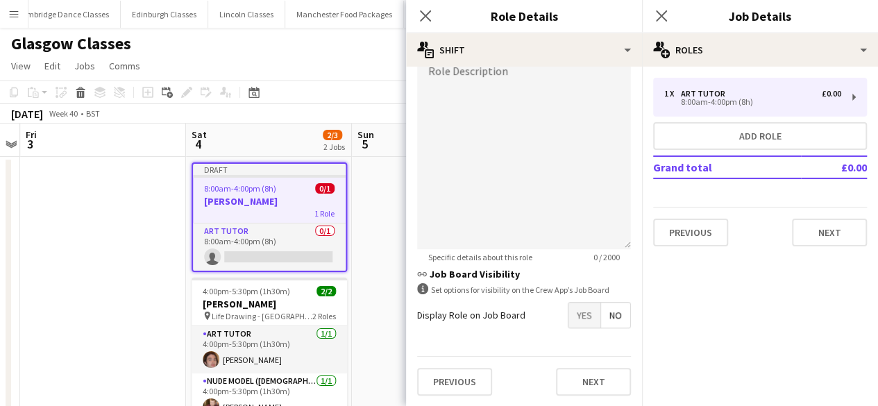
click at [576, 318] on span "Yes" at bounding box center [584, 314] width 32 height 25
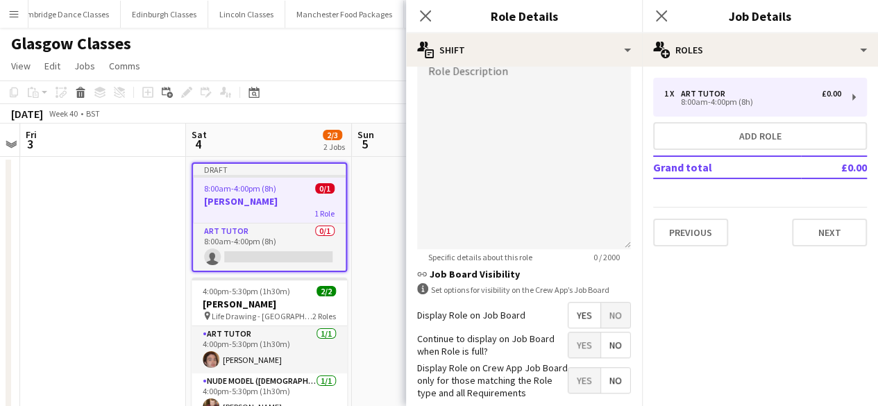
click at [601, 353] on span "No" at bounding box center [615, 344] width 29 height 25
drag, startPoint x: 579, startPoint y: 377, endPoint x: 561, endPoint y: 374, distance: 17.6
click at [578, 378] on span "Yes" at bounding box center [584, 380] width 32 height 25
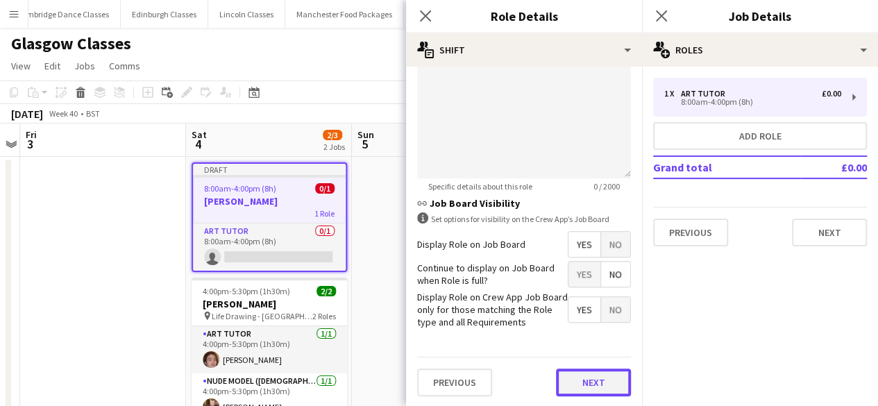
click at [593, 384] on button "Next" at bounding box center [593, 382] width 75 height 28
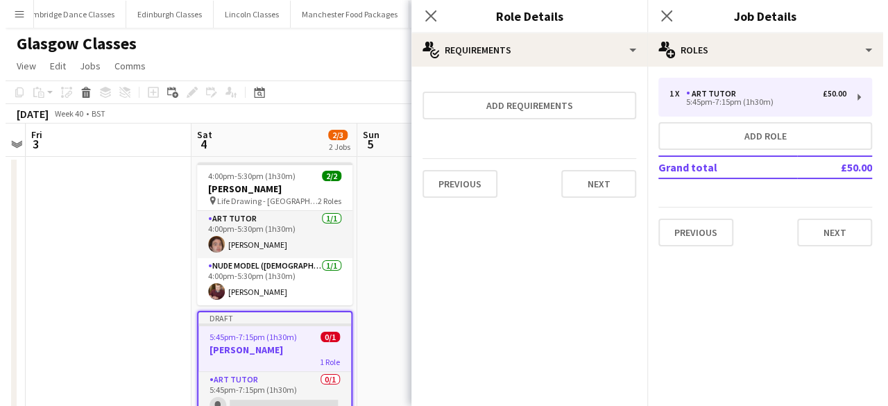
scroll to position [0, 0]
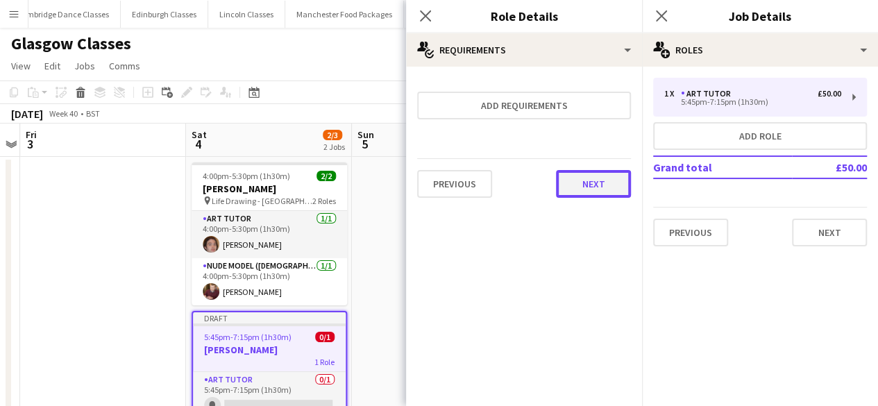
click at [588, 184] on button "Next" at bounding box center [593, 184] width 75 height 28
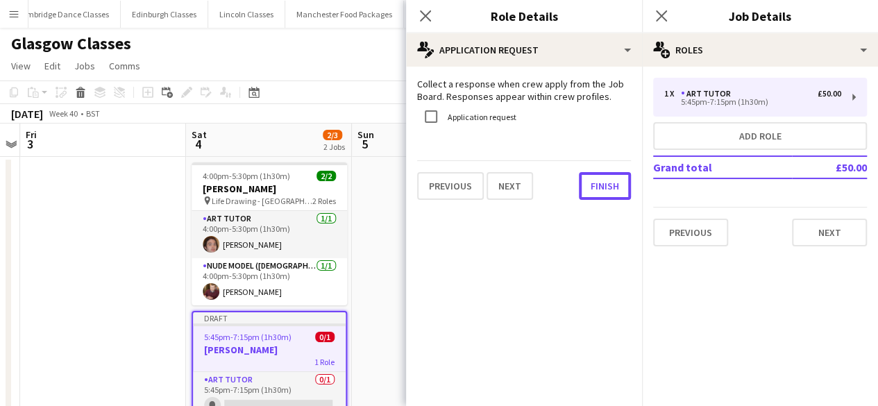
drag, startPoint x: 619, startPoint y: 194, endPoint x: 636, endPoint y: 189, distance: 17.8
click at [619, 194] on button "Finish" at bounding box center [605, 186] width 52 height 28
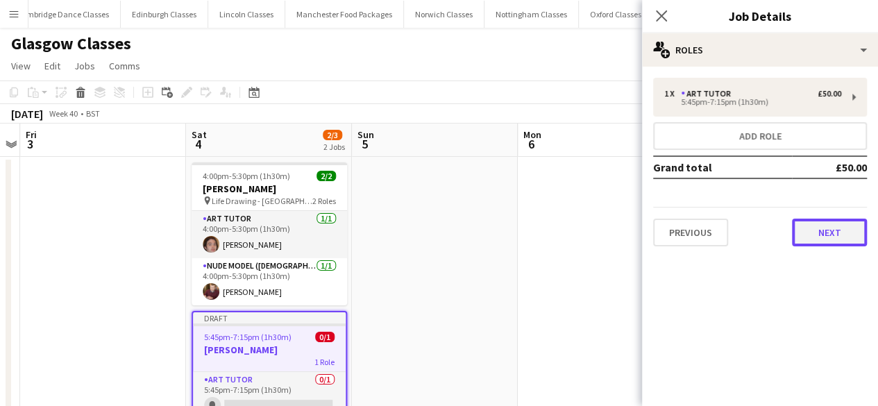
click at [832, 234] on button "Next" at bounding box center [828, 233] width 75 height 28
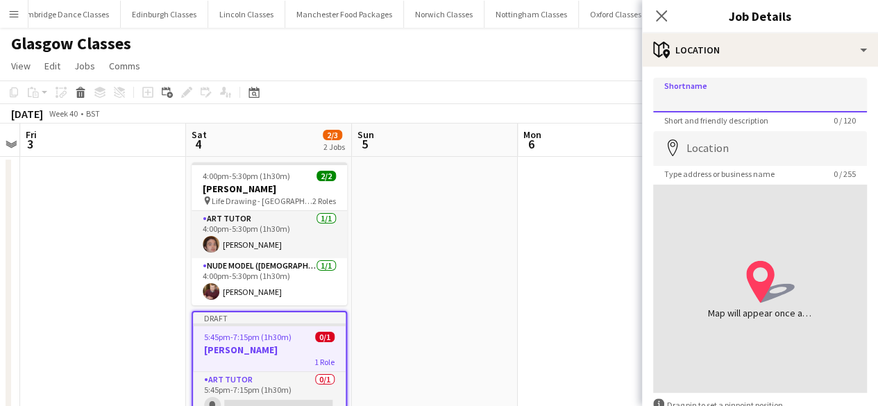
click at [717, 104] on input "Shortname" at bounding box center [760, 95] width 214 height 35
type input "*"
click at [594, 260] on app-date-cell at bounding box center [600, 302] width 166 height 291
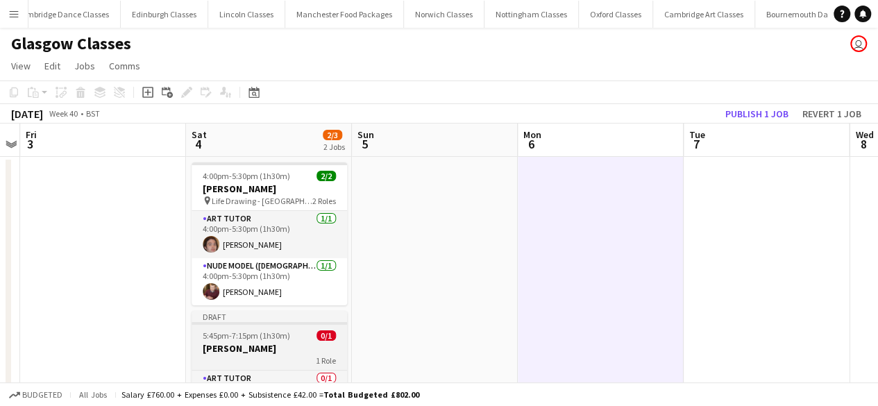
click at [286, 350] on h3 "Louise Stewart" at bounding box center [268, 348] width 155 height 12
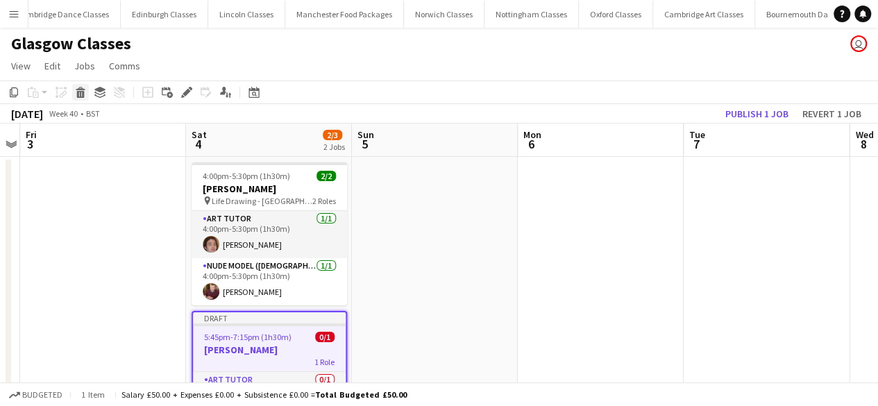
click at [77, 95] on icon at bounding box center [81, 94] width 8 height 7
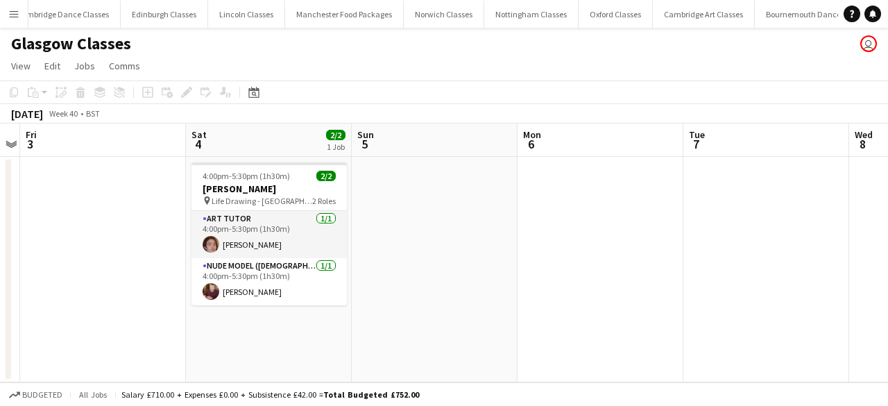
click at [438, 300] on app-date-cell at bounding box center [435, 269] width 166 height 225
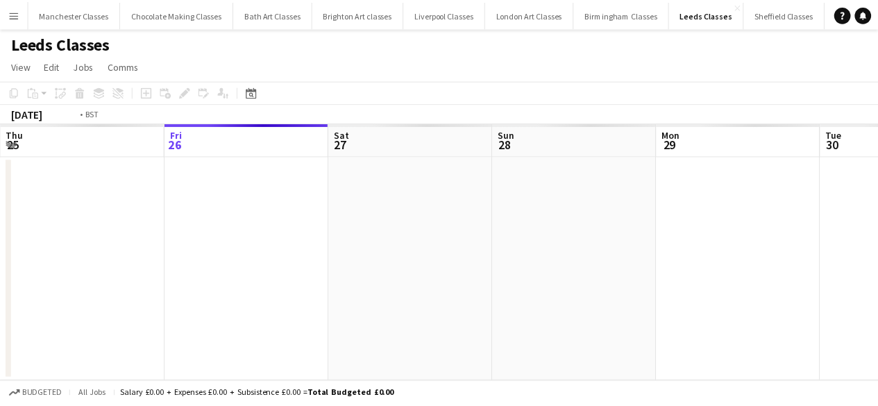
scroll to position [0, 477]
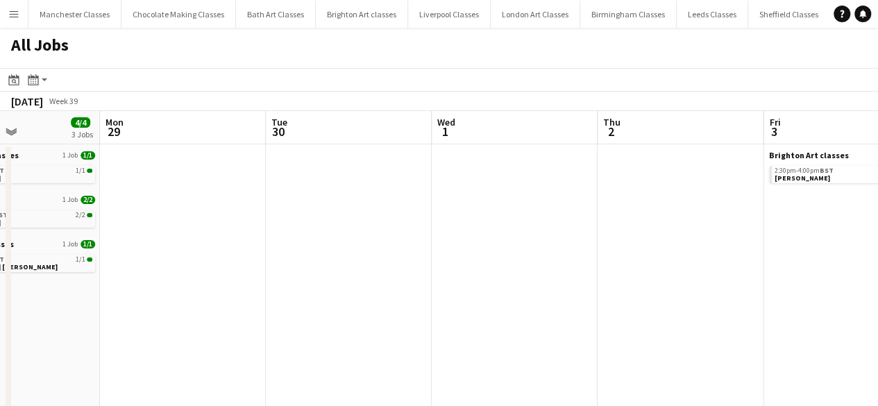
drag, startPoint x: 719, startPoint y: 308, endPoint x: 180, endPoint y: 291, distance: 539.2
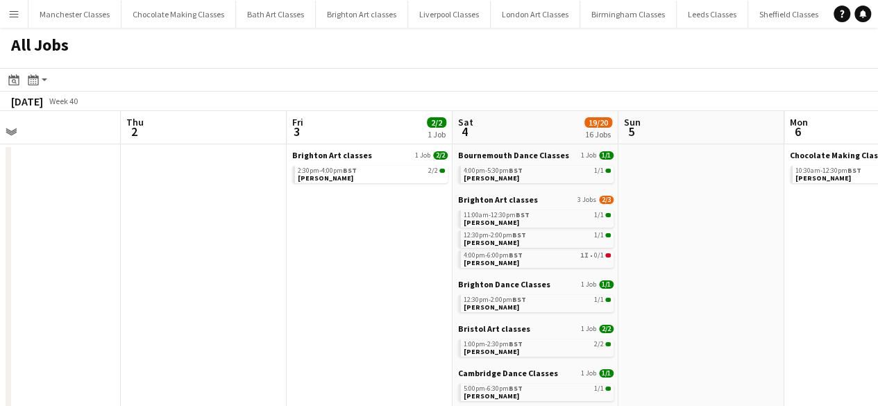
scroll to position [0, 417]
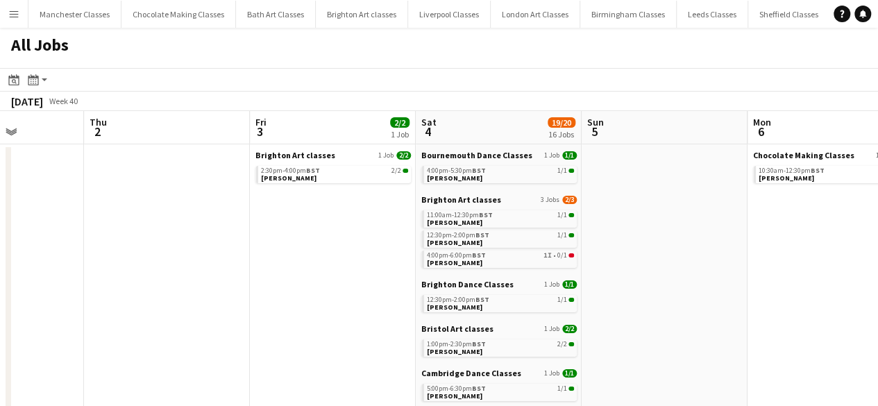
drag, startPoint x: 537, startPoint y: 284, endPoint x: 75, endPoint y: 276, distance: 462.1
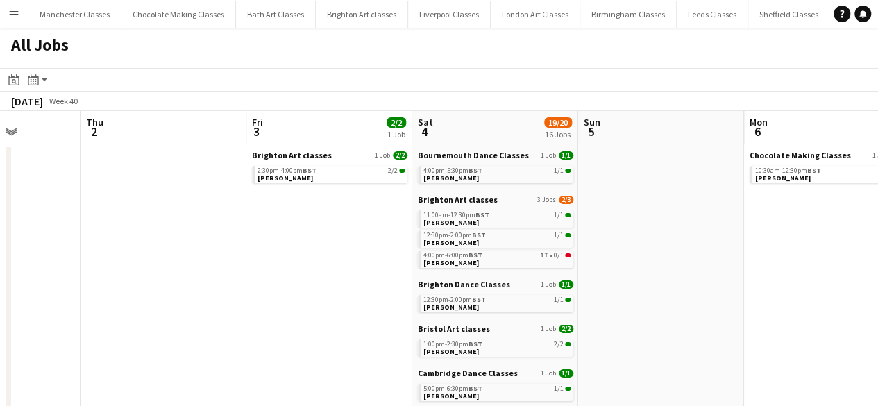
scroll to position [69, 0]
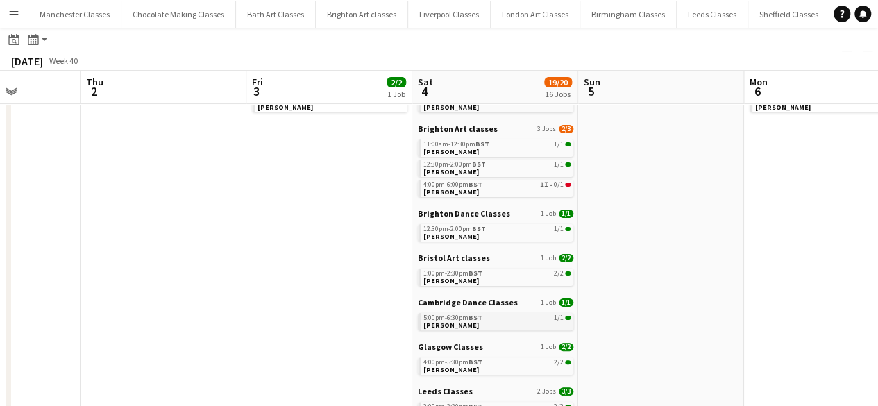
click at [487, 318] on div "5:00pm-6:30pm BST 1/1" at bounding box center [496, 317] width 147 height 7
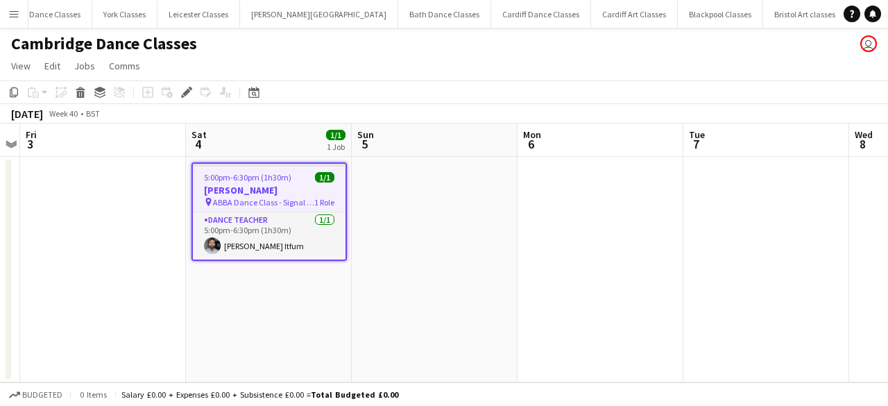
scroll to position [0, 1072]
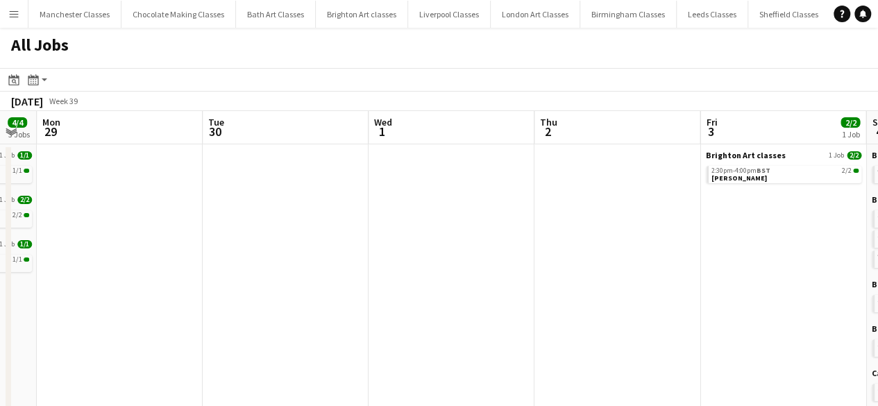
drag, startPoint x: 639, startPoint y: 282, endPoint x: -20, endPoint y: 291, distance: 659.0
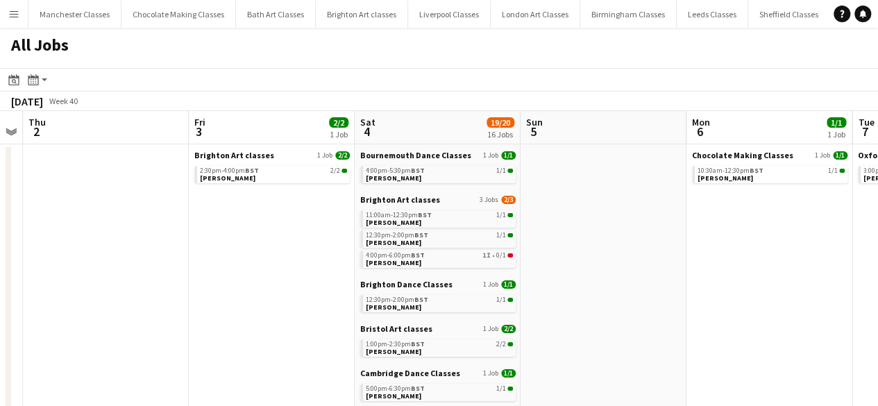
scroll to position [0, 542]
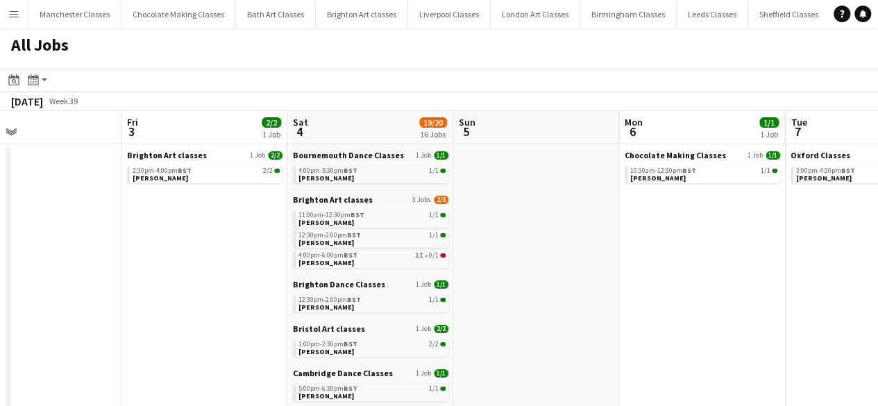
drag, startPoint x: 560, startPoint y: 282, endPoint x: -3, endPoint y: 271, distance: 562.7
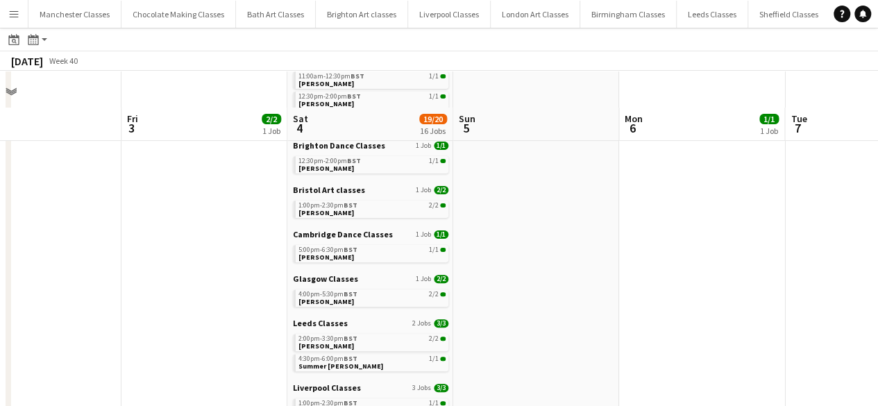
scroll to position [208, 0]
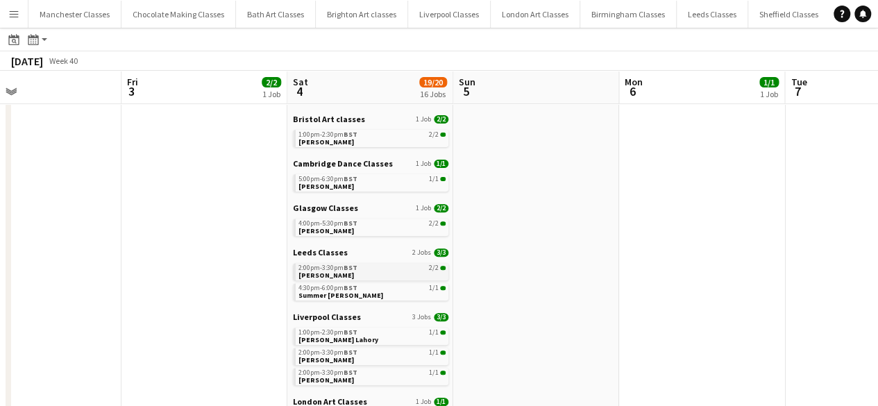
click at [361, 275] on link "2:00pm-3:30pm BST 2/2 Beth Nicholson" at bounding box center [371, 271] width 147 height 16
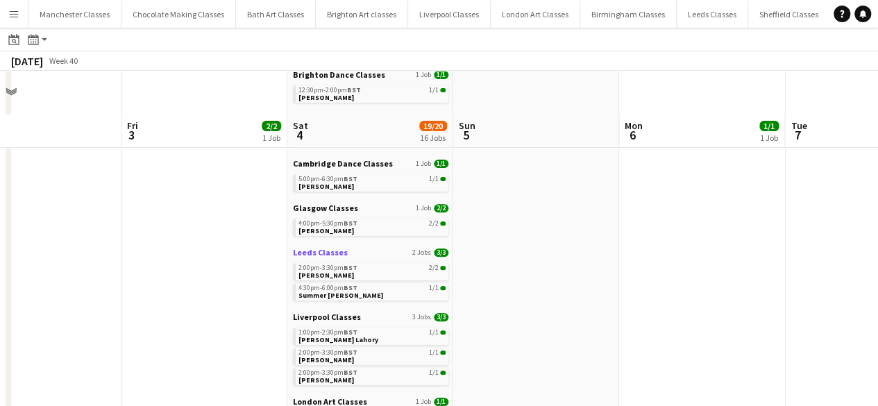
scroll to position [277, 0]
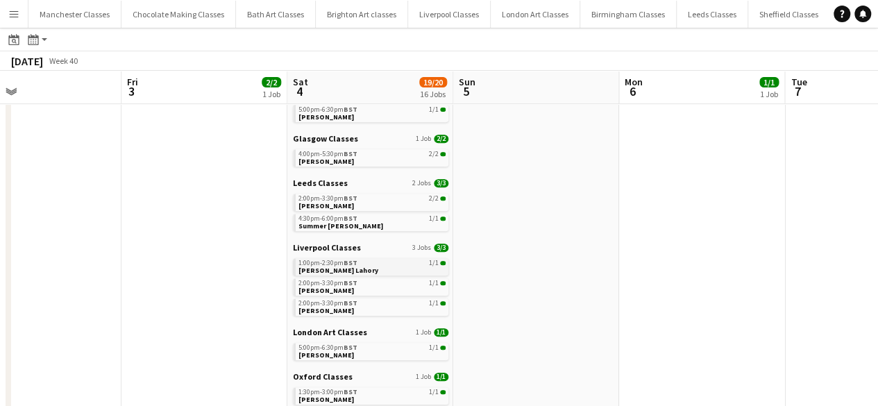
click at [373, 265] on div "1:00pm-2:30pm BST 1/1" at bounding box center [371, 262] width 147 height 7
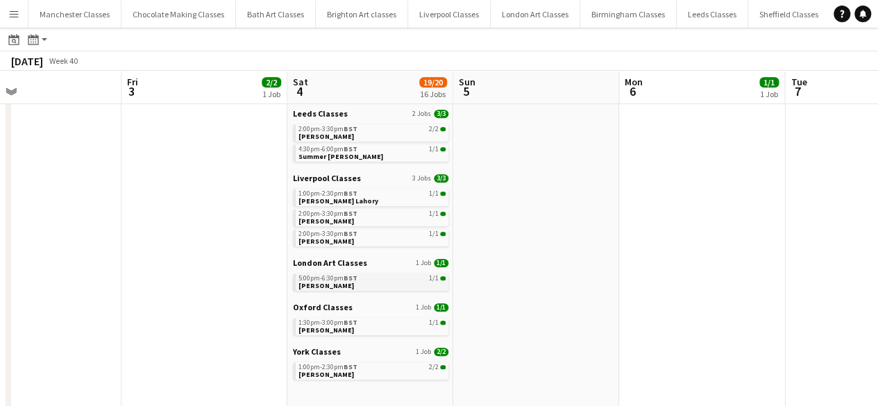
click at [361, 285] on link "5:00pm-6:30pm BST 1/1 Anna Philip" at bounding box center [371, 281] width 147 height 16
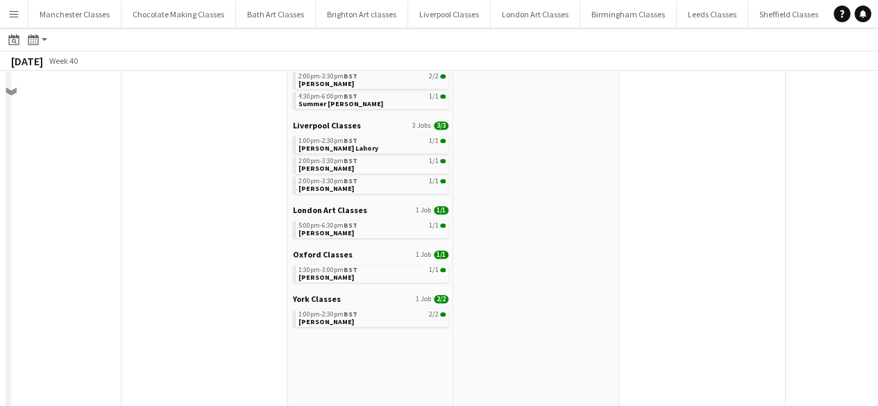
scroll to position [416, 0]
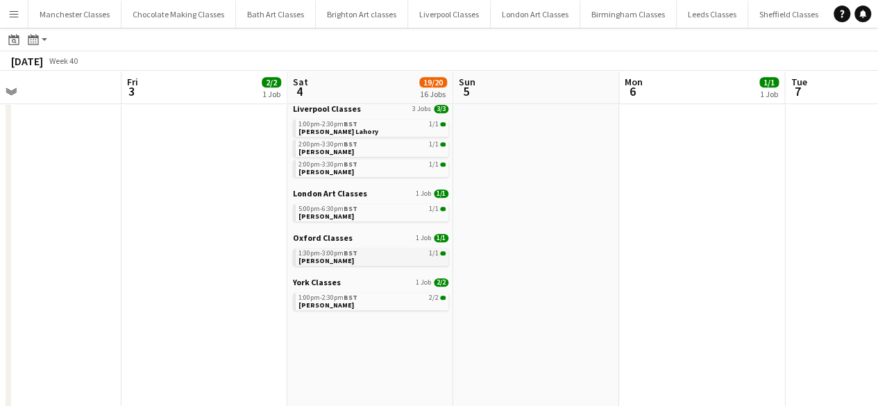
click at [352, 257] on link "1:30pm-3:00pm BST 1/1 Lucy Mountfort" at bounding box center [371, 256] width 147 height 16
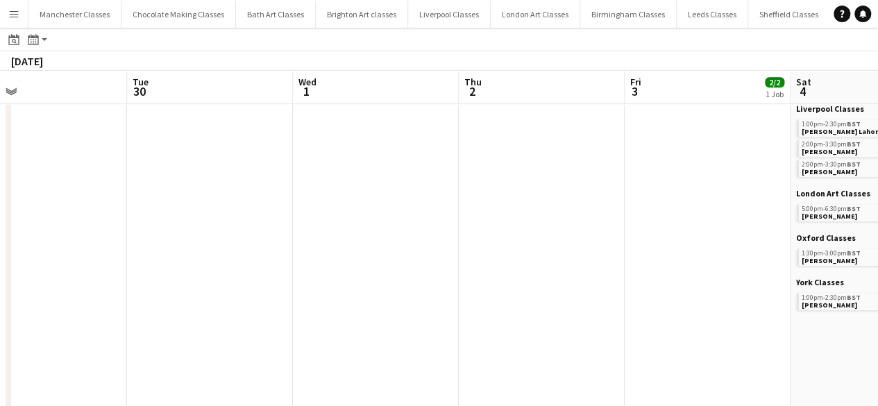
drag, startPoint x: 165, startPoint y: 232, endPoint x: 598, endPoint y: 256, distance: 433.5
click at [713, 250] on app-calendar-viewport "Sat 27 25/25 24 Jobs Sun 28 4/4 3 Jobs Mon 29 Tue 30 Wed 1 Thu 2 Fri 3 2/2 1 Jo…" at bounding box center [439, 167] width 878 height 1030
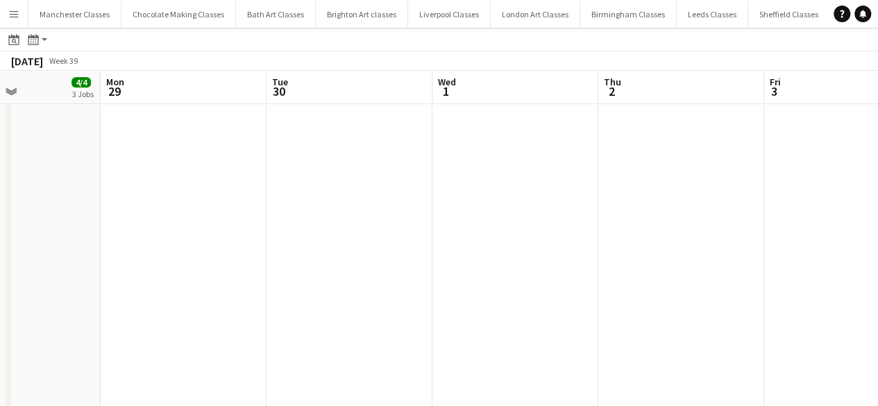
drag, startPoint x: 337, startPoint y: 257, endPoint x: 739, endPoint y: 266, distance: 402.4
click at [743, 264] on app-calendar-viewport "Fri 26 Sat 27 25/25 24 Jobs Sun 28 4/4 3 Jobs Mon 29 Tue 30 Wed 1 Thu 2 Fri 3 2…" at bounding box center [439, 167] width 878 height 1030
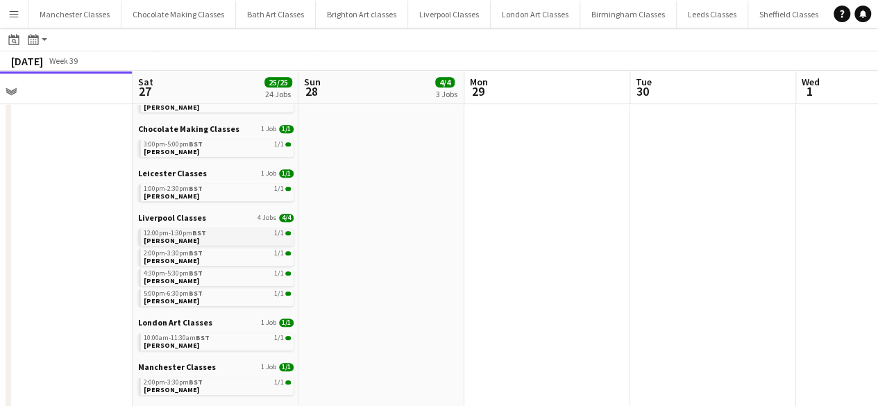
click at [196, 242] on link "12:00pm-1:30pm BST 1/1 Natalie Trevor" at bounding box center [217, 236] width 147 height 16
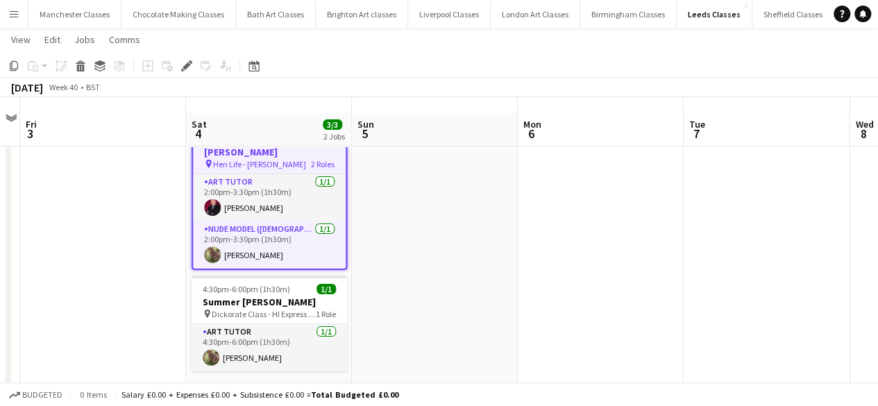
scroll to position [53, 0]
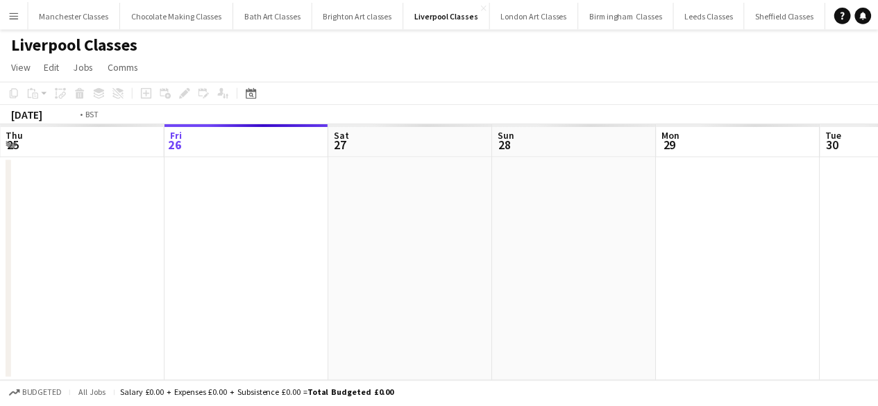
scroll to position [0, 477]
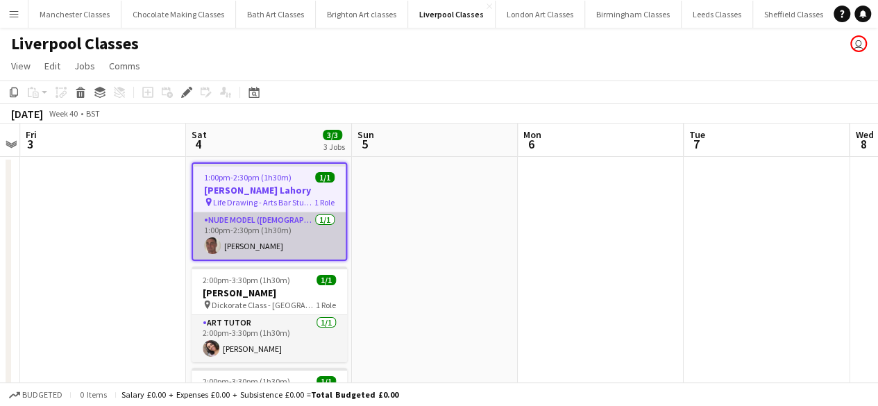
click at [320, 241] on app-card-role "Nude Model ([DEMOGRAPHIC_DATA]) [DATE] 1:00pm-2:30pm (1h30m) [PERSON_NAME]" at bounding box center [269, 235] width 153 height 47
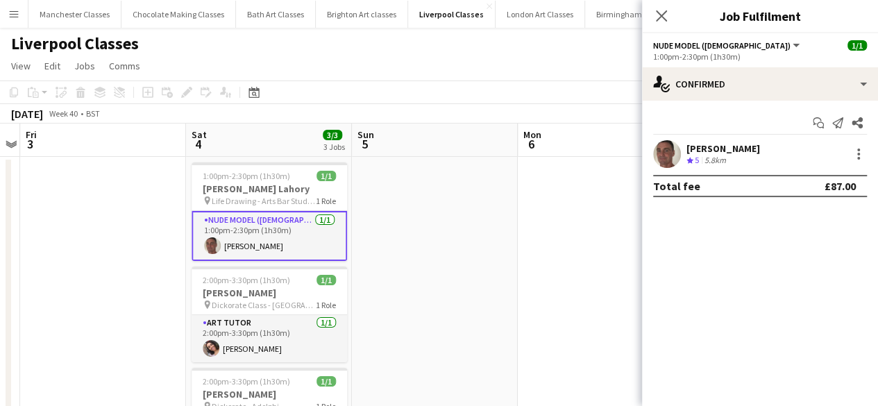
click at [320, 241] on app-card-role "Nude Model ([DEMOGRAPHIC_DATA]) [DATE] 1:00pm-2:30pm (1h30m) [PERSON_NAME]" at bounding box center [268, 236] width 155 height 50
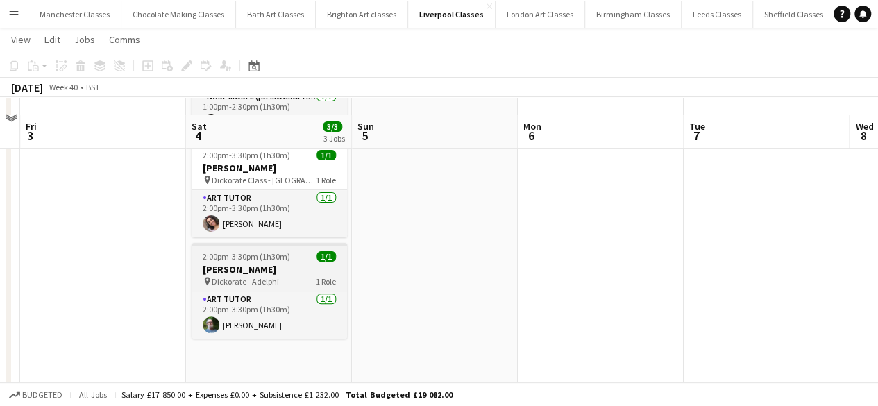
scroll to position [139, 0]
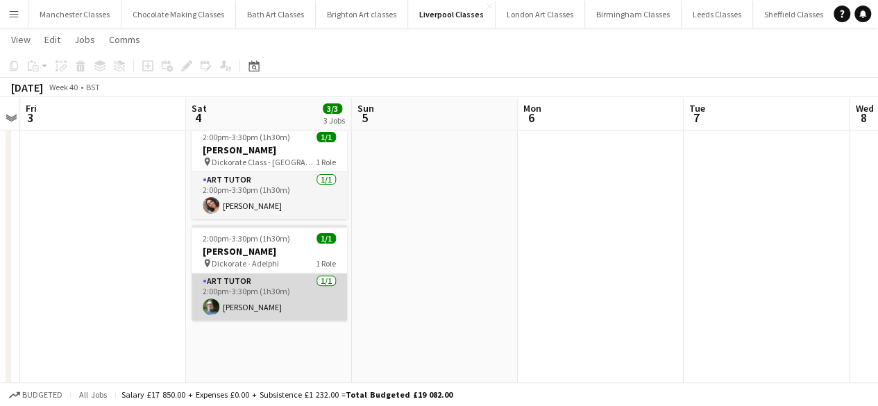
click at [320, 307] on app-card-role "Art Tutor [DATE] 2:00pm-3:30pm (1h30m) [PERSON_NAME]" at bounding box center [268, 296] width 155 height 47
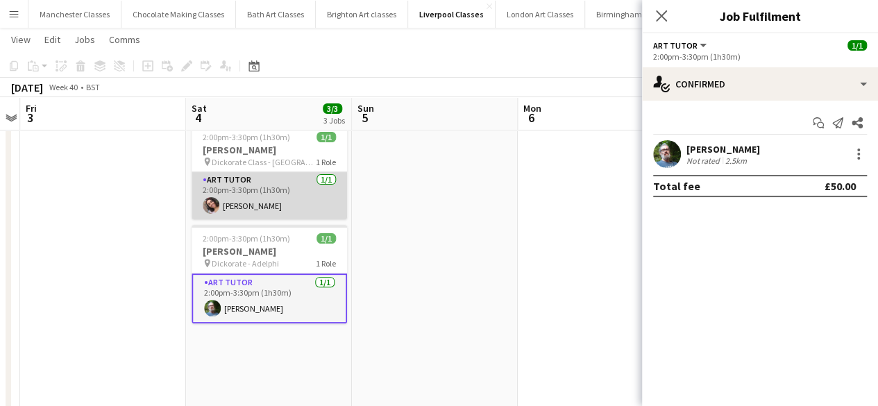
click at [291, 215] on app-card-role "Art Tutor [DATE] 2:00pm-3:30pm (1h30m) [PERSON_NAME]" at bounding box center [268, 195] width 155 height 47
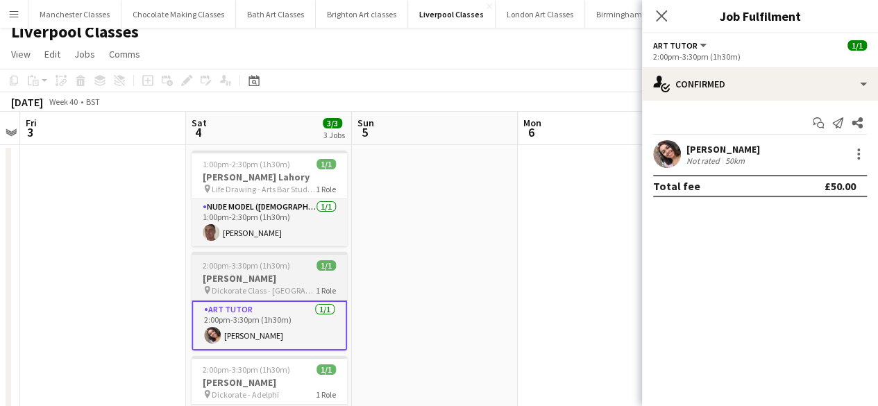
scroll to position [0, 0]
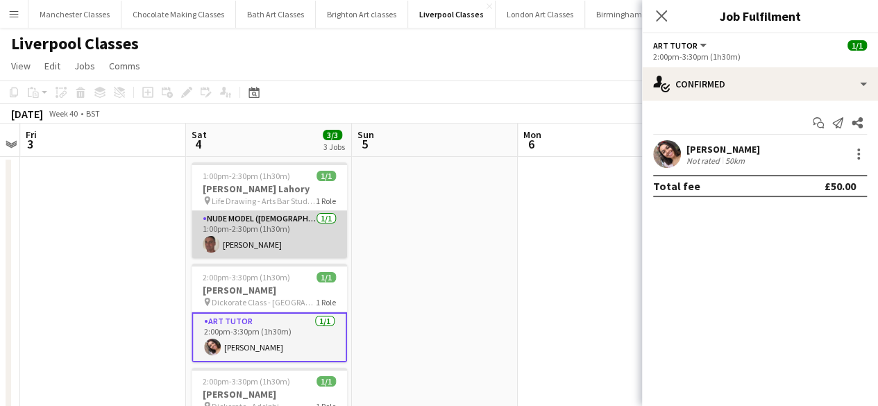
click at [291, 223] on app-card-role "Nude Model ([DEMOGRAPHIC_DATA]) [DATE] 1:00pm-2:30pm (1h30m) [PERSON_NAME]" at bounding box center [268, 234] width 155 height 47
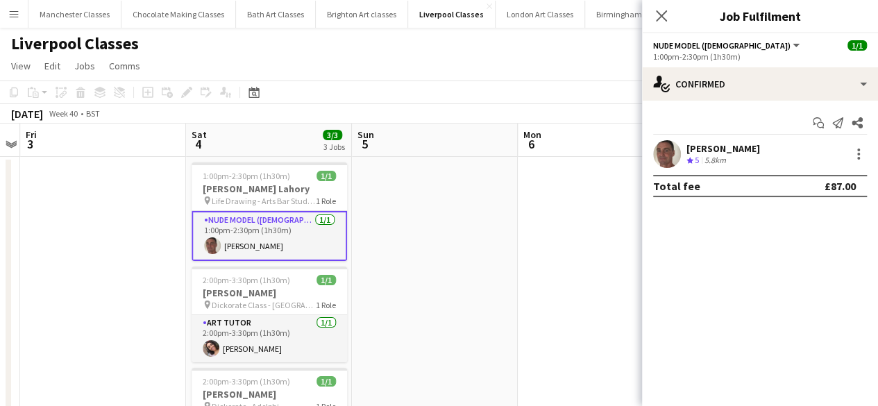
click at [28, 248] on app-date-cell at bounding box center [103, 375] width 166 height 437
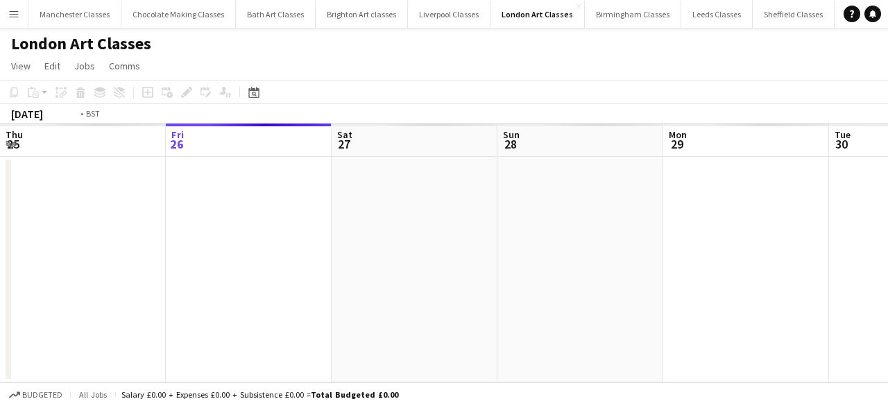
scroll to position [0, 477]
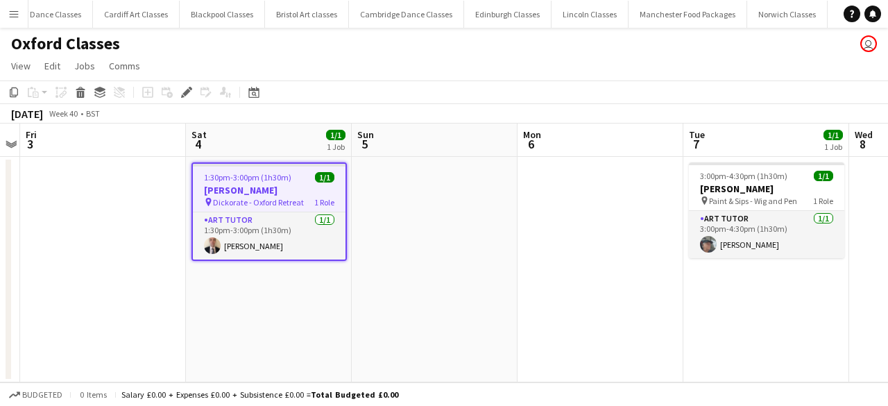
scroll to position [0, 1594]
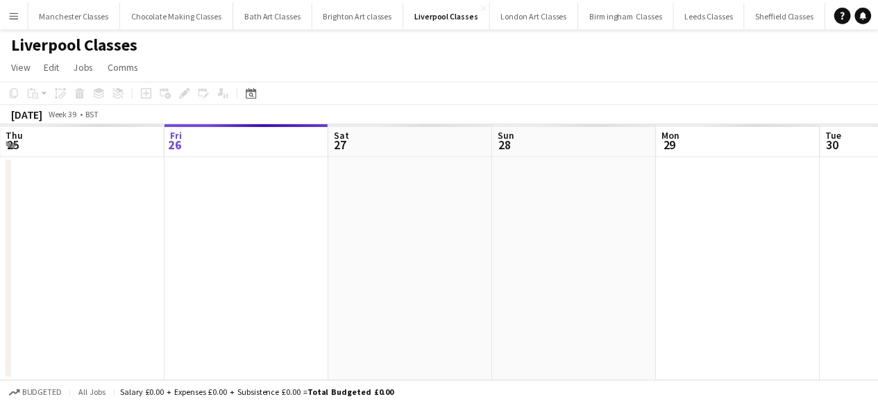
scroll to position [0, 477]
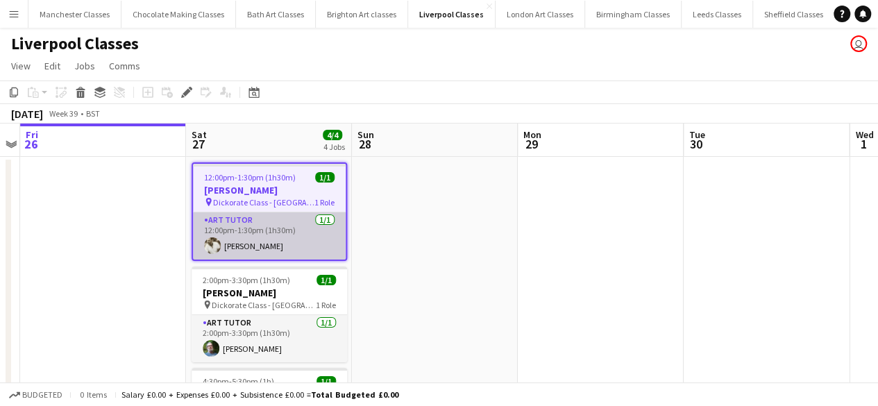
click at [323, 246] on app-card-role "Art Tutor 1/1 12:00pm-1:30pm (1h30m) Paul Ricci" at bounding box center [269, 235] width 153 height 47
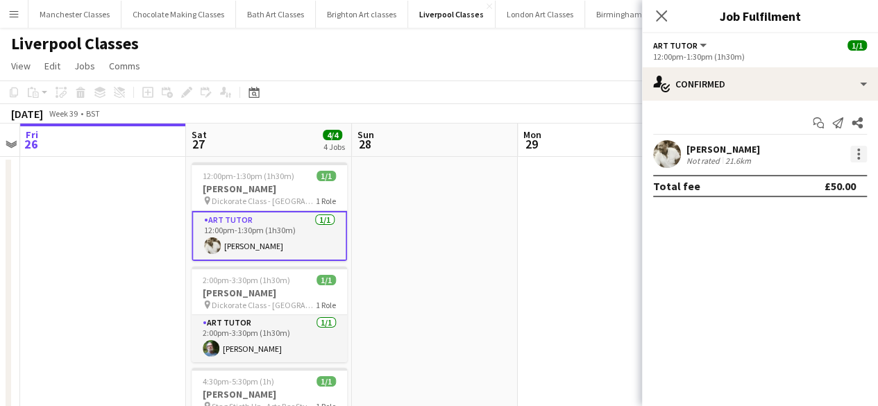
click at [866, 152] on div at bounding box center [858, 154] width 17 height 17
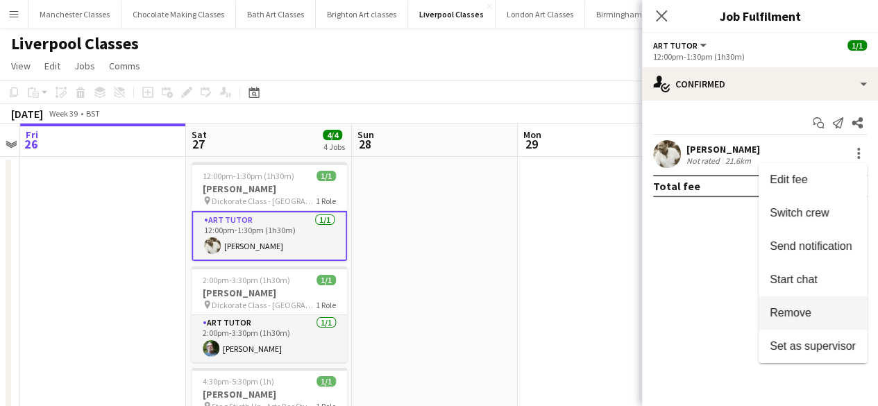
click at [812, 310] on span "Remove" at bounding box center [812, 313] width 86 height 12
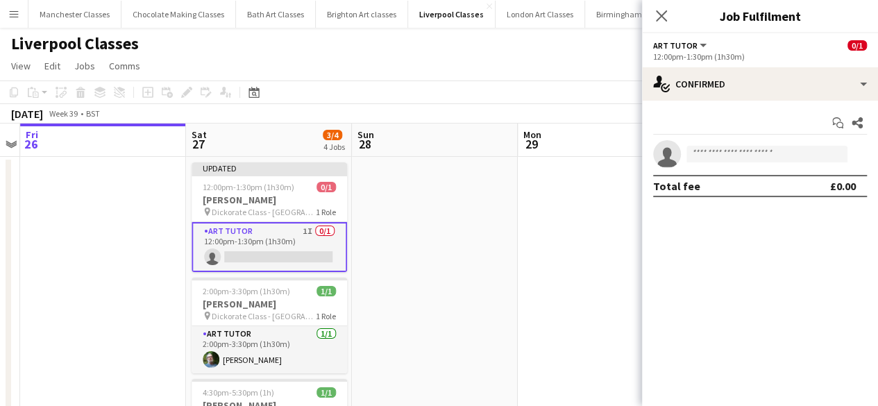
drag, startPoint x: 544, startPoint y: 310, endPoint x: 568, endPoint y: 301, distance: 25.9
click at [542, 309] on app-date-cell at bounding box center [600, 375] width 166 height 437
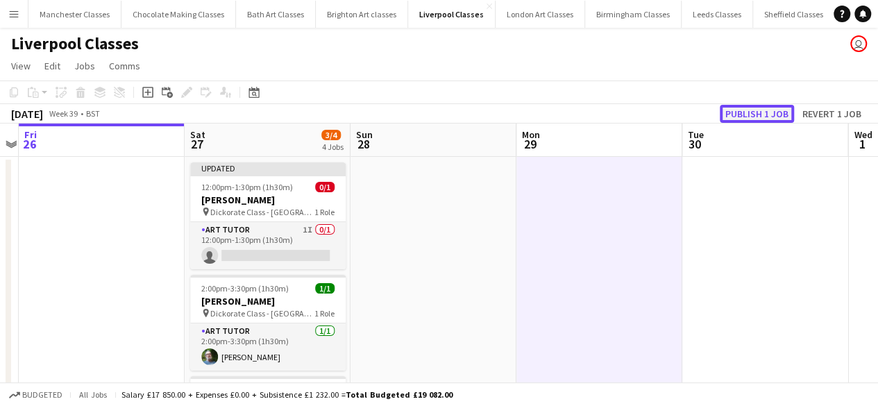
click at [764, 119] on button "Publish 1 job" at bounding box center [756, 114] width 74 height 18
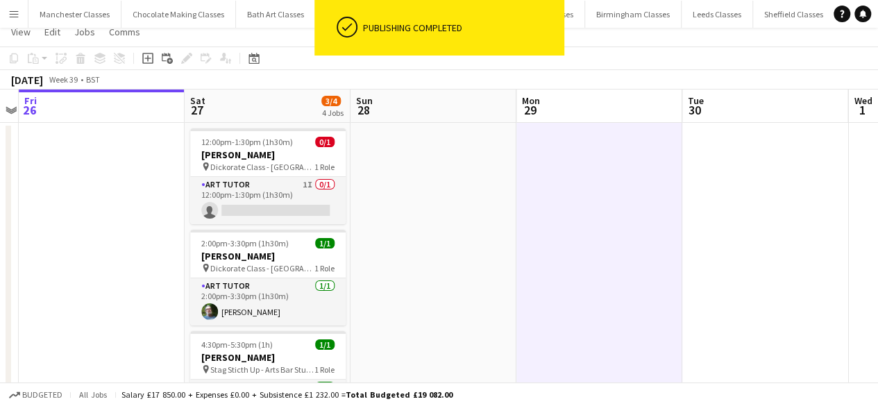
scroll to position [12, 0]
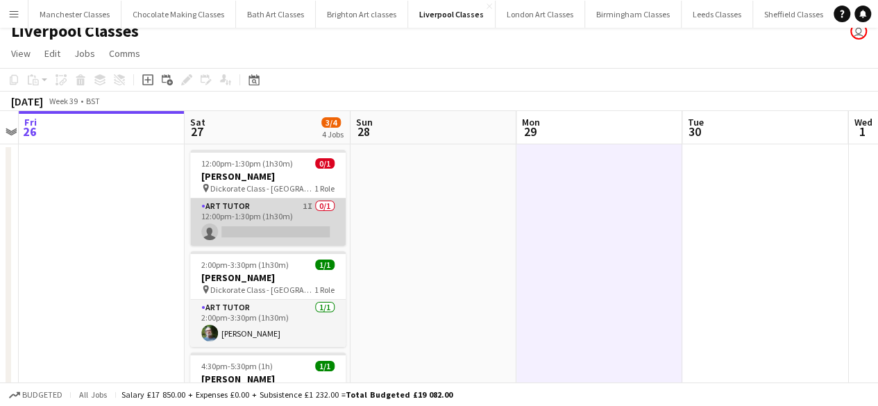
click at [273, 219] on app-card-role "Art Tutor 1I 0/1 12:00pm-1:30pm (1h30m) single-neutral-actions" at bounding box center [267, 221] width 155 height 47
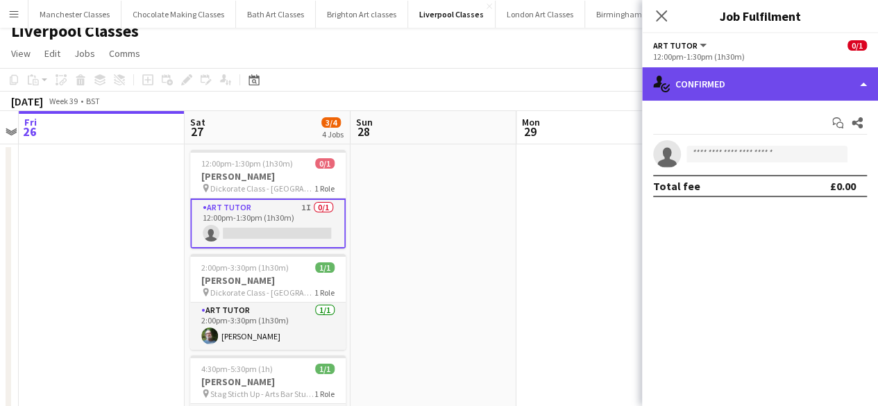
click at [829, 93] on div "single-neutral-actions-check-2 Confirmed" at bounding box center [760, 83] width 236 height 33
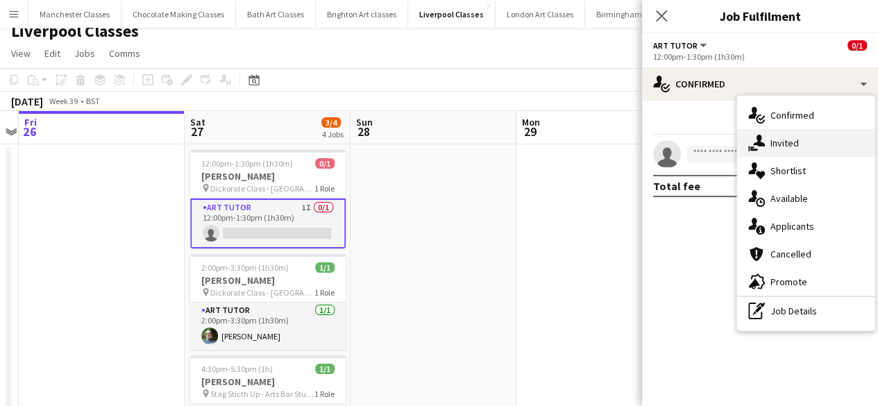
click at [791, 141] on span "Invited" at bounding box center [784, 143] width 28 height 12
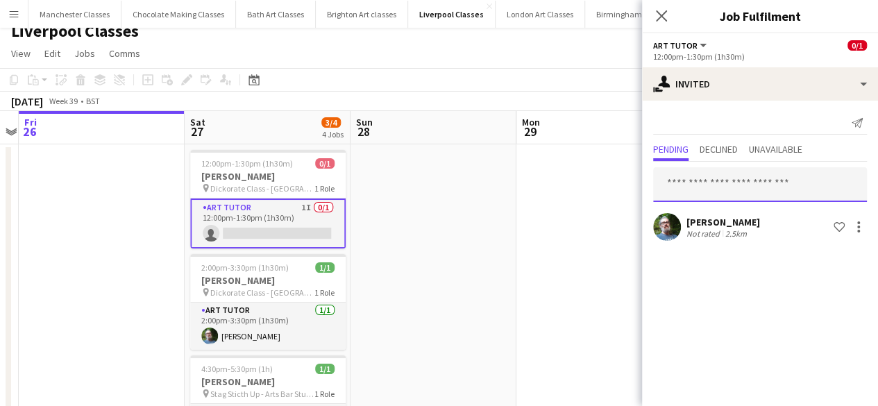
click at [694, 188] on input "text" at bounding box center [760, 184] width 214 height 35
click at [859, 230] on div at bounding box center [858, 227] width 17 height 17
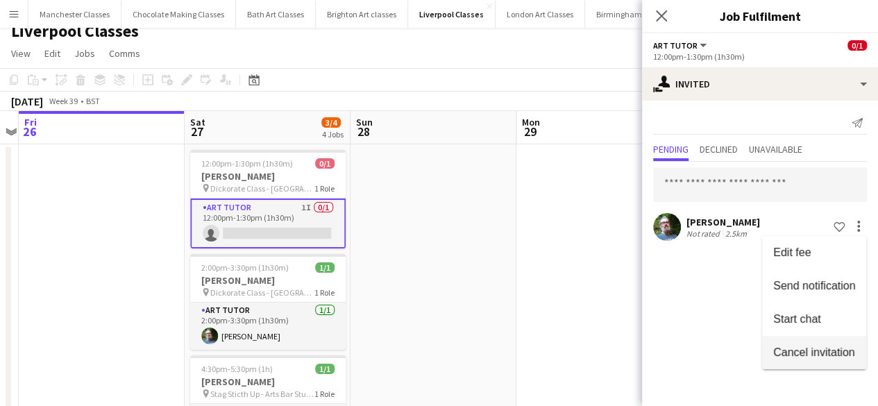
click at [813, 352] on span "Cancel invitation" at bounding box center [813, 351] width 81 height 12
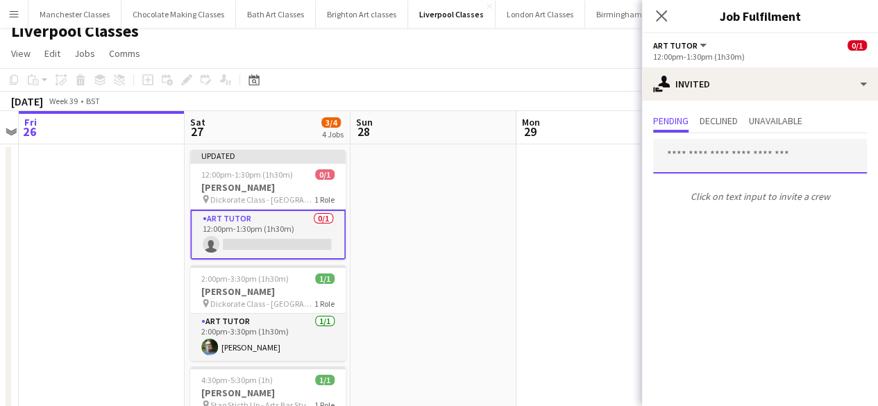
click at [702, 165] on input "text" at bounding box center [760, 156] width 214 height 35
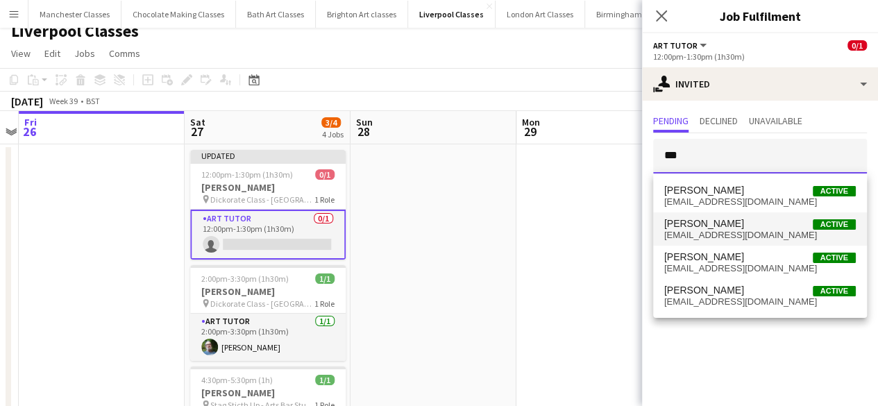
type input "***"
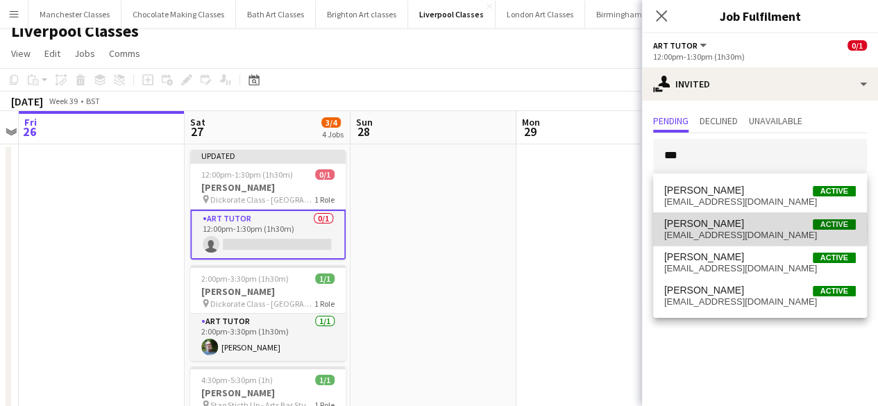
click at [721, 228] on span "Robert Harrison" at bounding box center [704, 224] width 80 height 12
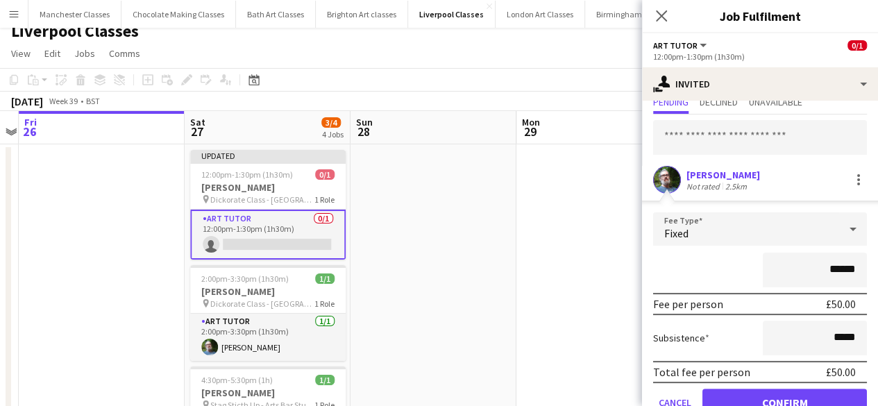
scroll to position [82, 0]
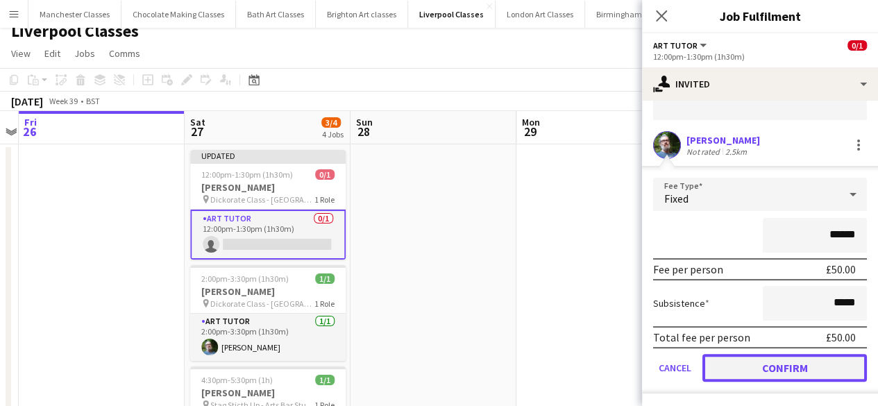
click at [784, 370] on button "Confirm" at bounding box center [784, 368] width 164 height 28
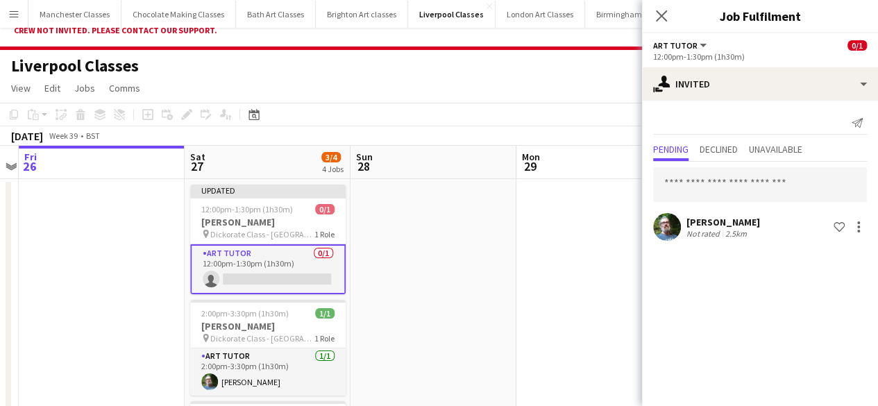
scroll to position [47, 0]
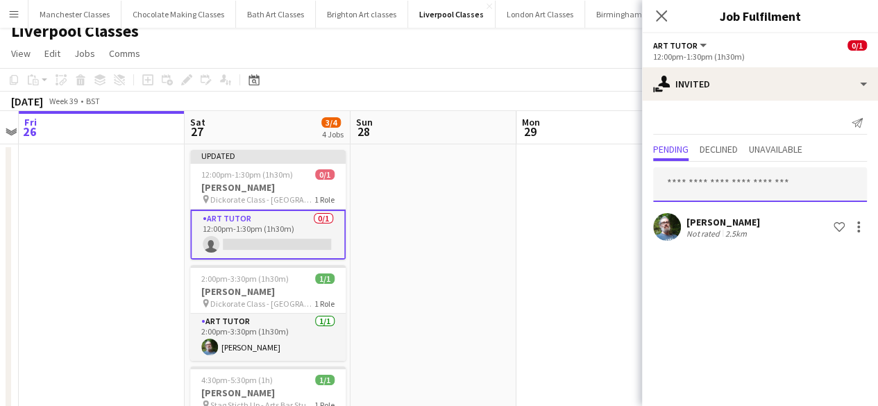
click at [710, 187] on input "text" at bounding box center [760, 184] width 214 height 35
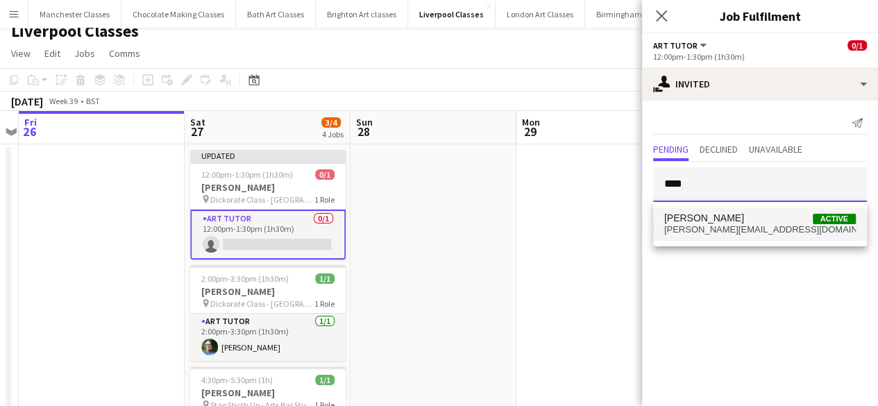
type input "****"
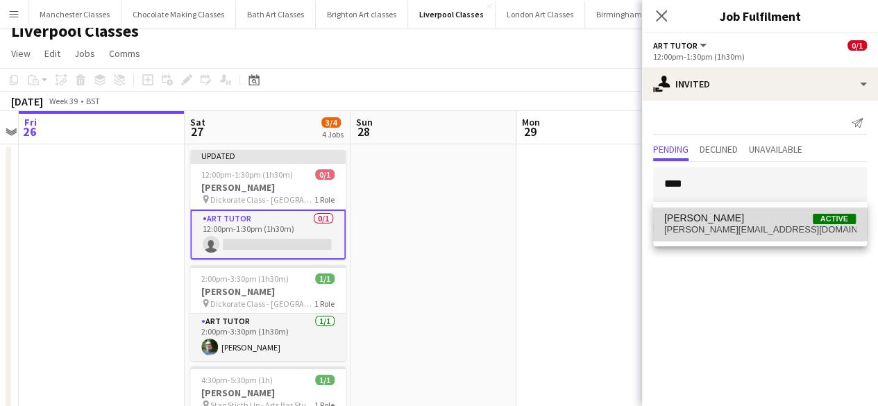
click at [719, 220] on span "Nikicha Clayton" at bounding box center [704, 218] width 80 height 12
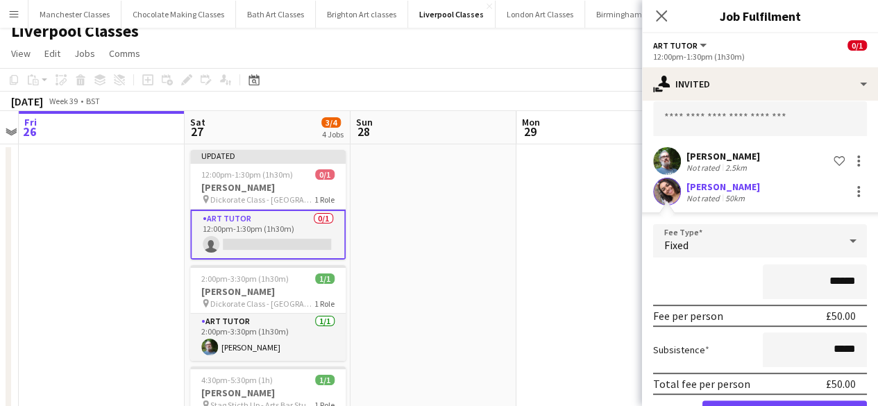
scroll to position [112, 0]
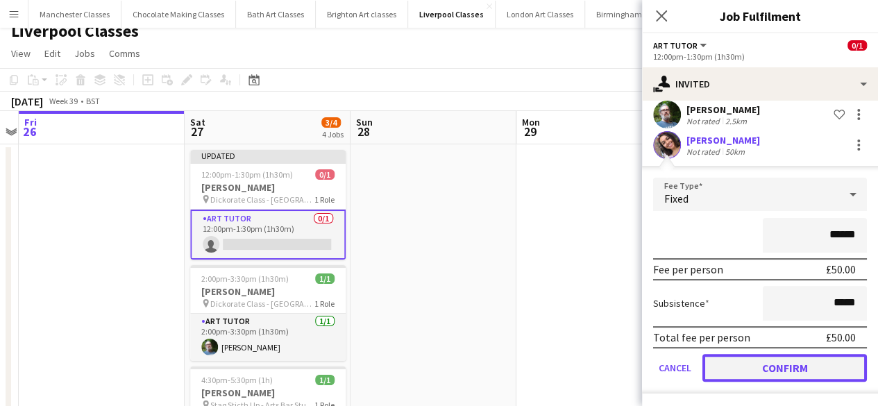
click at [799, 375] on button "Confirm" at bounding box center [784, 368] width 164 height 28
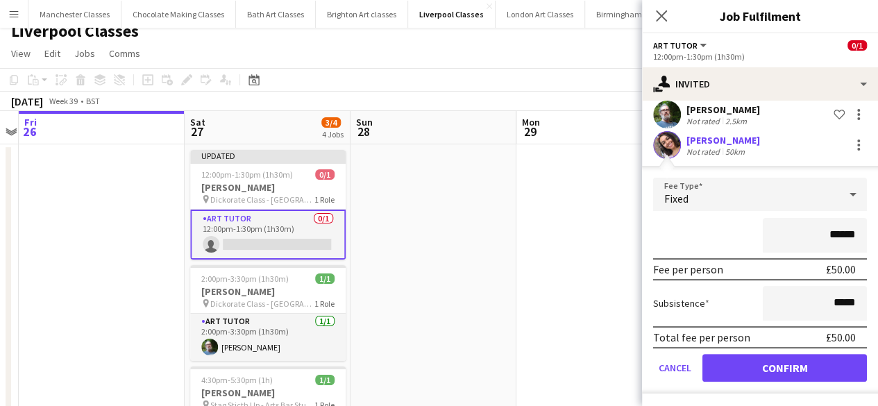
scroll to position [0, 0]
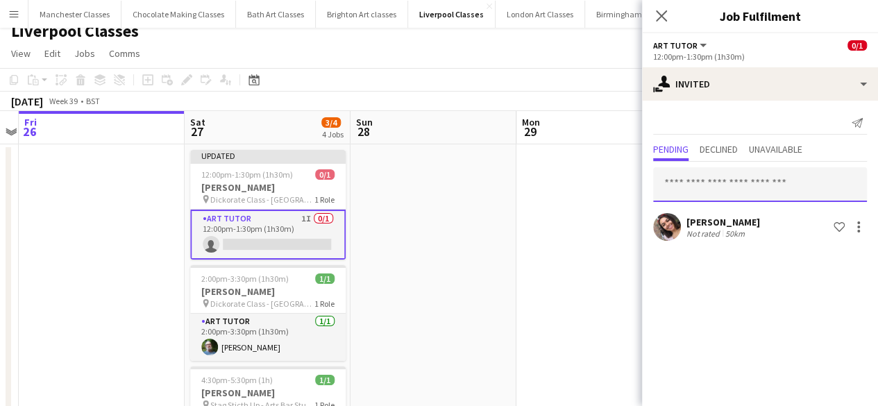
click at [712, 189] on input "text" at bounding box center [760, 184] width 214 height 35
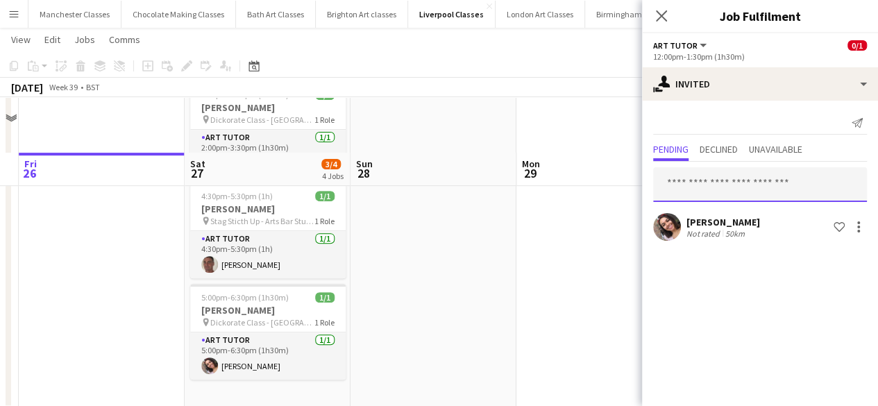
scroll to position [255, 0]
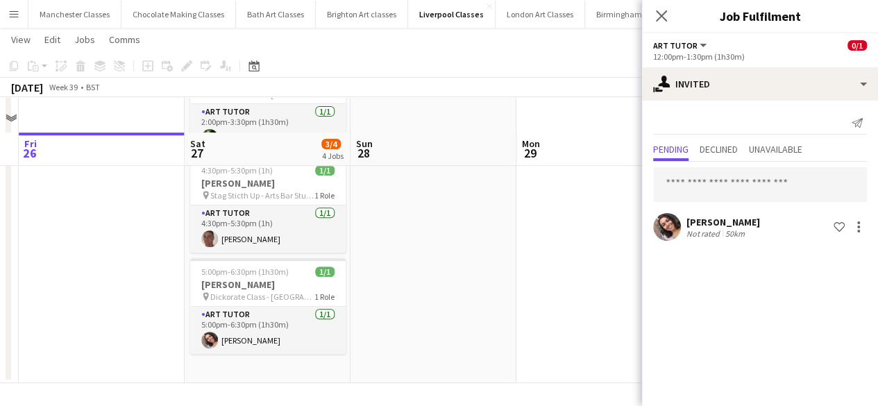
click at [497, 296] on app-date-cell at bounding box center [433, 159] width 166 height 448
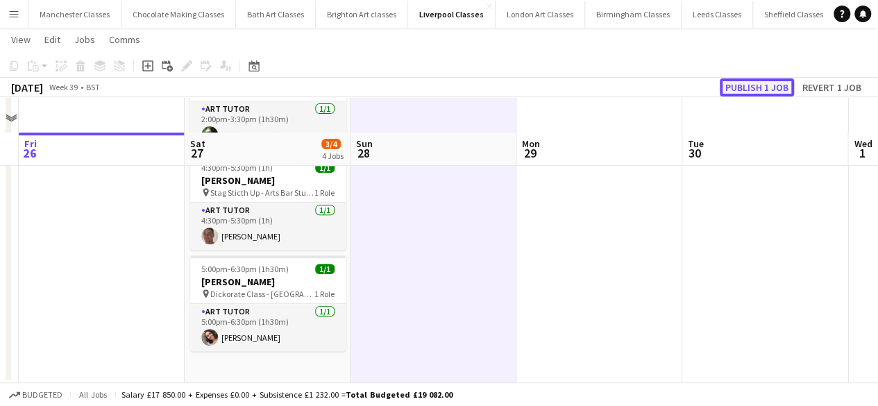
click at [764, 87] on button "Publish 1 job" at bounding box center [756, 87] width 74 height 18
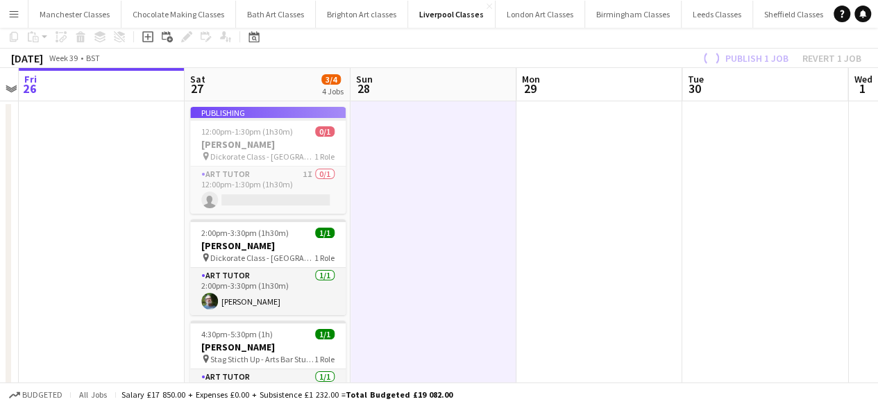
scroll to position [0, 0]
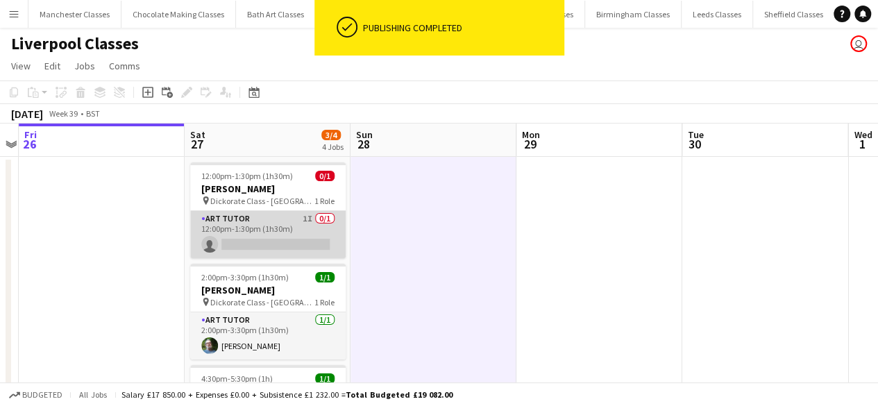
click at [291, 246] on app-card-role "Art Tutor 1I 0/1 12:00pm-1:30pm (1h30m) single-neutral-actions" at bounding box center [267, 234] width 155 height 47
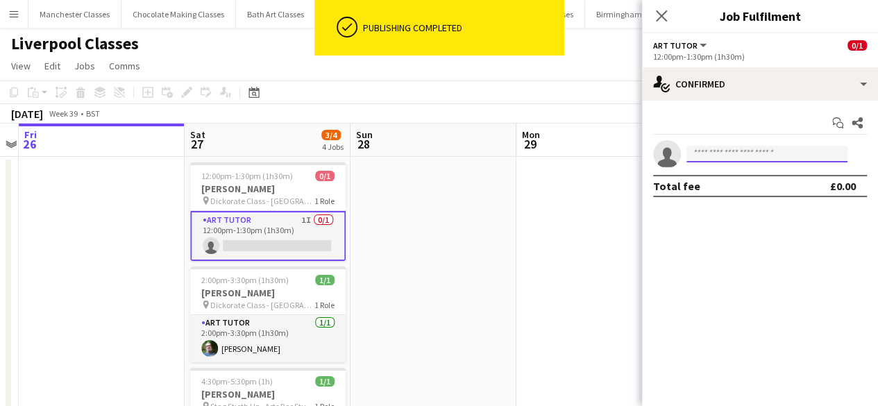
click at [773, 148] on input at bounding box center [766, 154] width 161 height 17
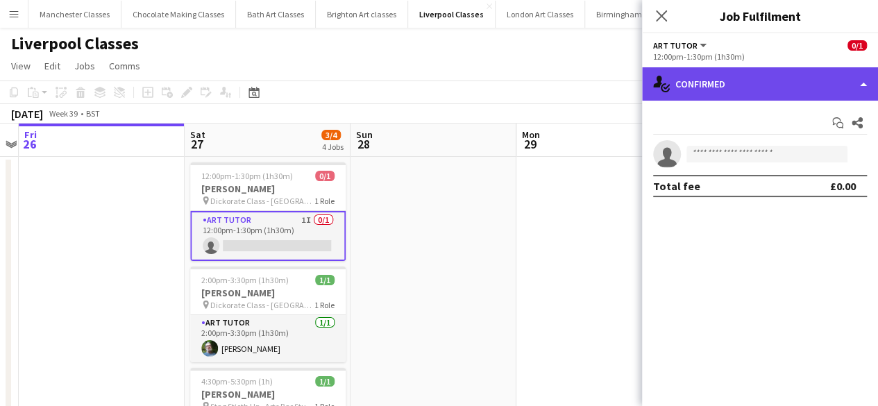
click at [768, 83] on div "single-neutral-actions-check-2 Confirmed" at bounding box center [760, 83] width 236 height 33
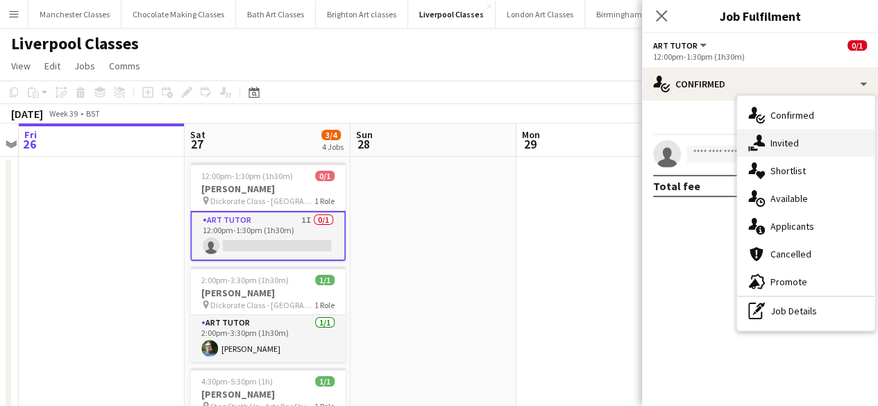
click at [770, 142] on span "Invited" at bounding box center [784, 143] width 28 height 12
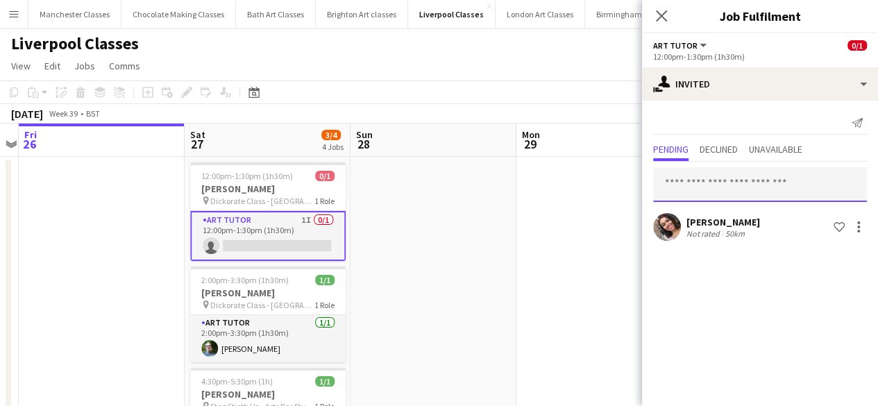
click at [705, 182] on input "text" at bounding box center [760, 184] width 214 height 35
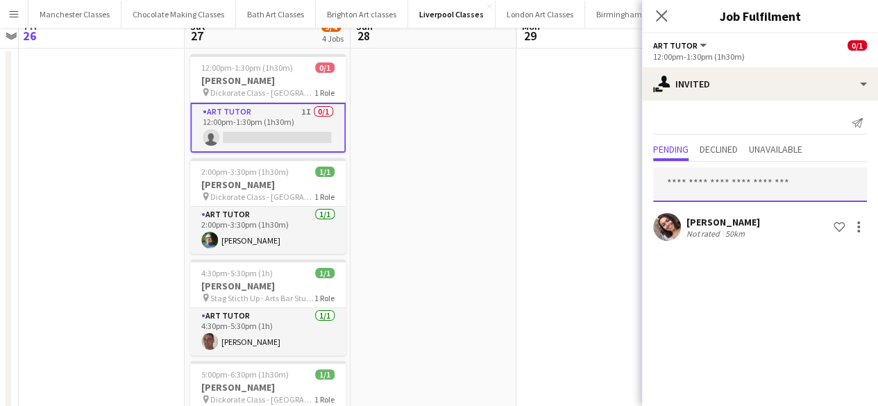
scroll to position [209, 0]
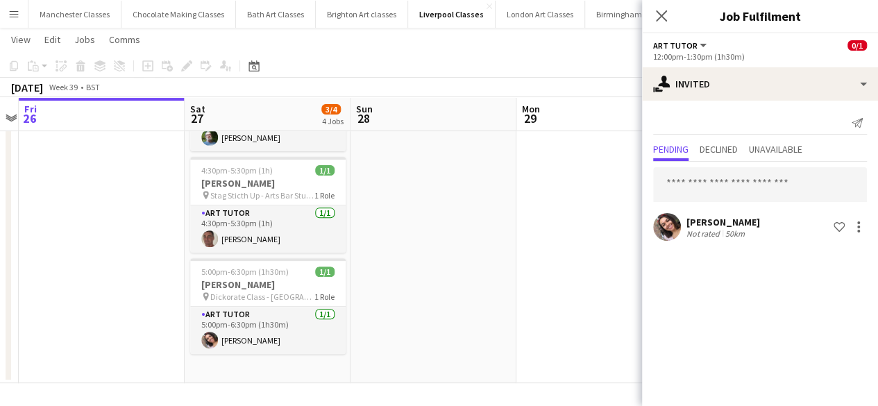
click at [755, 236] on div "Nikicha Clayton Not rated 50km Shortlist crew" at bounding box center [760, 227] width 236 height 28
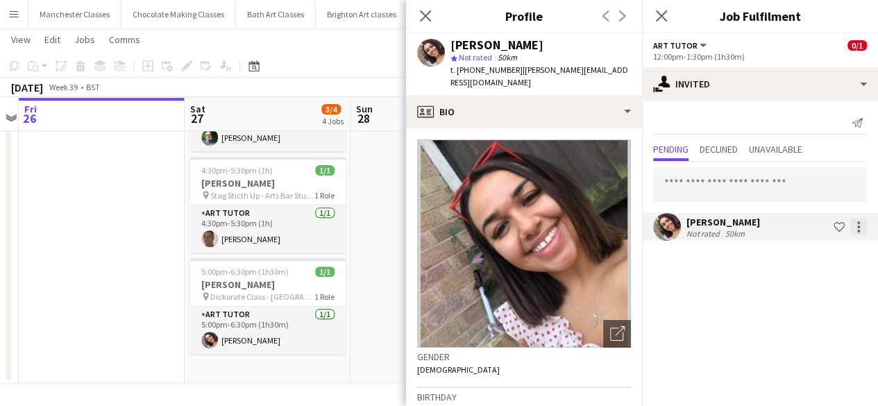
click at [857, 225] on div at bounding box center [858, 226] width 3 height 3
click at [392, 280] on div at bounding box center [439, 203] width 878 height 406
click at [431, 22] on app-icon "Close pop-in" at bounding box center [426, 16] width 20 height 20
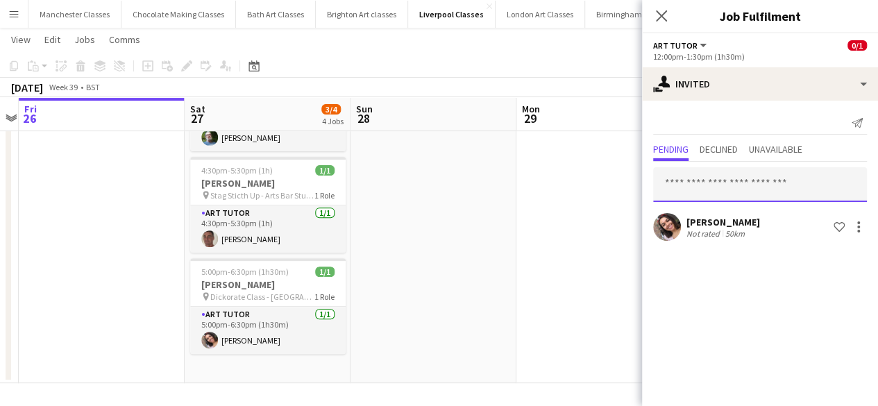
click at [724, 184] on input "text" at bounding box center [760, 184] width 214 height 35
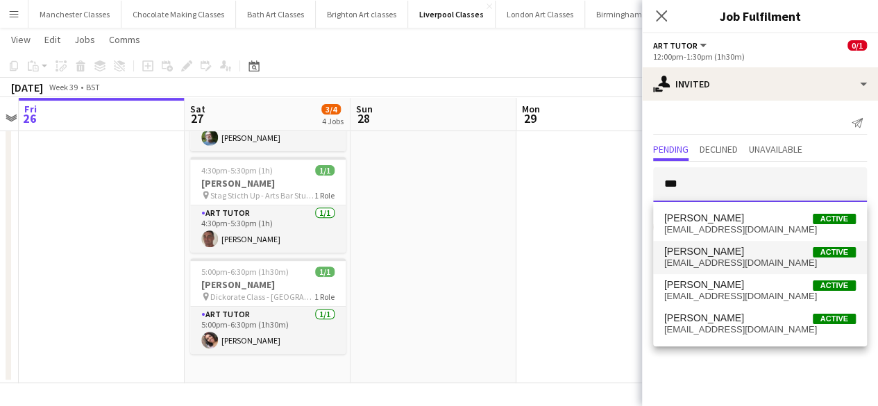
type input "***"
click at [735, 255] on span "Robert Harrison Active" at bounding box center [759, 252] width 191 height 12
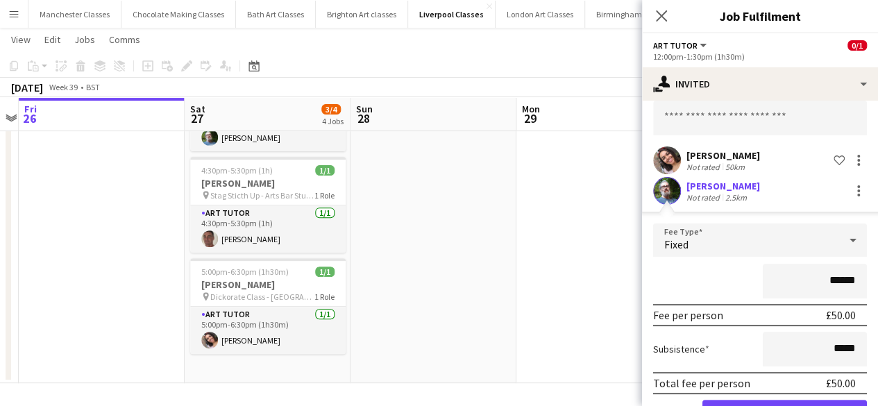
scroll to position [112, 0]
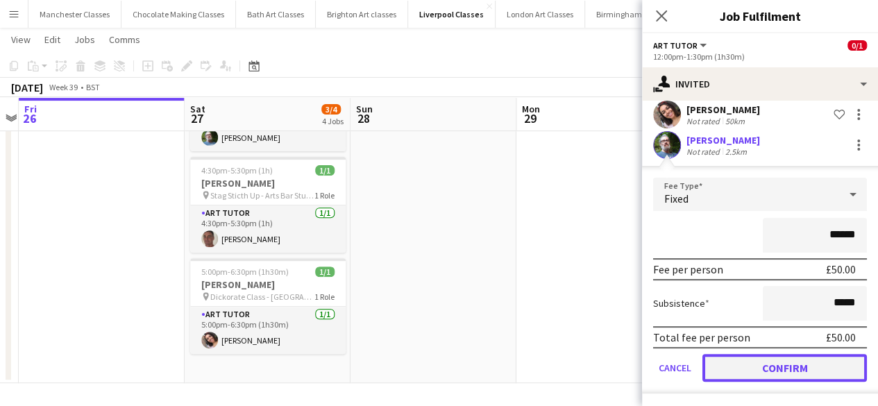
click at [820, 354] on button "Confirm" at bounding box center [784, 368] width 164 height 28
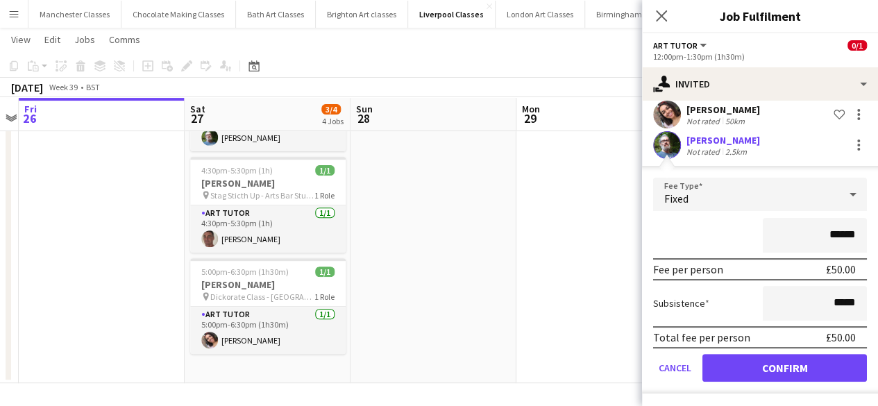
scroll to position [0, 0]
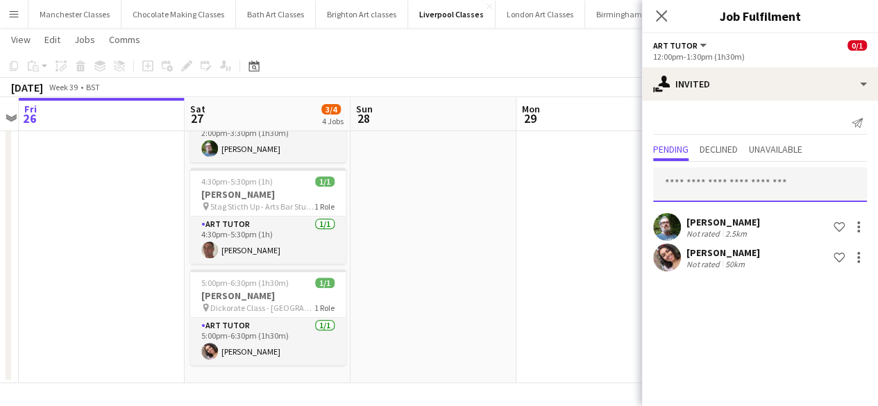
click at [737, 191] on input "text" at bounding box center [760, 184] width 214 height 35
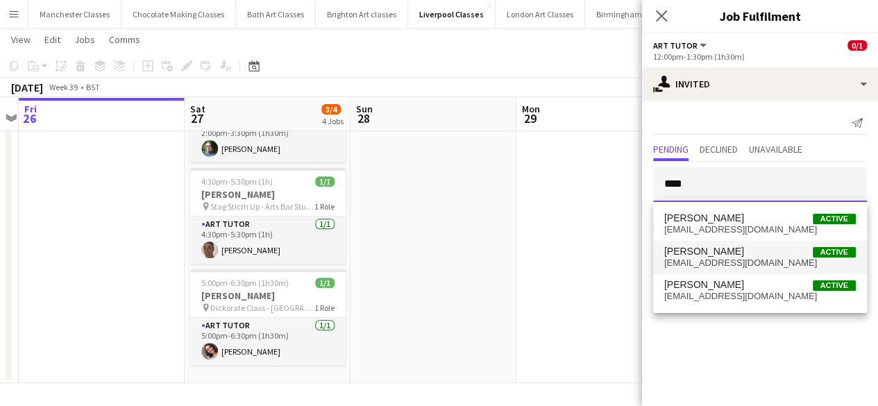
type input "****"
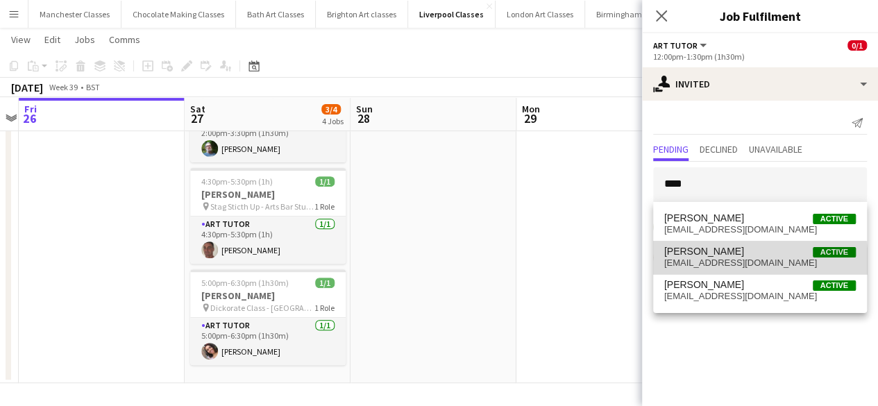
click at [726, 263] on span "will_osmond@hotmail.com" at bounding box center [759, 262] width 191 height 11
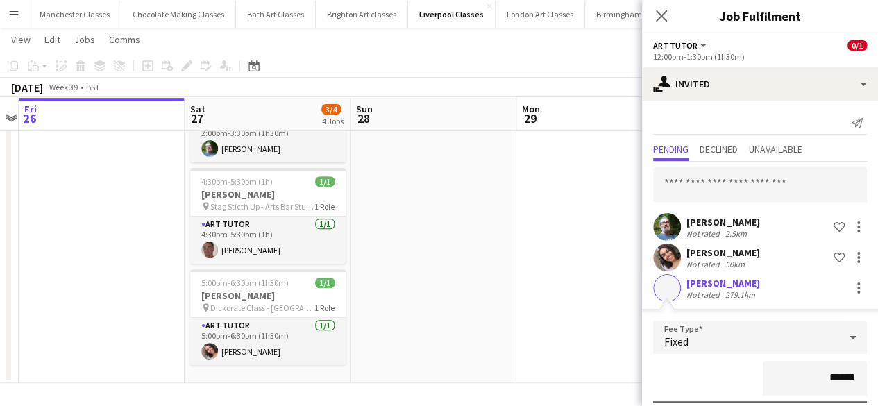
click at [859, 289] on div "William Osmond Not rated 279.1km" at bounding box center [760, 288] width 236 height 28
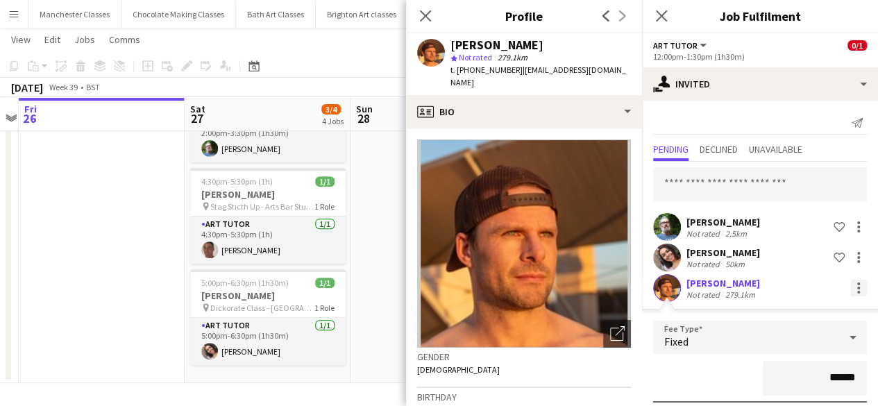
click at [854, 286] on div at bounding box center [858, 288] width 17 height 17
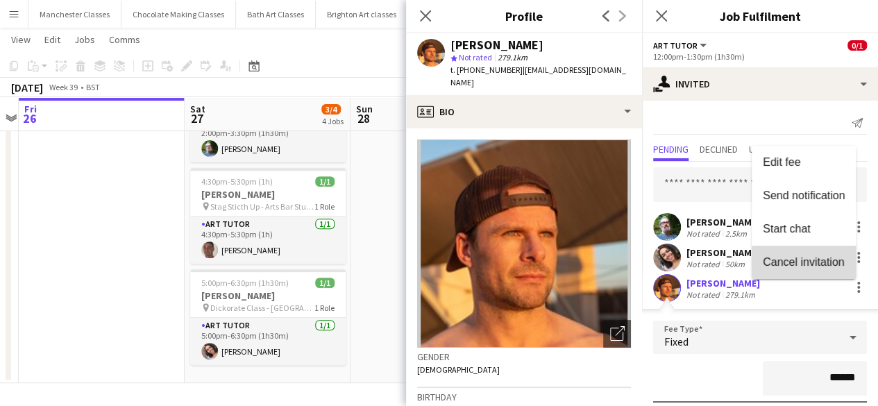
click at [809, 266] on span "Cancel invitation" at bounding box center [802, 261] width 81 height 12
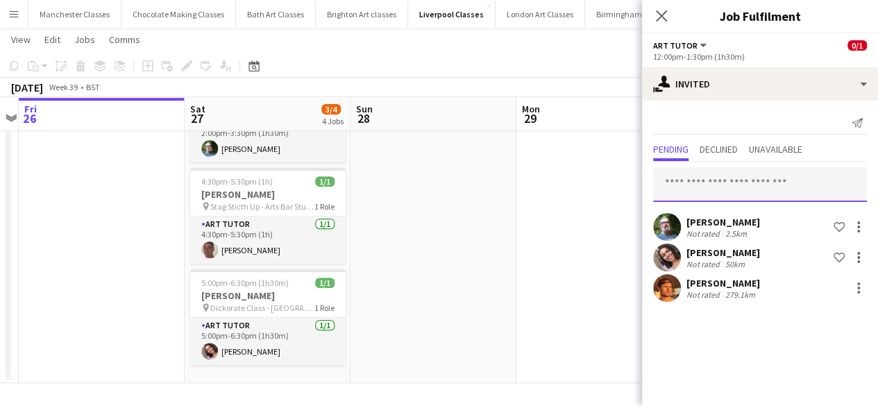
click at [733, 181] on input "text" at bounding box center [760, 184] width 214 height 35
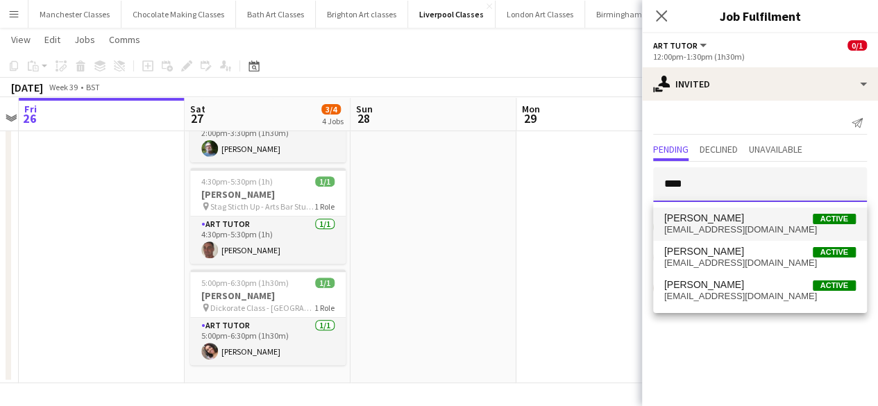
type input "****"
click at [726, 228] on span "banox72@gmail.com" at bounding box center [759, 229] width 191 height 11
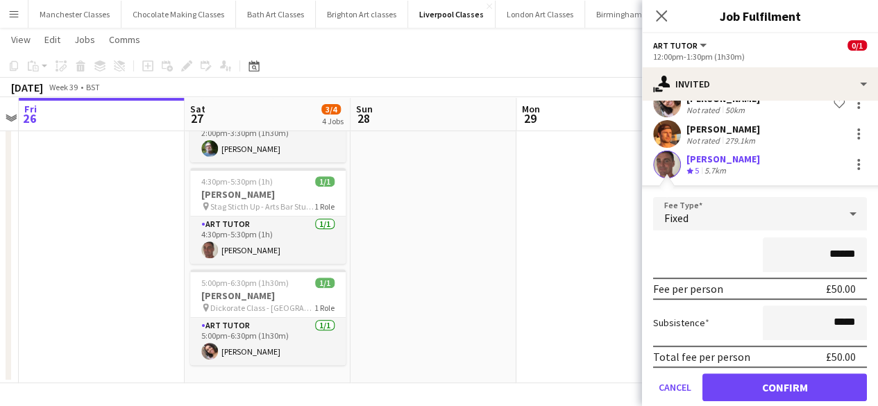
scroll to position [173, 0]
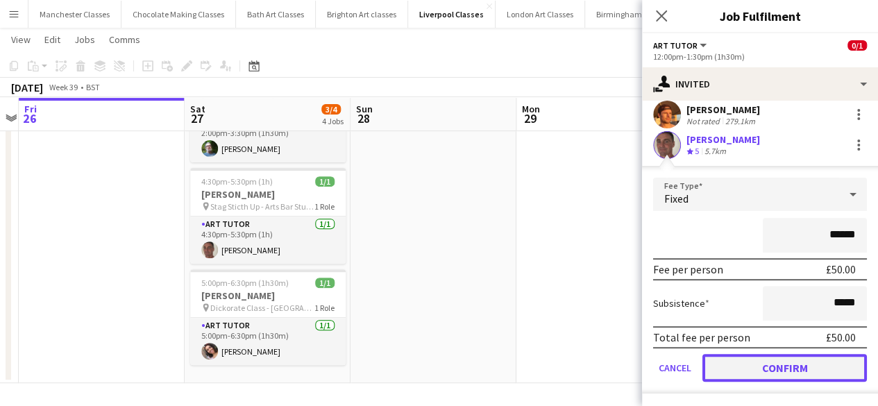
drag, startPoint x: 823, startPoint y: 368, endPoint x: 805, endPoint y: 369, distance: 17.4
click at [823, 369] on button "Confirm" at bounding box center [784, 368] width 164 height 28
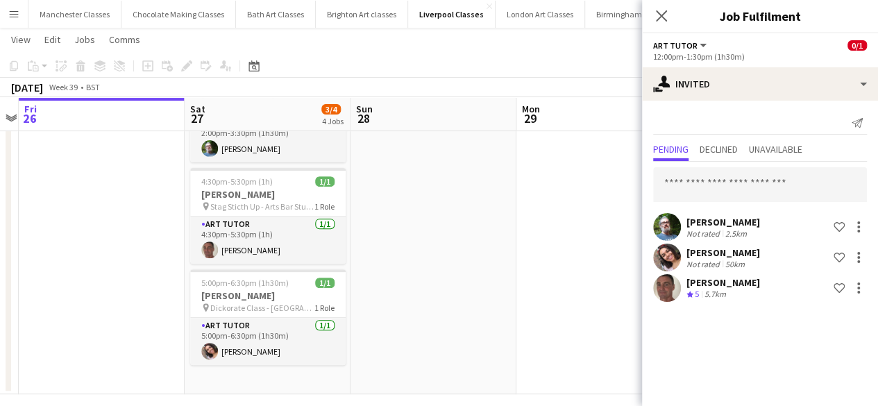
scroll to position [0, 0]
click at [526, 299] on app-date-cell at bounding box center [599, 170] width 166 height 448
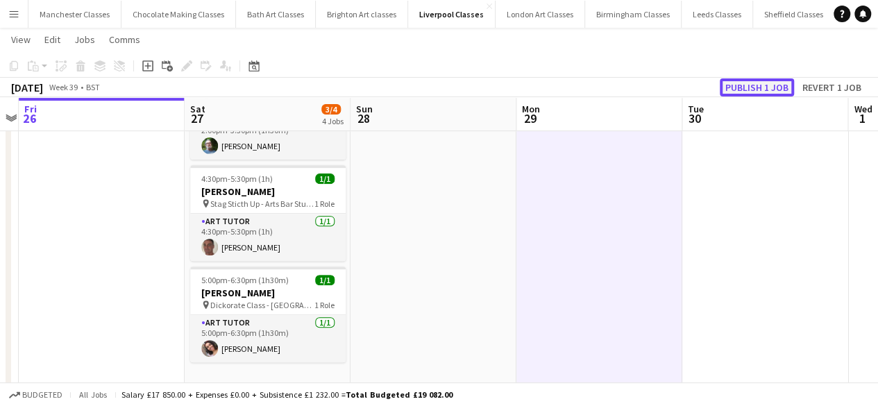
click at [748, 89] on button "Publish 1 job" at bounding box center [756, 87] width 74 height 18
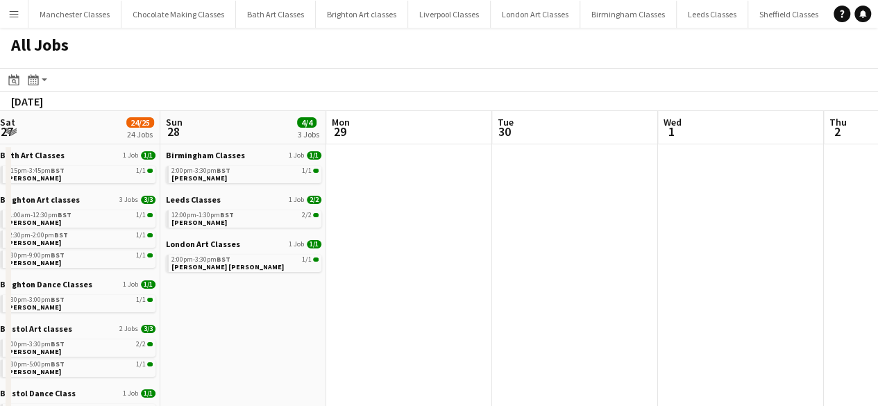
drag, startPoint x: 737, startPoint y: 271, endPoint x: 61, endPoint y: 327, distance: 678.0
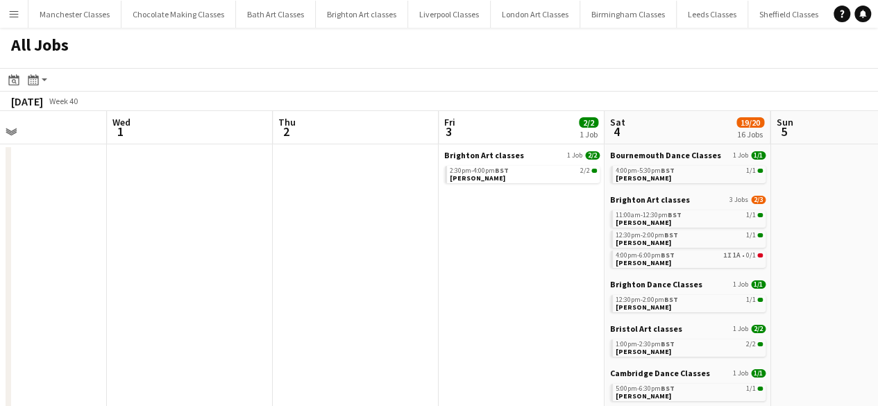
drag, startPoint x: 588, startPoint y: 296, endPoint x: 19, endPoint y: 305, distance: 568.9
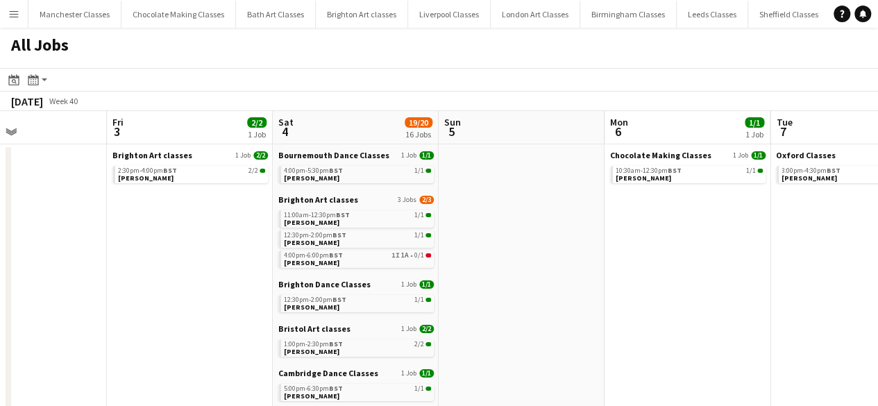
scroll to position [0, 583]
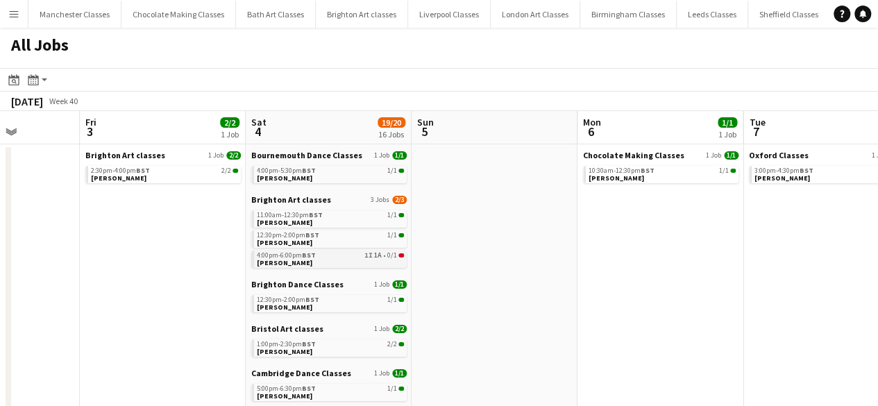
click at [363, 262] on link "4:00pm-6:00pm BST 1I 1A • 0/1 [PERSON_NAME]" at bounding box center [330, 258] width 147 height 16
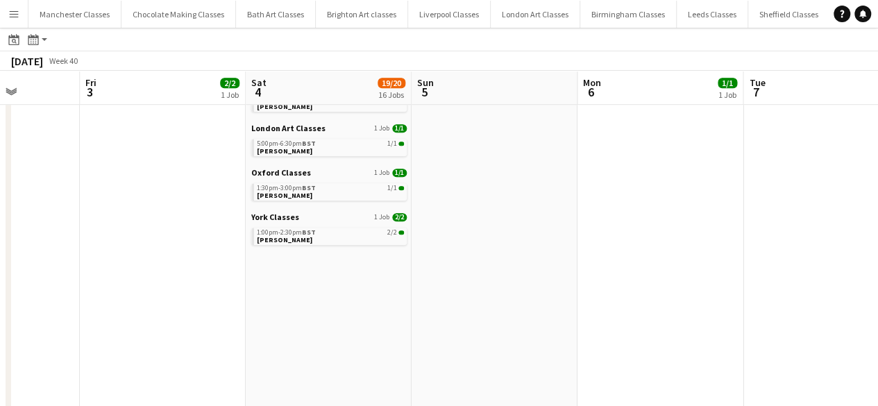
scroll to position [486, 0]
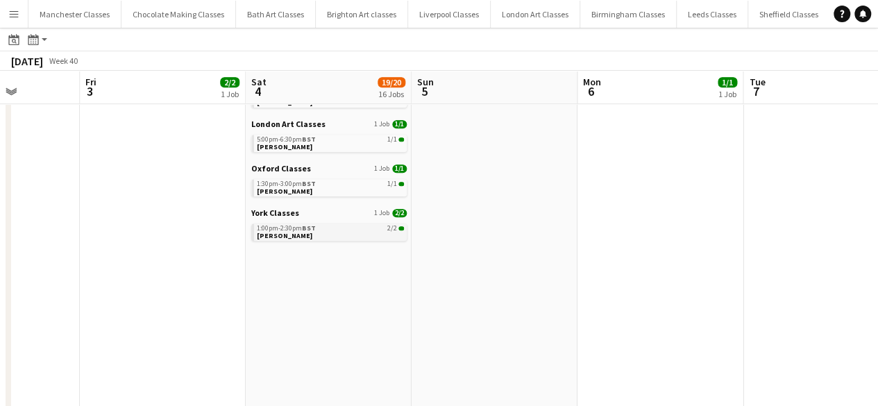
click at [335, 234] on link "1:00pm-2:30pm BST 2/2 Chloe Newton" at bounding box center [330, 231] width 147 height 16
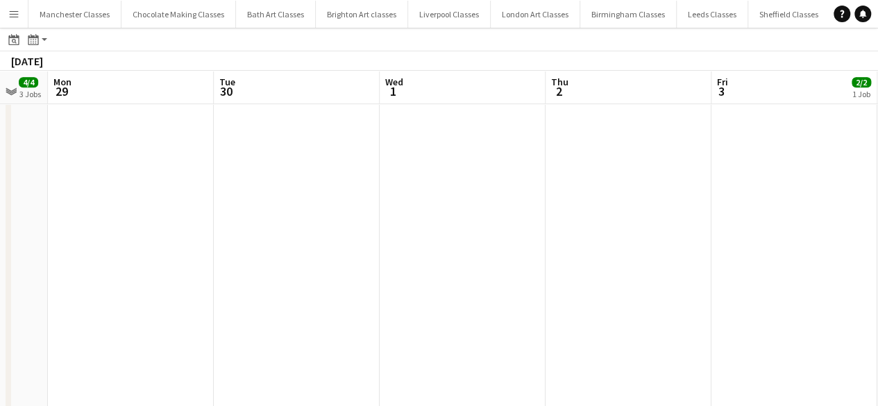
drag, startPoint x: 155, startPoint y: 306, endPoint x: 791, endPoint y: 334, distance: 636.7
click at [799, 334] on app-calendar-viewport "Sat 27 24/25 24 Jobs Sun 28 4/4 3 Jobs Mon 29 Tue 30 Wed 1 Thu 2 Fri 3 2/2 1 Jo…" at bounding box center [439, 97] width 878 height 1030
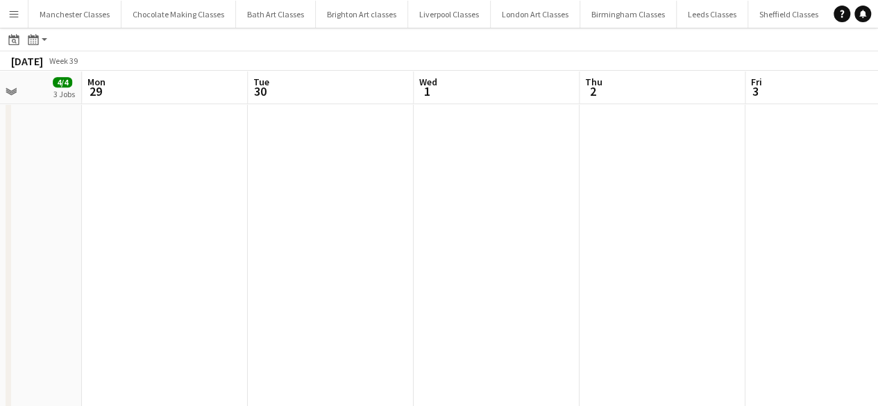
drag, startPoint x: 332, startPoint y: 310, endPoint x: 849, endPoint y: 309, distance: 516.8
click at [849, 309] on app-calendar-viewport "Fri 26 Sat 27 24/25 24 Jobs Sun 28 4/4 3 Jobs Mon 29 Tue 30 Wed 1 Thu 2 Fri 3 2…" at bounding box center [439, 97] width 878 height 1030
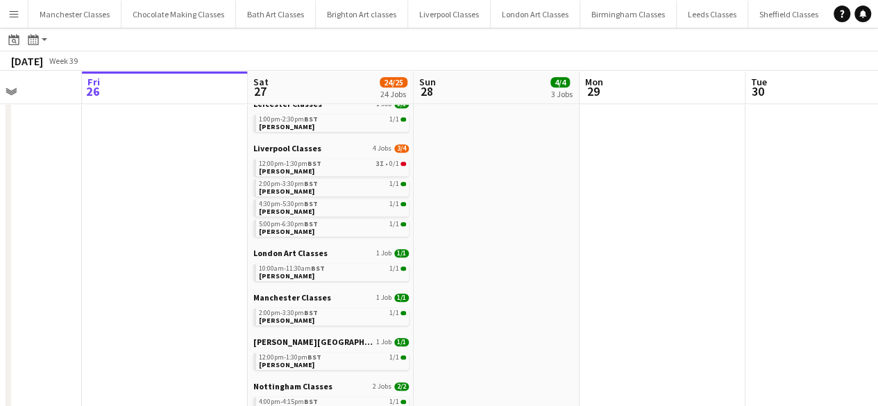
scroll to position [0, 418]
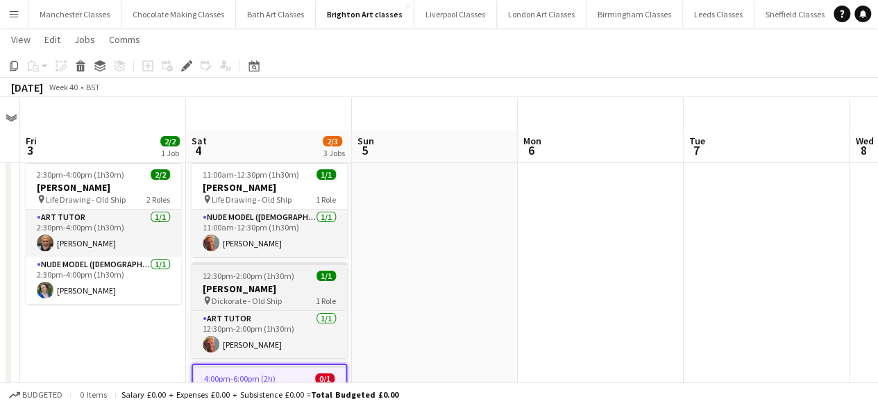
scroll to position [108, 0]
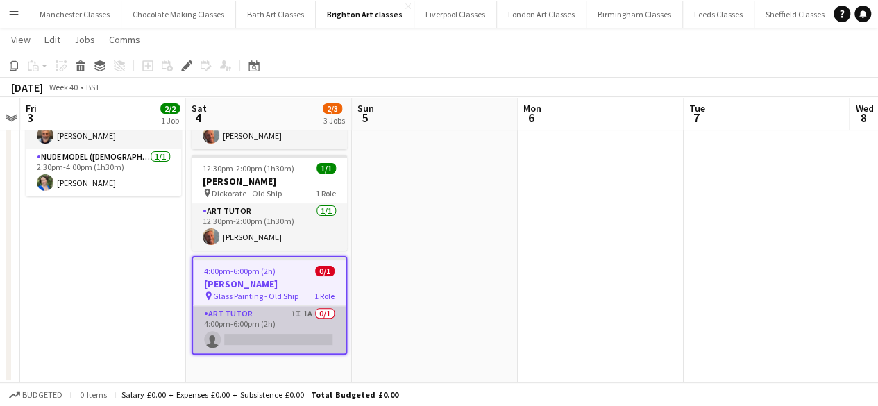
click at [277, 335] on app-card-role "Art Tutor 1I 1A 0/1 4:00pm-6:00pm (2h) single-neutral-actions" at bounding box center [269, 329] width 153 height 47
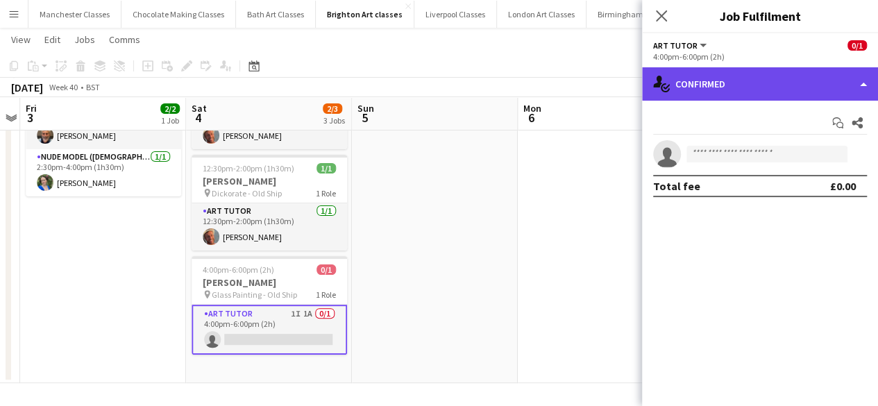
click at [854, 77] on div "single-neutral-actions-check-2 Confirmed" at bounding box center [760, 83] width 236 height 33
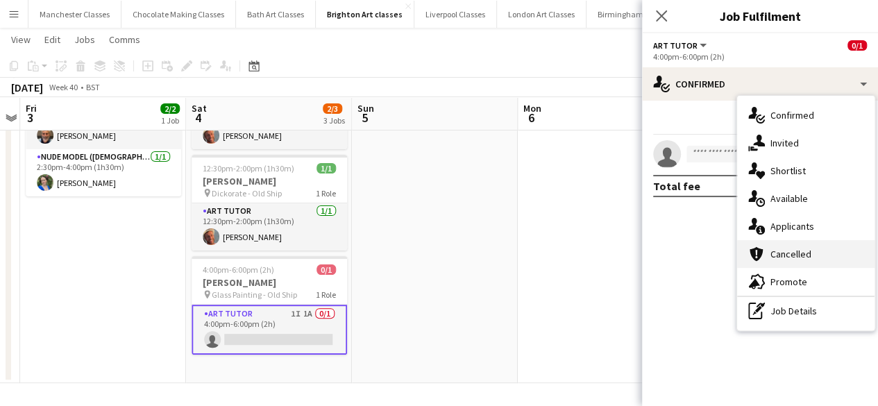
click at [813, 240] on div "cancellation Cancelled" at bounding box center [805, 254] width 137 height 28
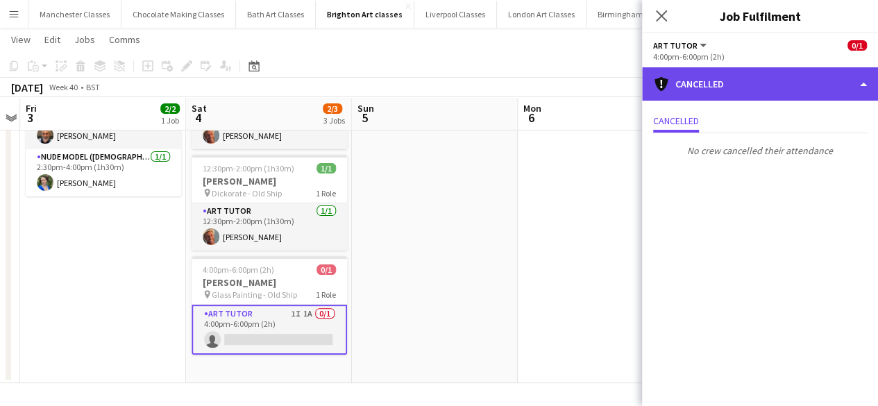
click at [781, 92] on div "cancellation Cancelled" at bounding box center [760, 83] width 236 height 33
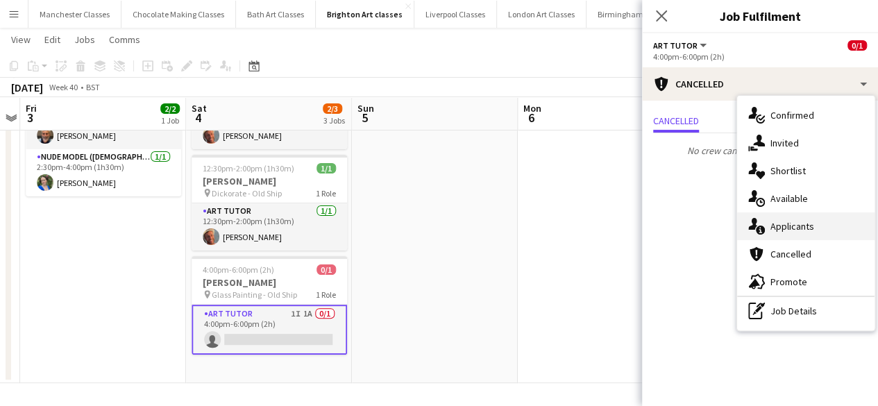
click at [782, 226] on span "Applicants" at bounding box center [792, 226] width 44 height 12
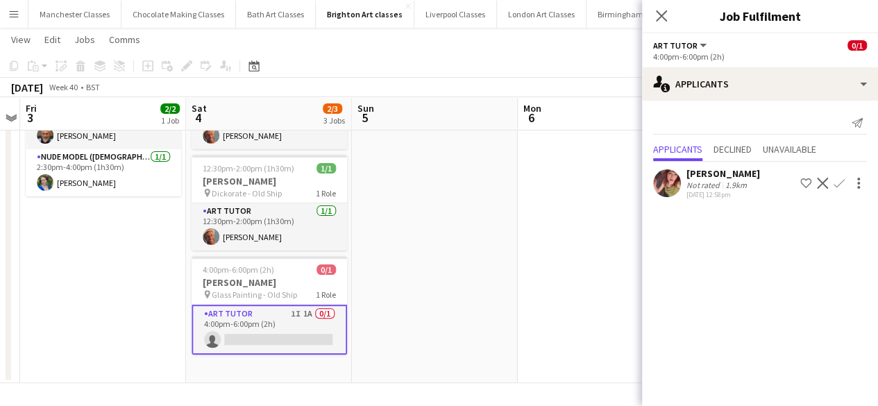
click at [542, 212] on app-date-cell at bounding box center [600, 215] width 166 height 335
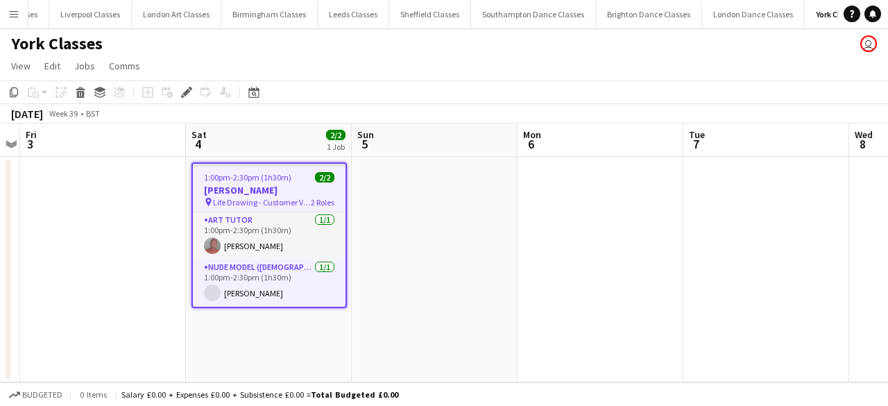
scroll to position [0, 368]
click at [268, 194] on h3 "[PERSON_NAME]" at bounding box center [269, 190] width 153 height 12
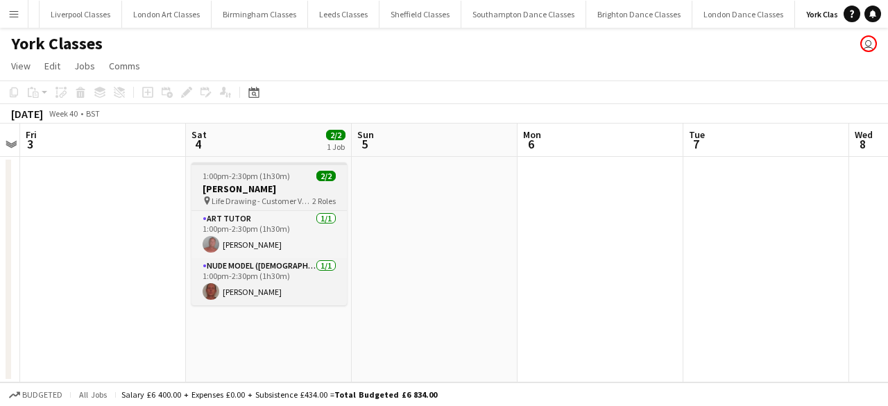
click at [214, 181] on app-job-card "1:00pm-2:30pm (1h30m) 2/2 [PERSON_NAME] pin Life Drawing - Customer Venue 2 Rol…" at bounding box center [268, 233] width 155 height 143
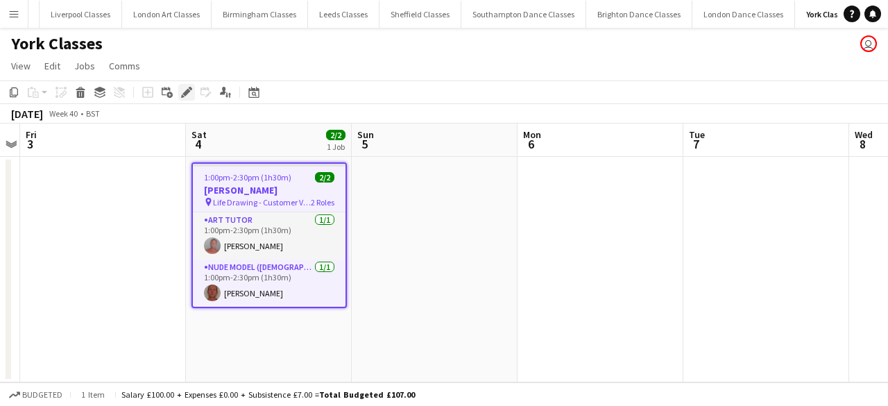
click at [183, 85] on div "Edit" at bounding box center [186, 92] width 17 height 17
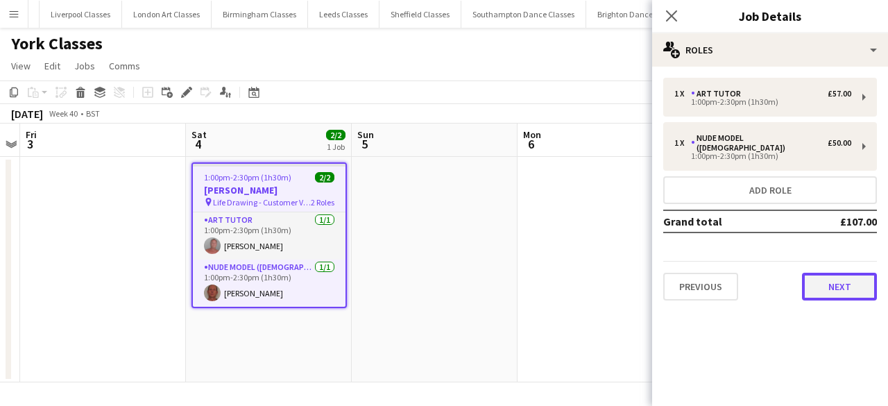
click at [837, 277] on button "Next" at bounding box center [839, 287] width 75 height 28
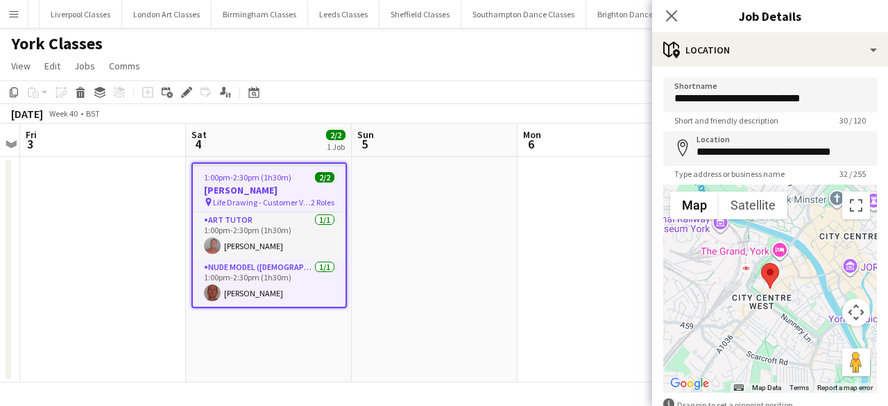
click at [412, 255] on app-date-cell at bounding box center [435, 269] width 166 height 225
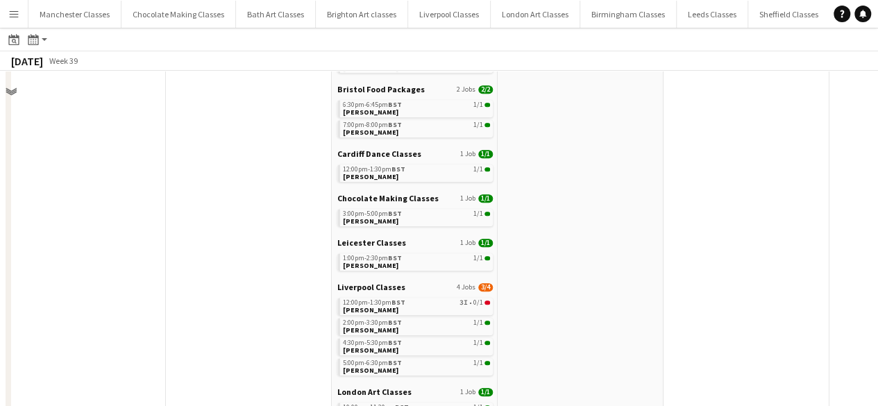
scroll to position [69, 0]
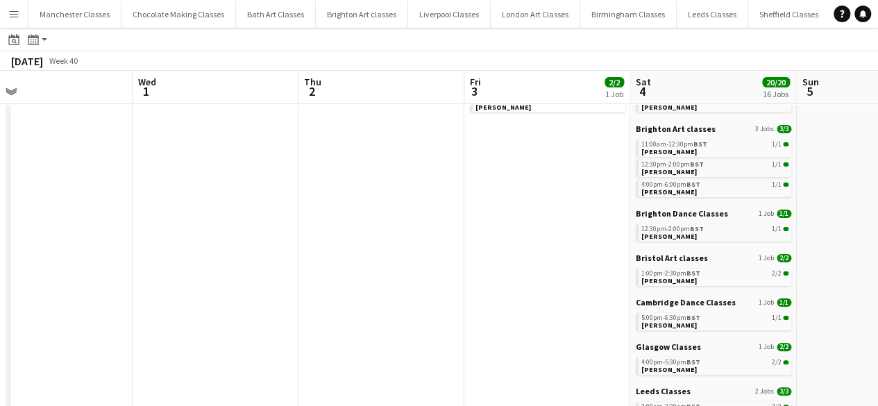
drag, startPoint x: 554, startPoint y: 285, endPoint x: -69, endPoint y: 278, distance: 623.0
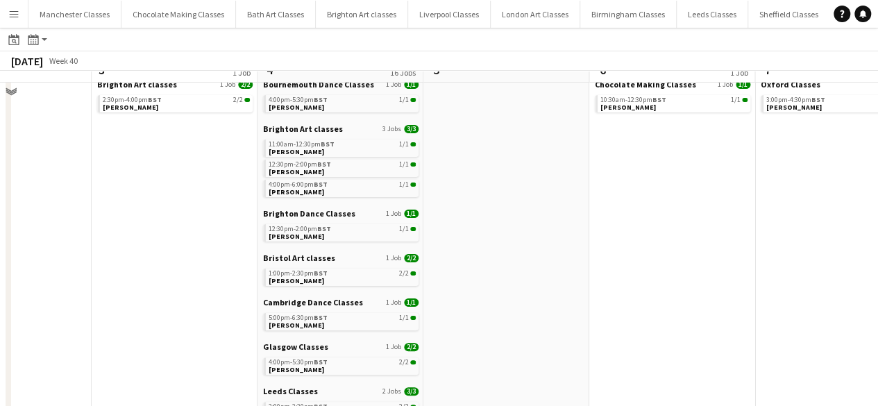
scroll to position [0, 0]
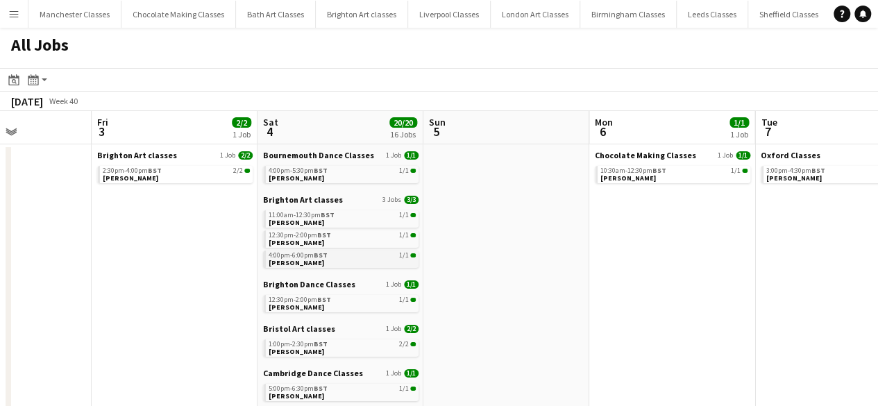
click at [334, 256] on div "4:00pm-6:00pm BST 1/1" at bounding box center [341, 255] width 147 height 7
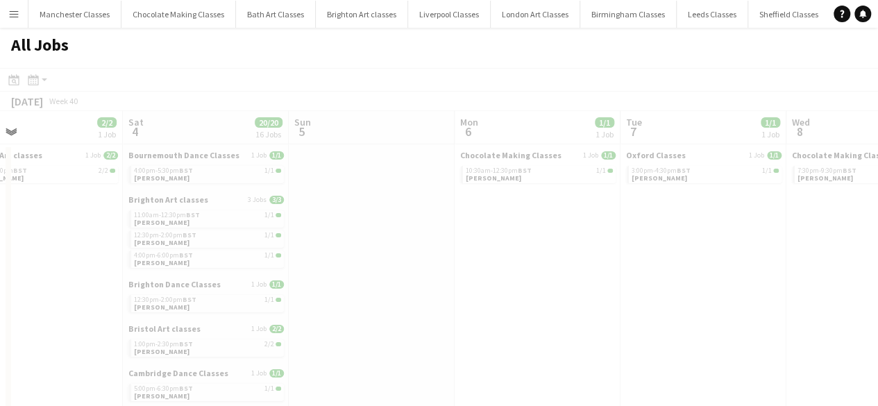
drag, startPoint x: 672, startPoint y: 270, endPoint x: 178, endPoint y: 295, distance: 494.5
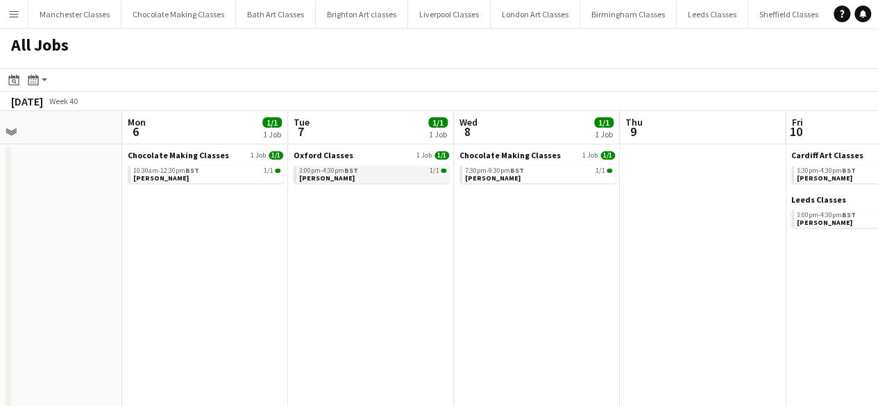
click at [386, 178] on link "3:00pm-4:30pm BST 1/1 Naomi Taylor" at bounding box center [372, 174] width 147 height 16
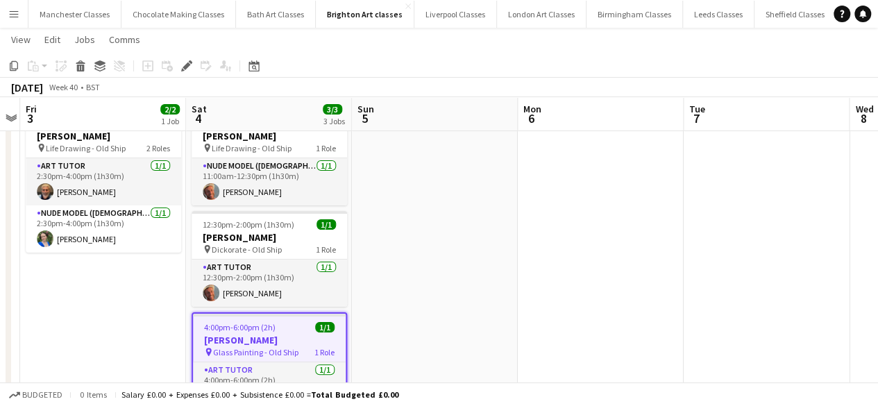
scroll to position [108, 0]
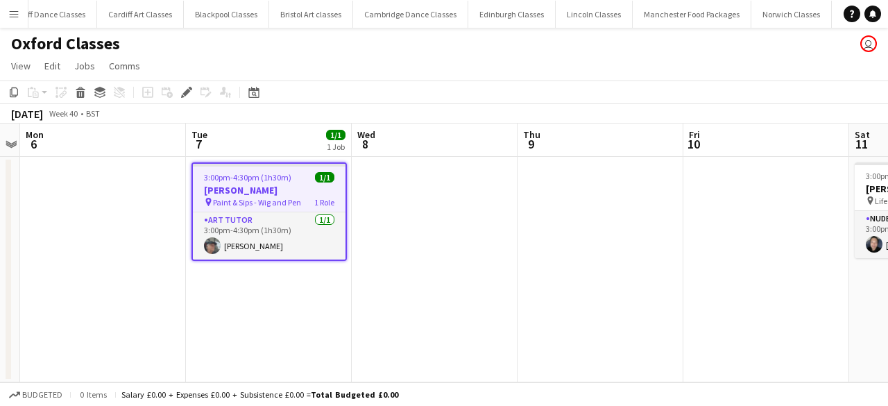
scroll to position [0, 1594]
